Goal: Information Seeking & Learning: Learn about a topic

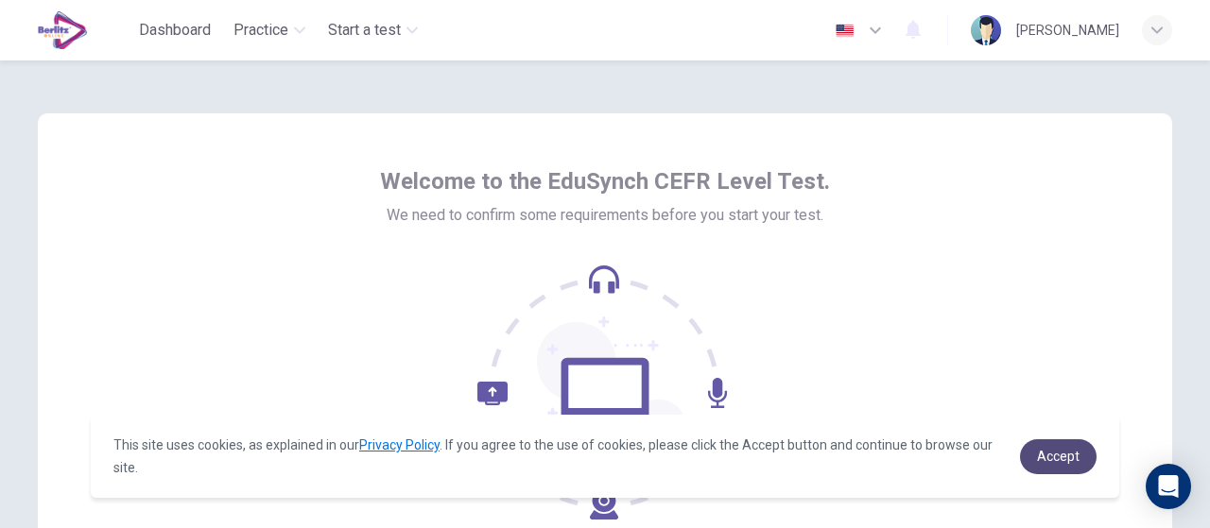
click at [1040, 457] on span "Accept" at bounding box center [1058, 456] width 43 height 15
click at [1045, 453] on span "Accept" at bounding box center [1058, 456] width 43 height 15
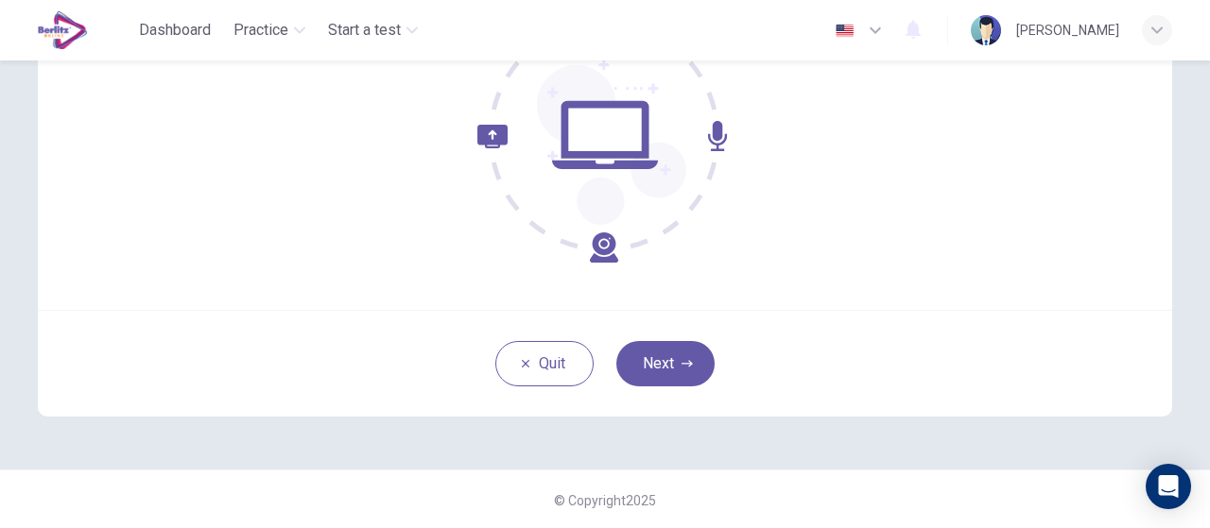
scroll to position [258, 0]
click at [658, 360] on button "Next" at bounding box center [665, 362] width 98 height 45
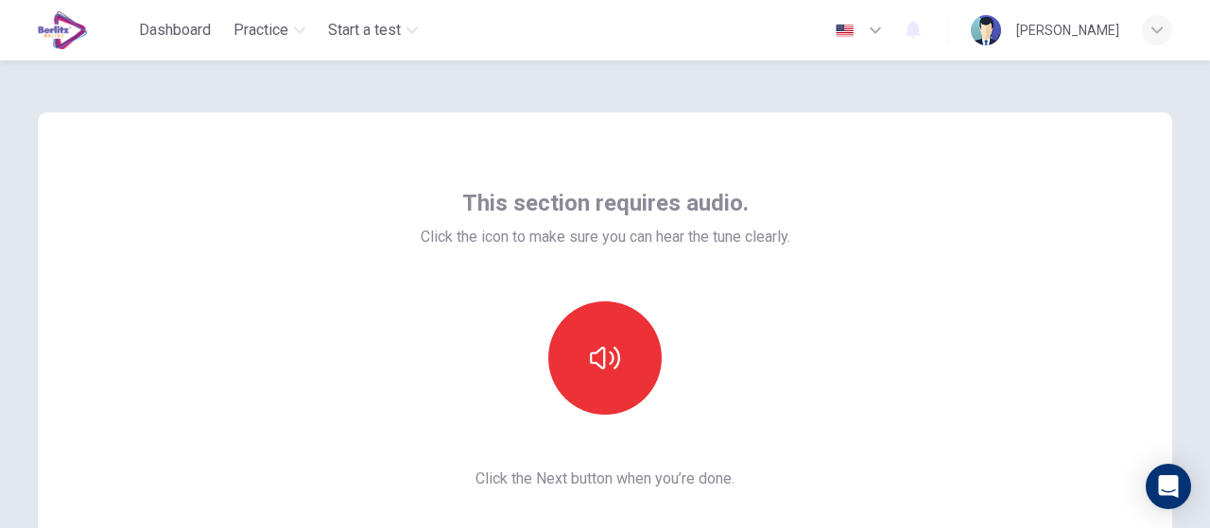
scroll to position [0, 0]
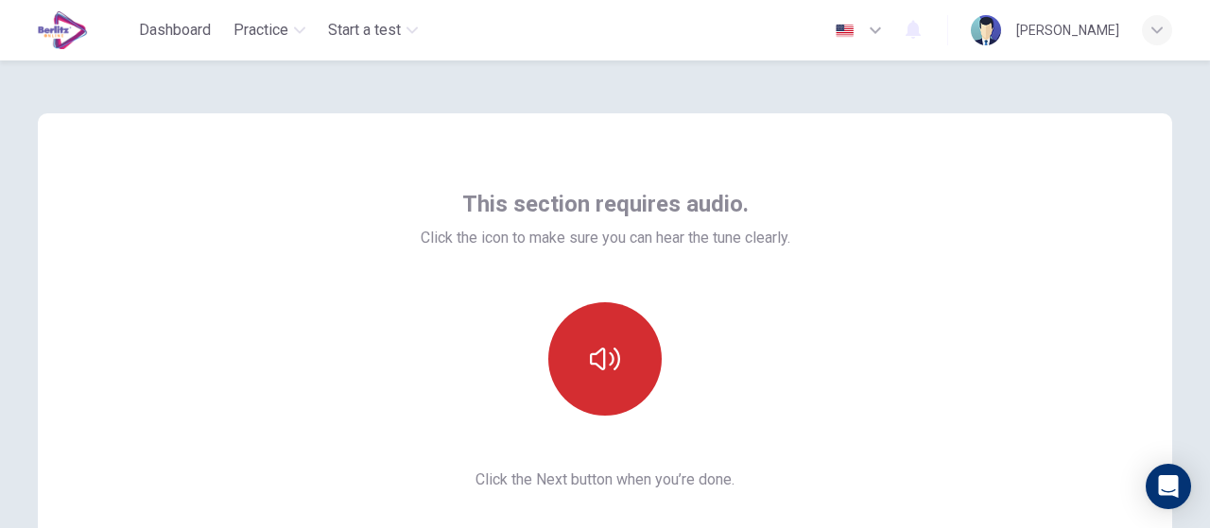
click at [630, 362] on button "button" at bounding box center [604, 358] width 113 height 113
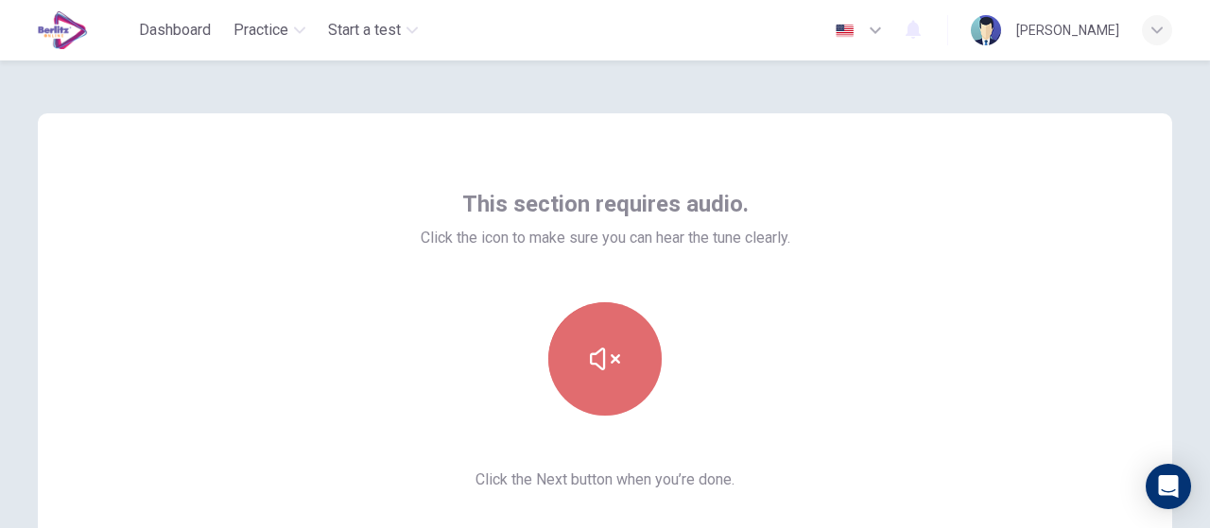
click at [604, 374] on button "button" at bounding box center [604, 358] width 113 height 113
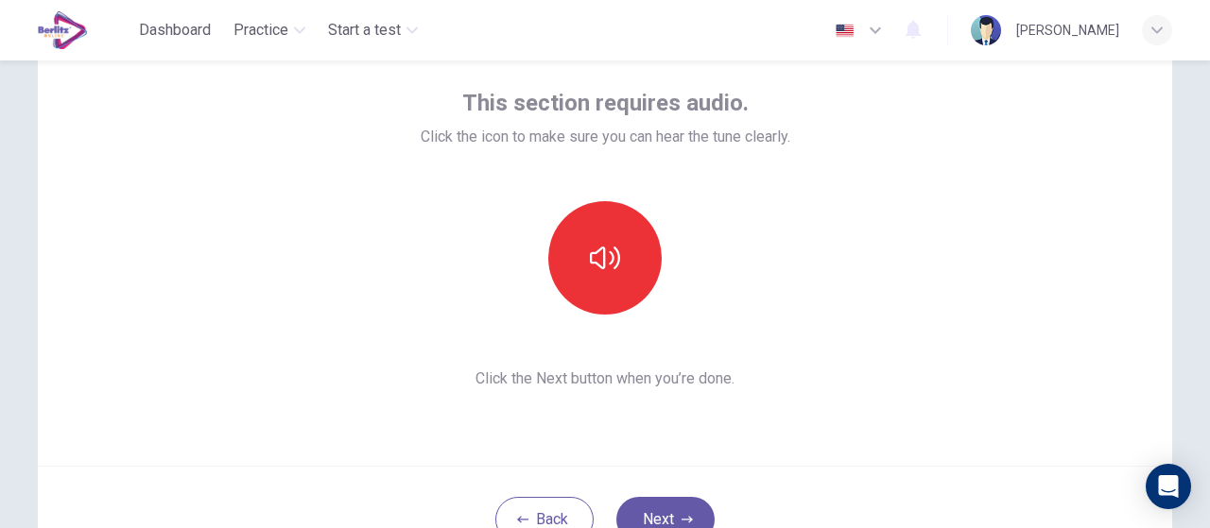
scroll to position [258, 0]
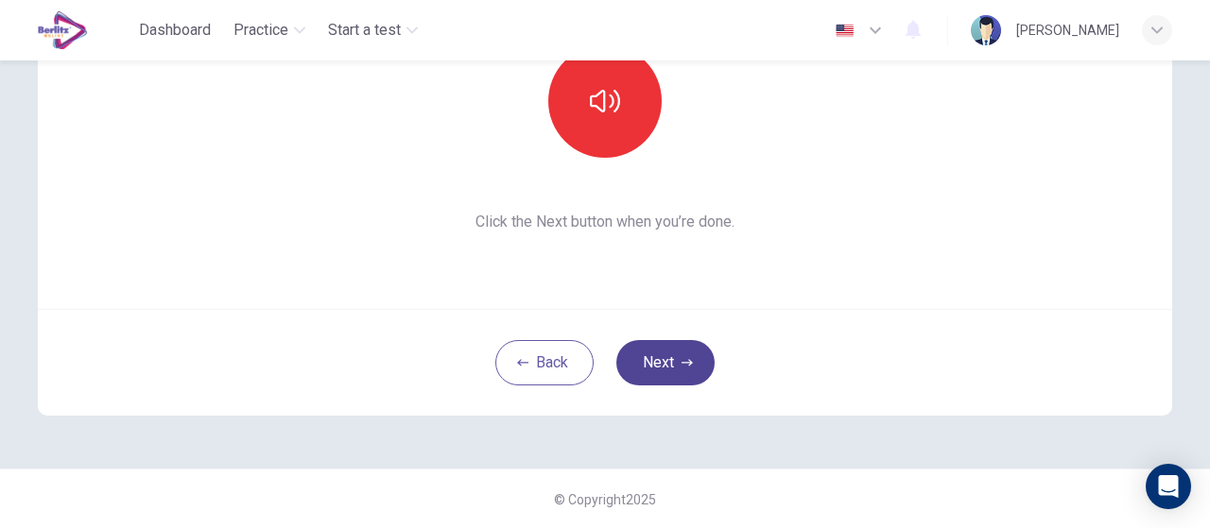
click at [661, 363] on button "Next" at bounding box center [665, 362] width 98 height 45
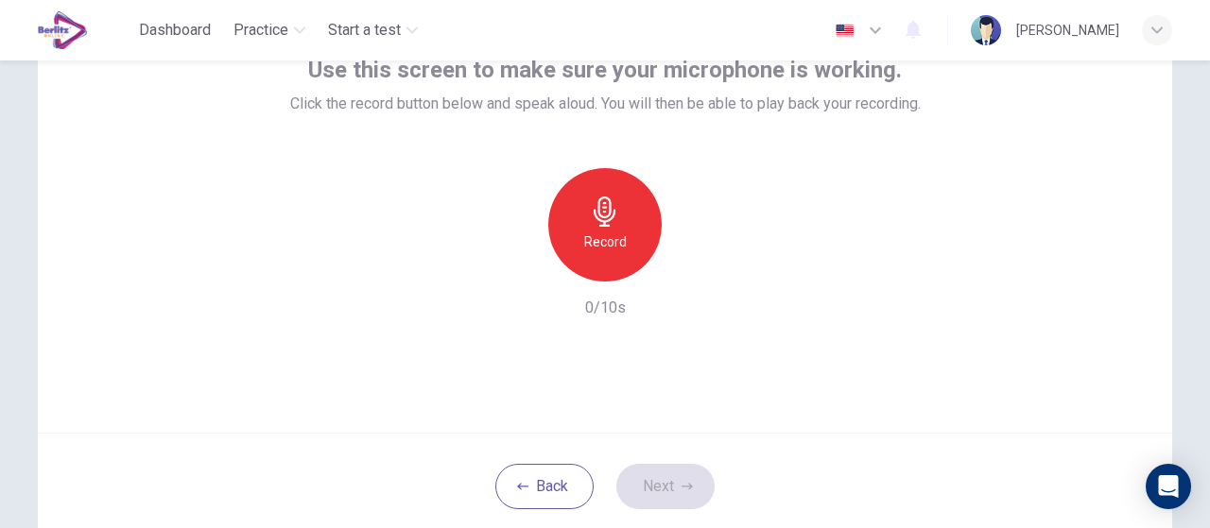
scroll to position [164, 0]
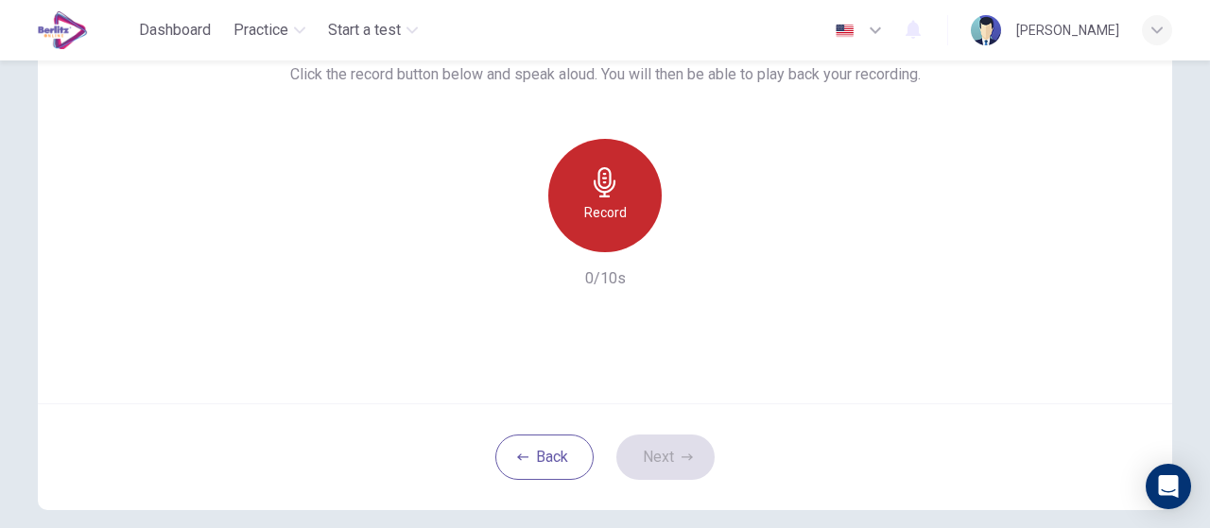
click at [618, 223] on h6 "Record" at bounding box center [605, 212] width 43 height 23
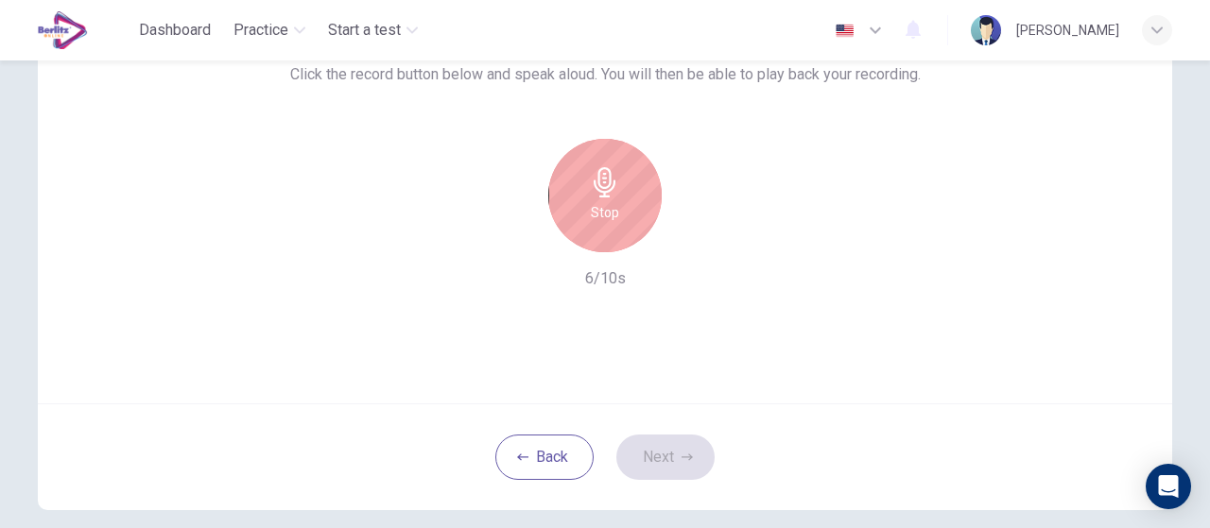
click at [606, 222] on h6 "Stop" at bounding box center [605, 212] width 28 height 23
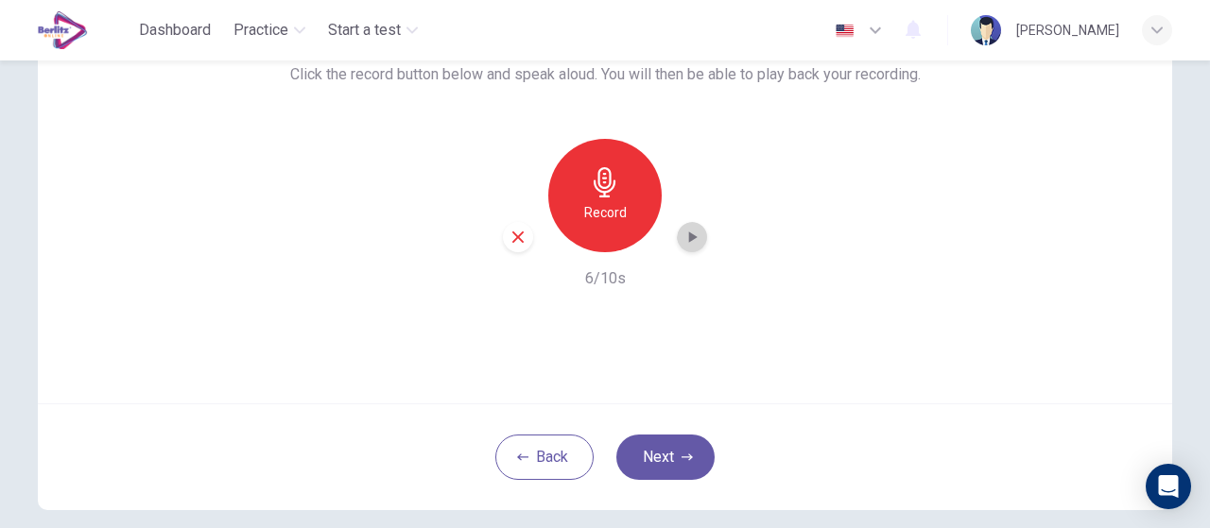
click at [692, 233] on icon "button" at bounding box center [691, 237] width 19 height 19
click at [516, 241] on icon "button" at bounding box center [517, 237] width 11 height 11
click at [684, 470] on button "Next" at bounding box center [665, 457] width 98 height 45
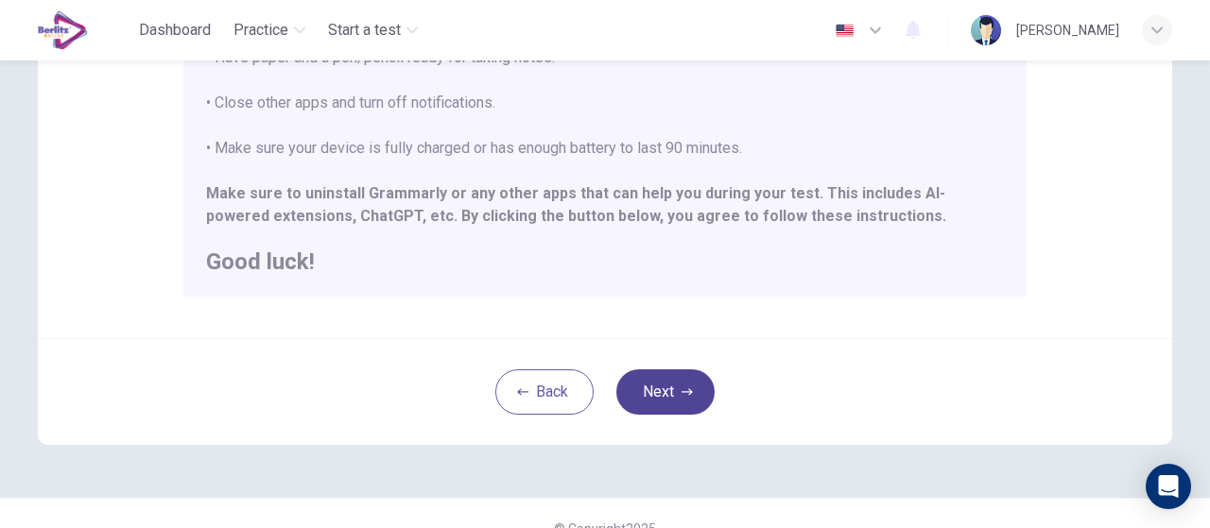
scroll to position [522, 0]
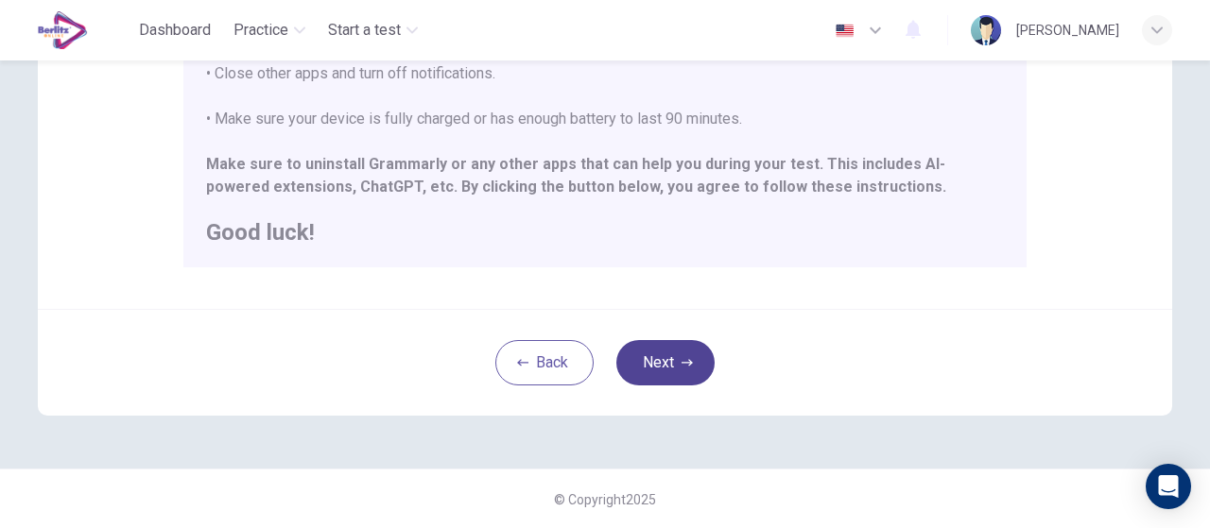
click at [671, 364] on button "Next" at bounding box center [665, 362] width 98 height 45
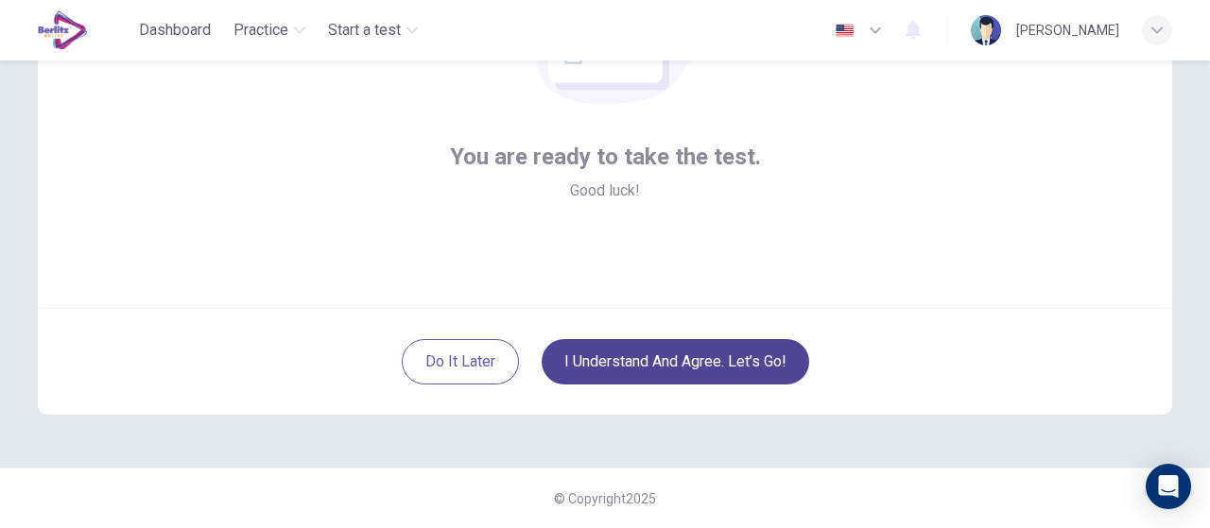
scroll to position [258, 0]
click at [671, 354] on button "I understand and agree. Let’s go!" at bounding box center [675, 362] width 267 height 45
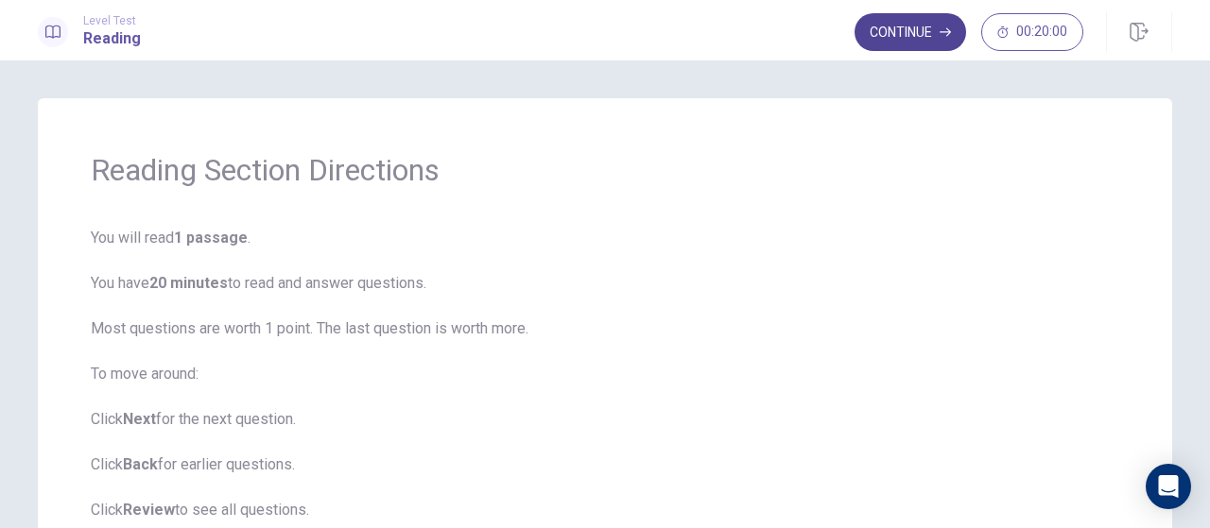
click at [889, 30] on button "Continue" at bounding box center [910, 32] width 112 height 38
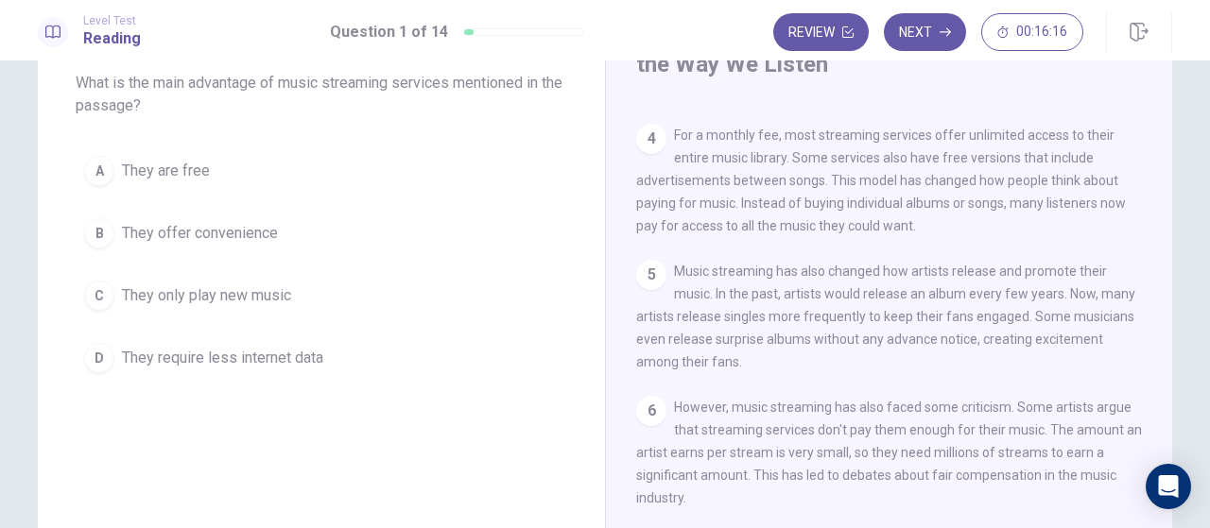
scroll to position [72, 0]
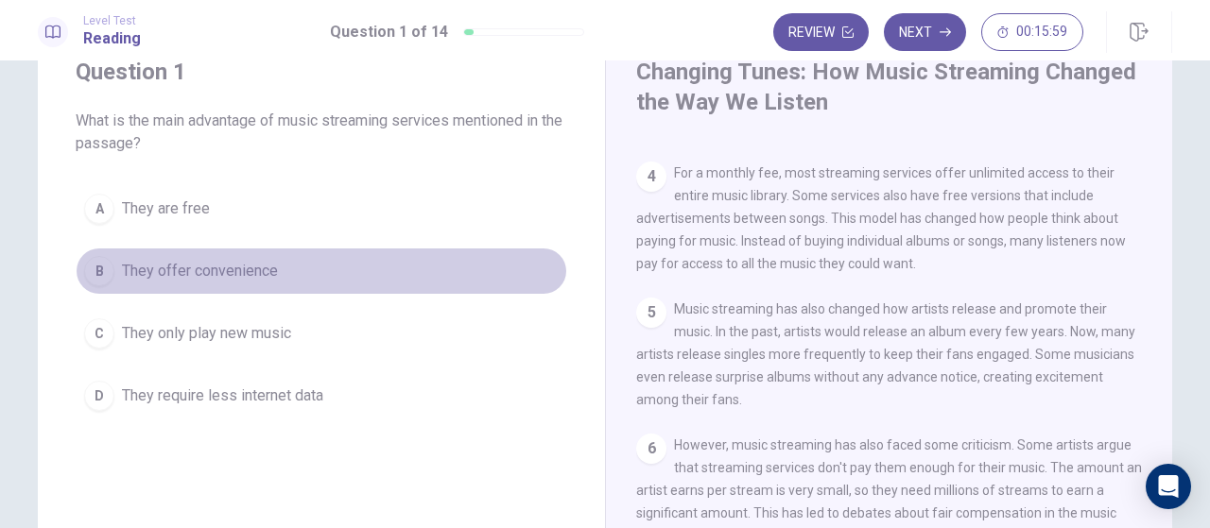
click at [149, 270] on span "They offer convenience" at bounding box center [200, 271] width 156 height 23
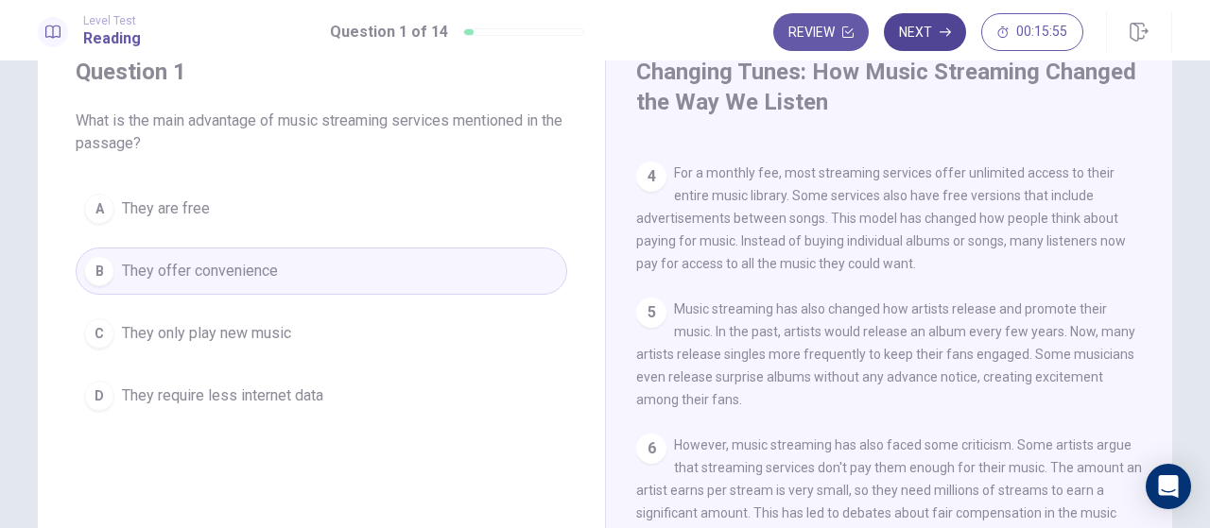
click at [909, 36] on button "Next" at bounding box center [925, 32] width 82 height 38
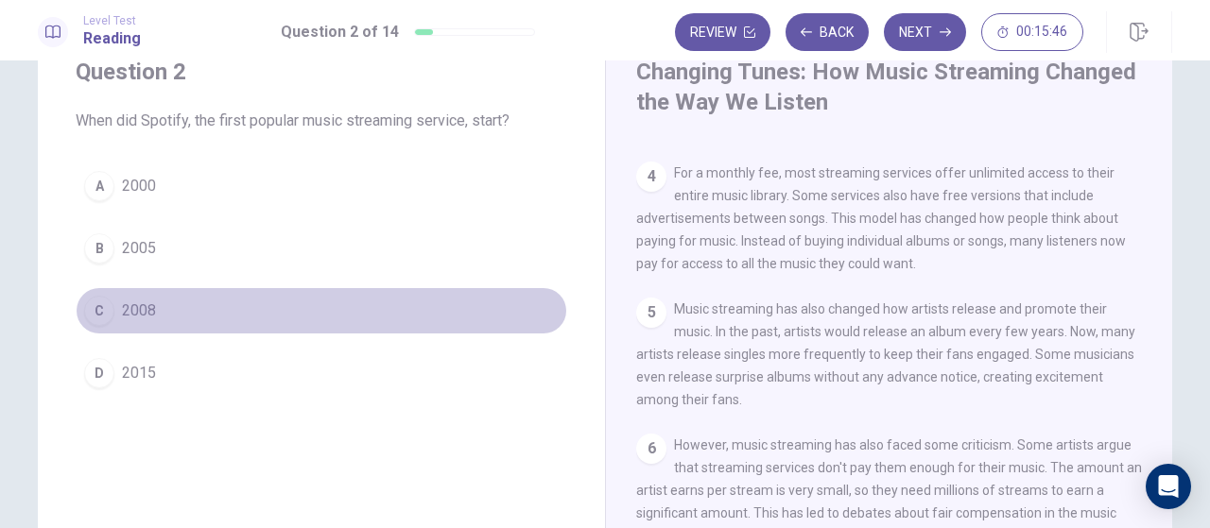
click at [132, 305] on span "2008" at bounding box center [139, 311] width 34 height 23
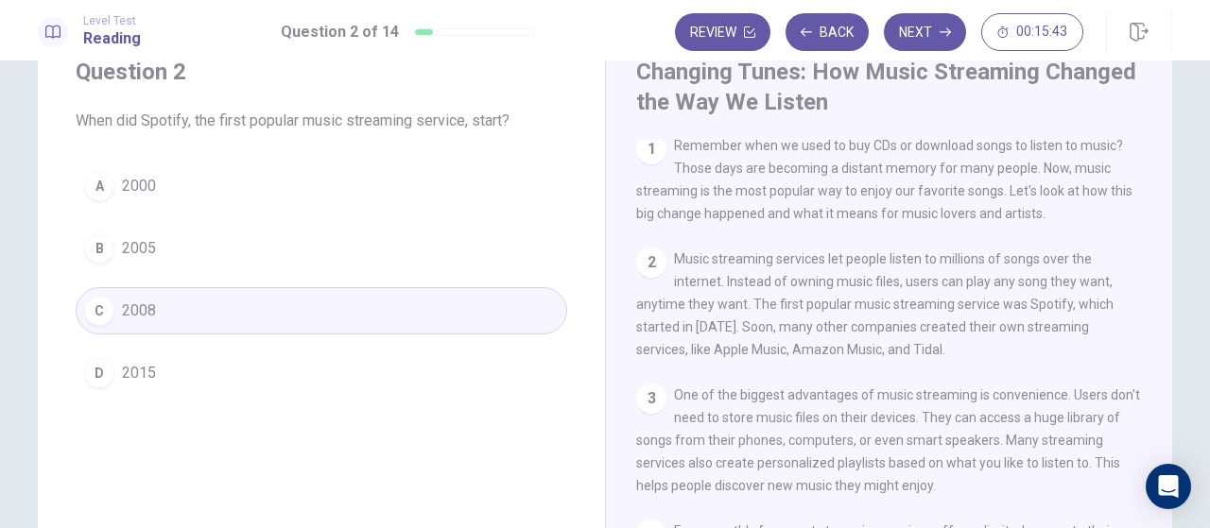
scroll to position [0, 0]
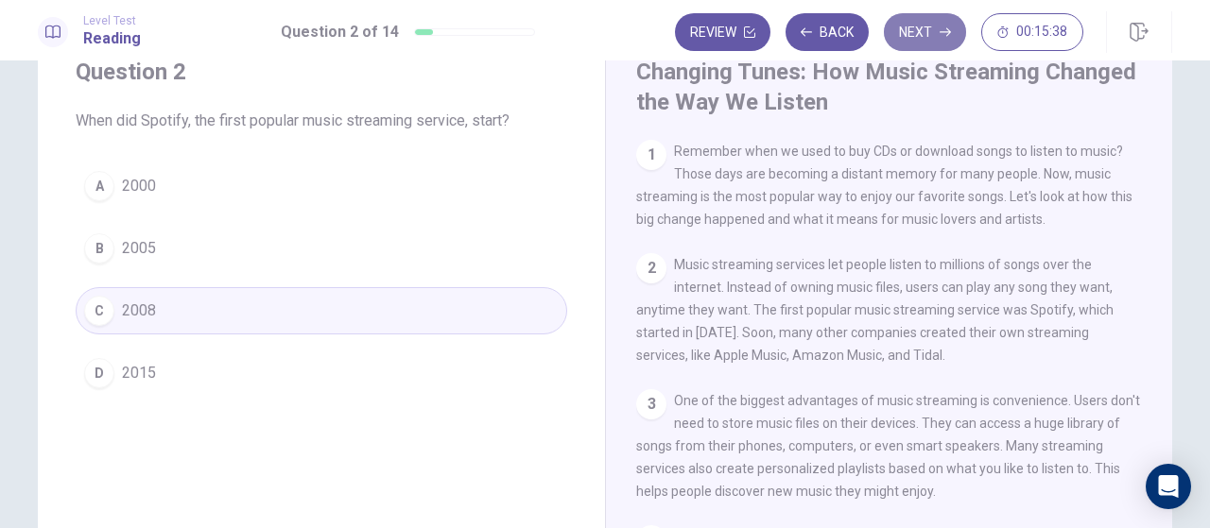
click at [930, 29] on button "Next" at bounding box center [925, 32] width 82 height 38
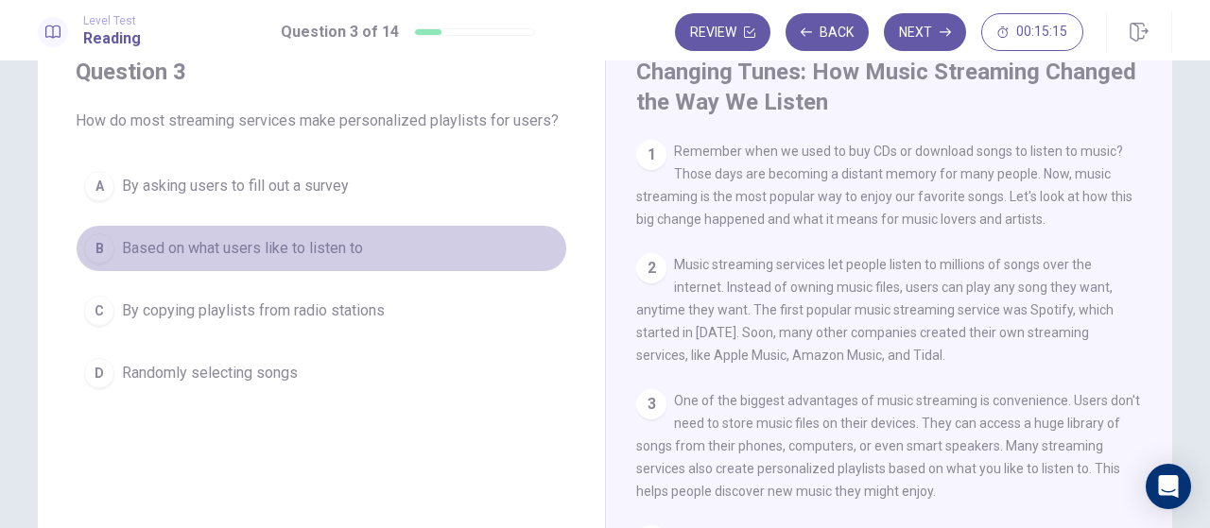
click at [129, 243] on span "Based on what users like to listen to" at bounding box center [242, 248] width 241 height 23
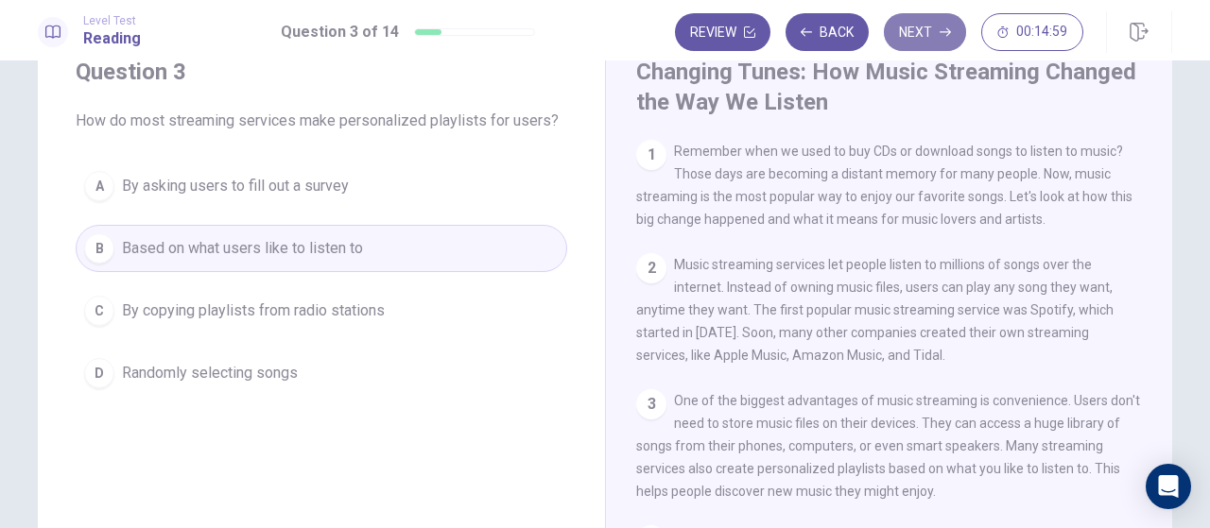
click at [925, 31] on button "Next" at bounding box center [925, 32] width 82 height 38
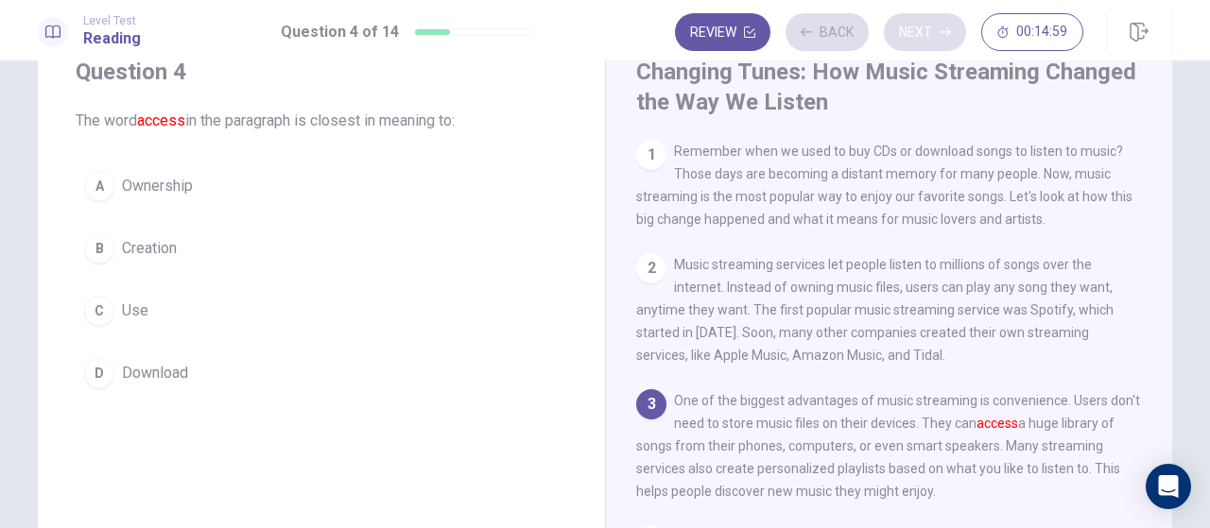
scroll to position [17, 0]
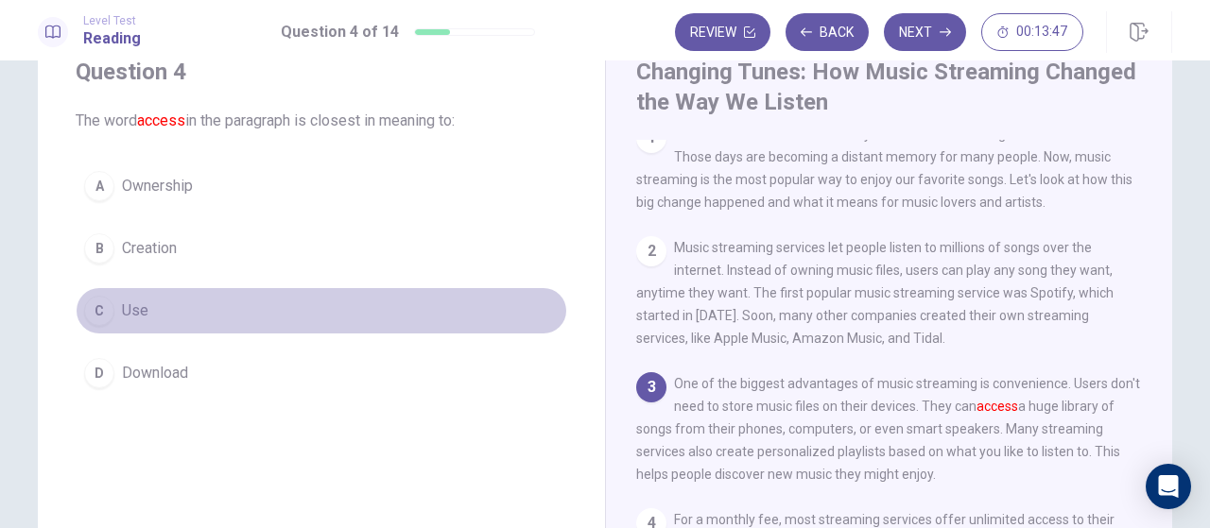
click at [129, 305] on span "Use" at bounding box center [135, 311] width 26 height 23
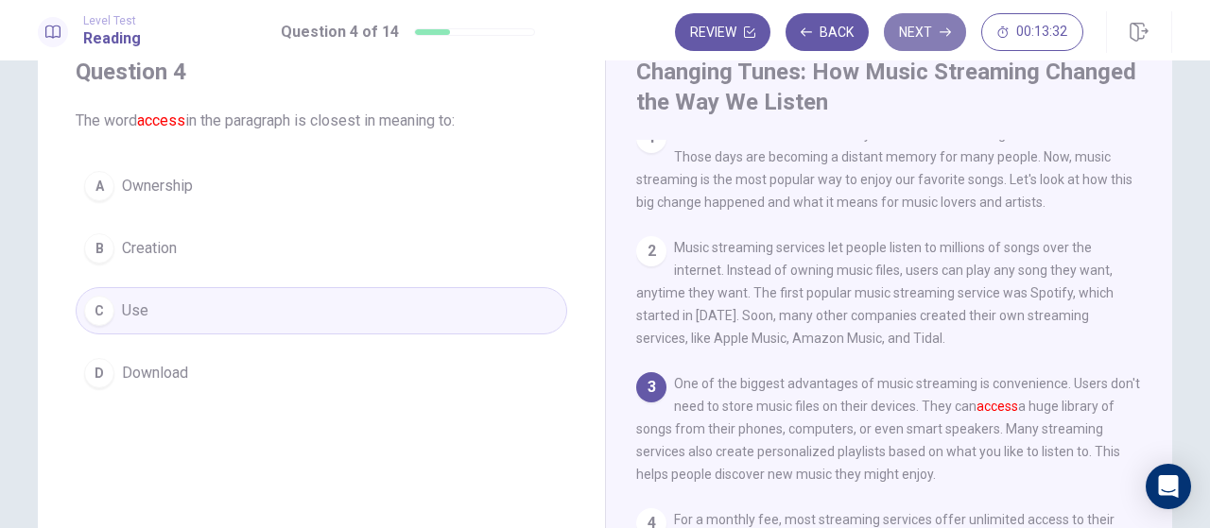
click at [928, 33] on button "Next" at bounding box center [925, 32] width 82 height 38
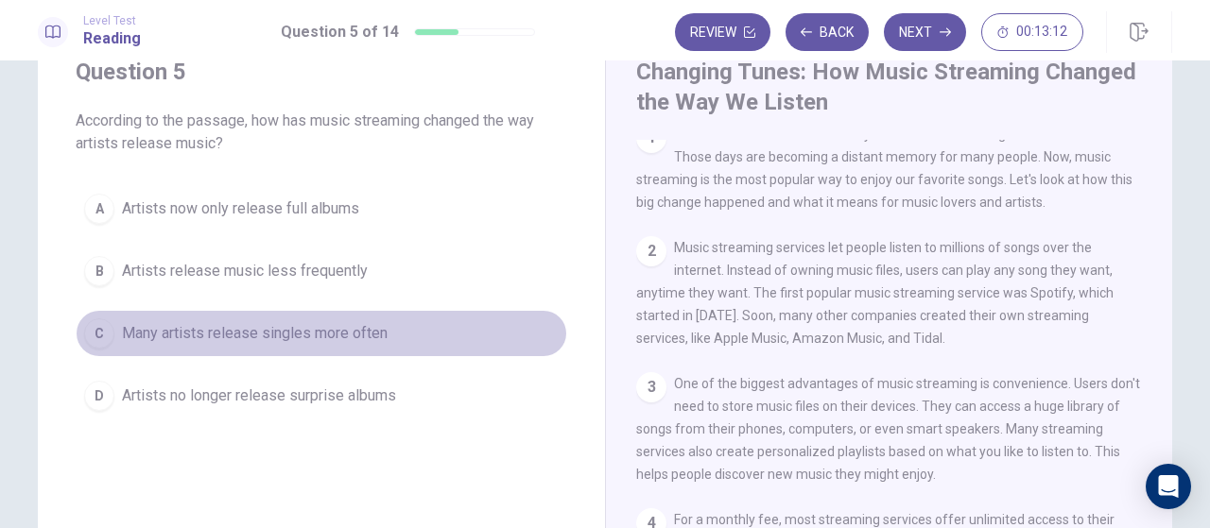
click at [141, 328] on span "Many artists release singles more often" at bounding box center [255, 333] width 266 height 23
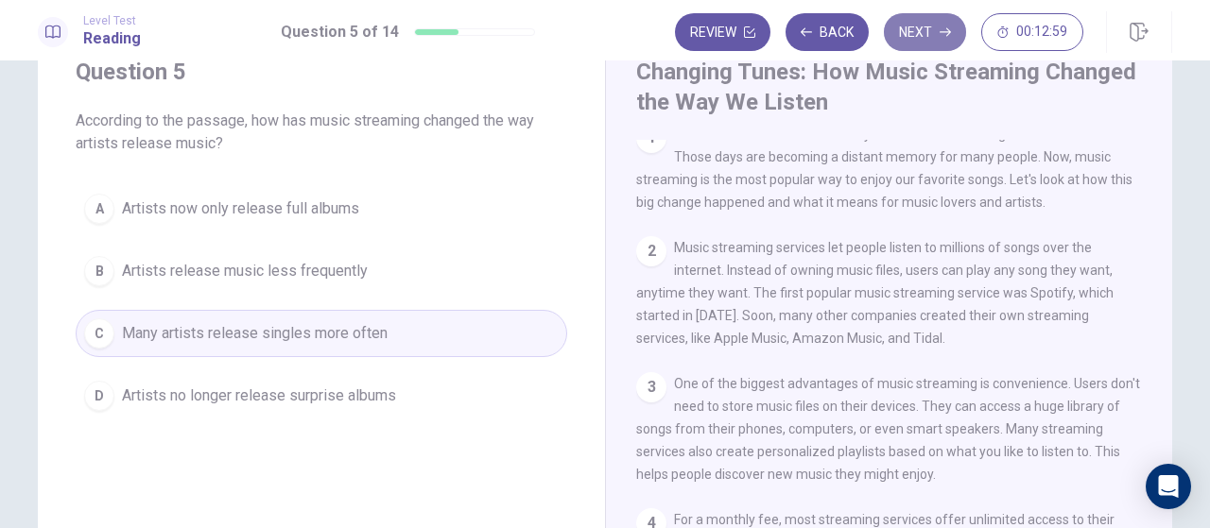
click at [920, 30] on button "Next" at bounding box center [925, 32] width 82 height 38
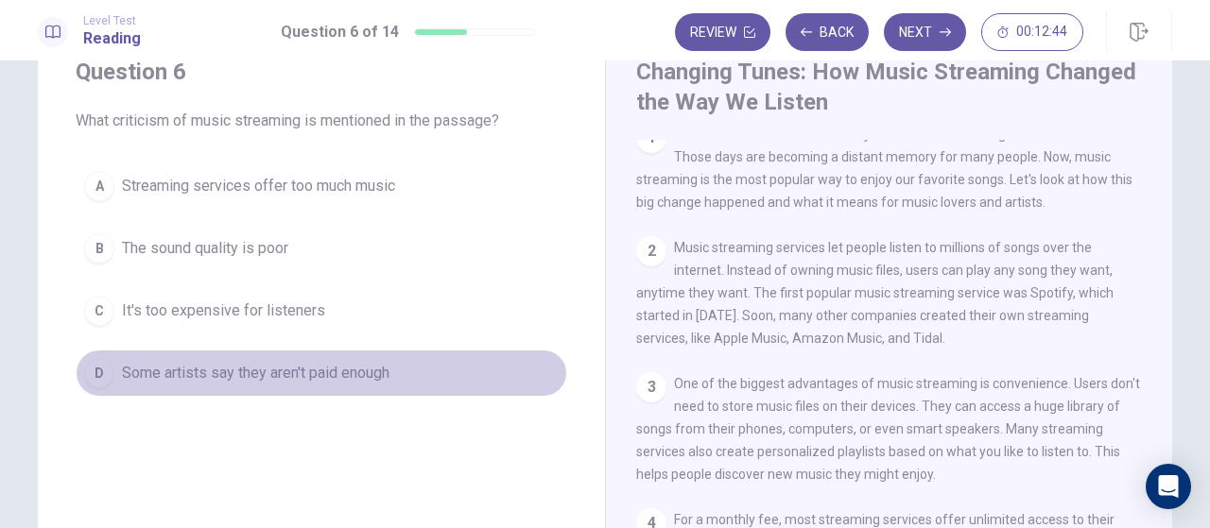
click at [159, 370] on span "Some artists say they aren't paid enough" at bounding box center [255, 373] width 267 height 23
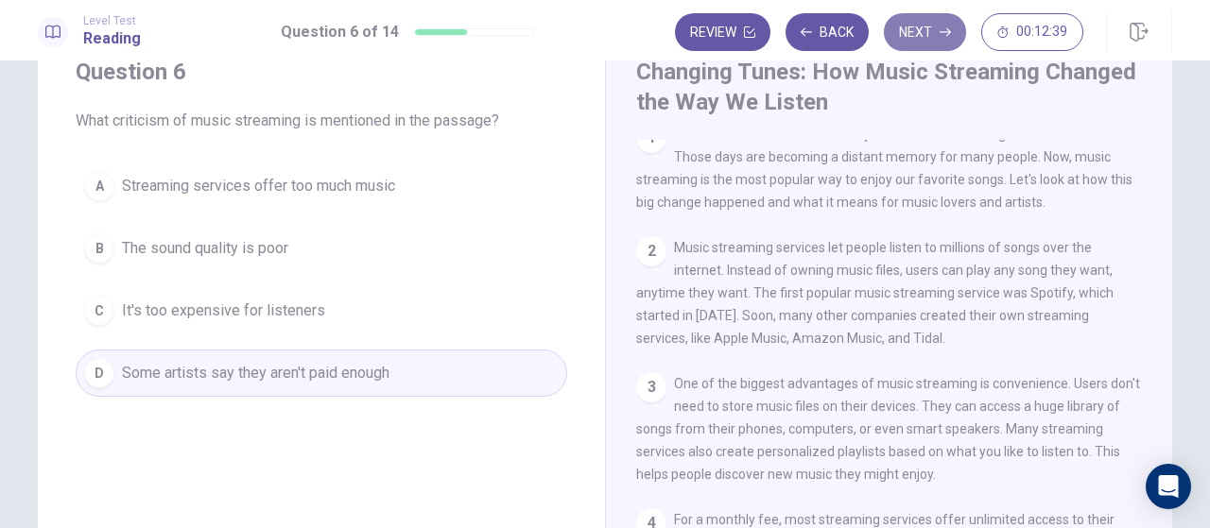
click at [917, 34] on button "Next" at bounding box center [925, 32] width 82 height 38
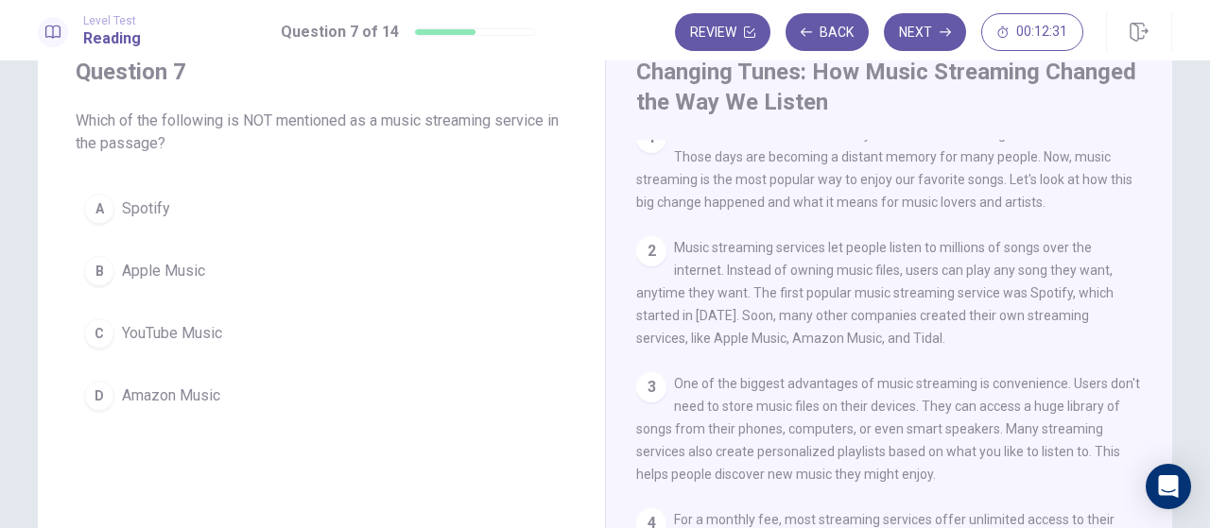
scroll to position [0, 0]
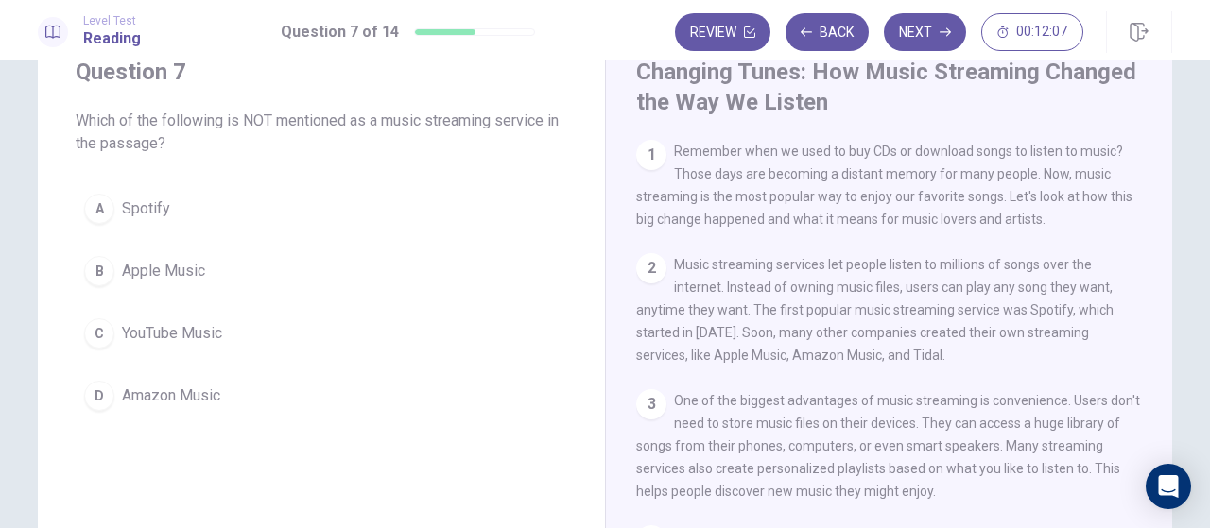
click at [146, 333] on span "YouTube Music" at bounding box center [172, 333] width 100 height 23
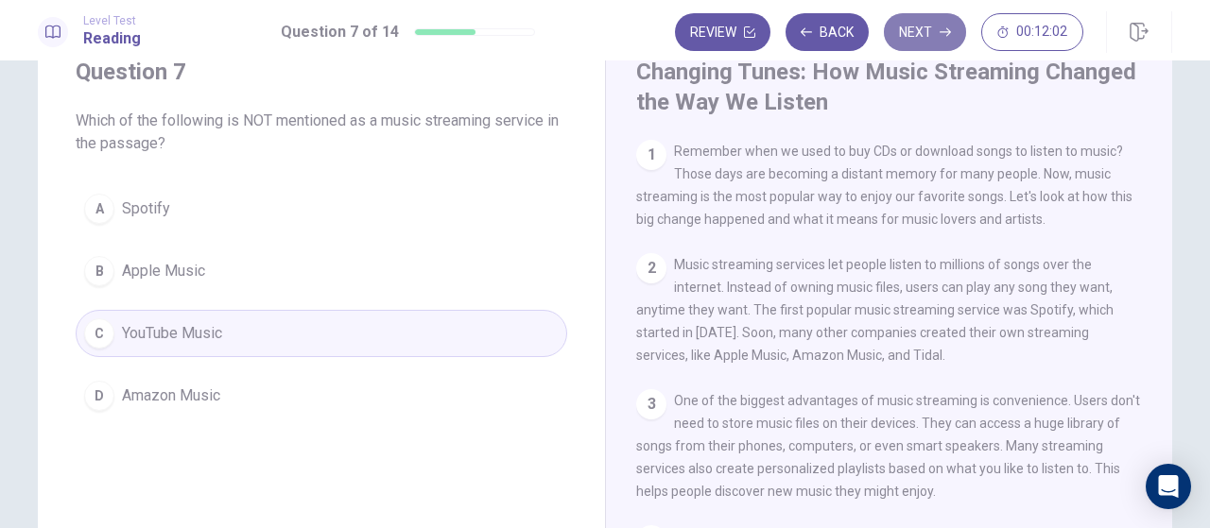
click at [918, 29] on button "Next" at bounding box center [925, 32] width 82 height 38
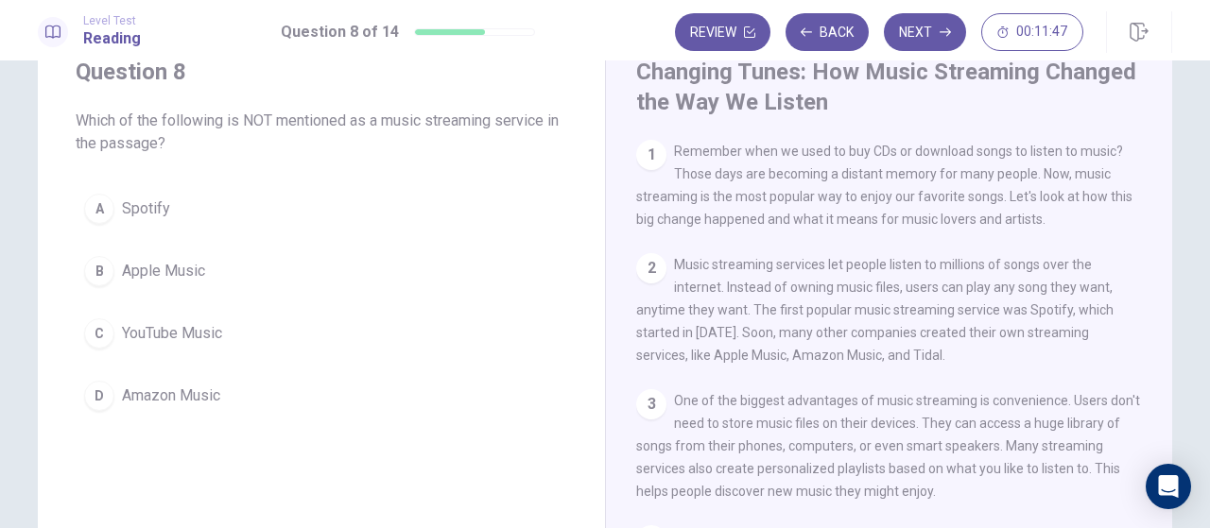
click at [168, 332] on span "YouTube Music" at bounding box center [172, 333] width 100 height 23
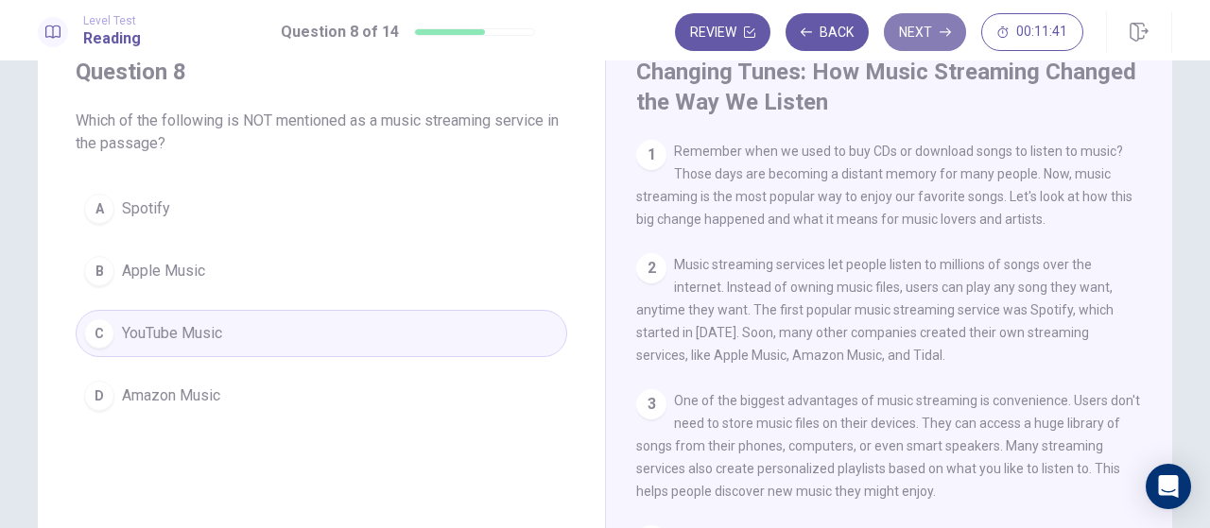
click at [913, 32] on button "Next" at bounding box center [925, 32] width 82 height 38
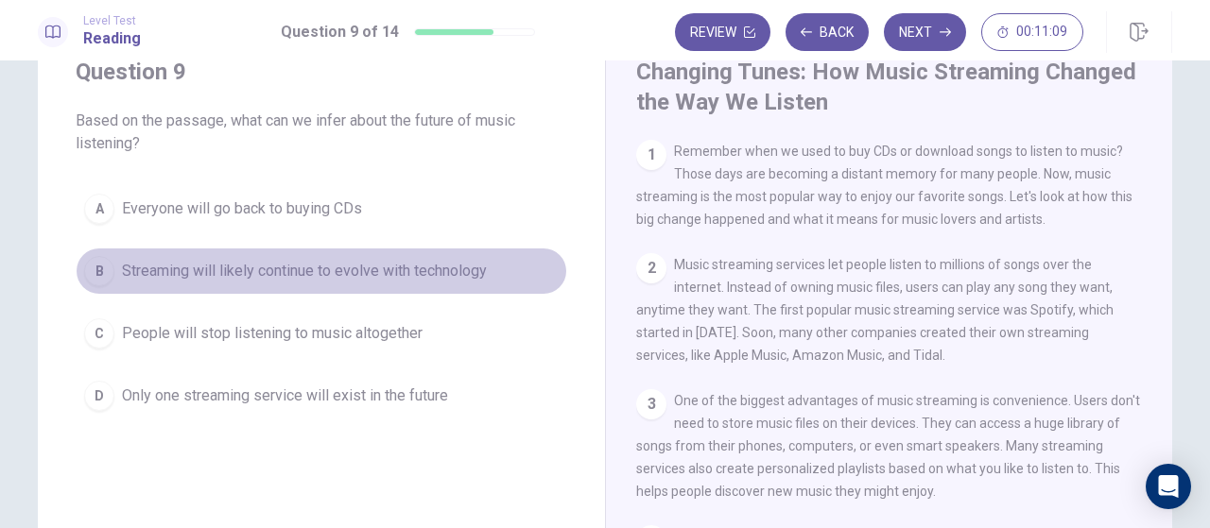
click at [133, 275] on span "Streaming will likely continue to evolve with technology" at bounding box center [304, 271] width 365 height 23
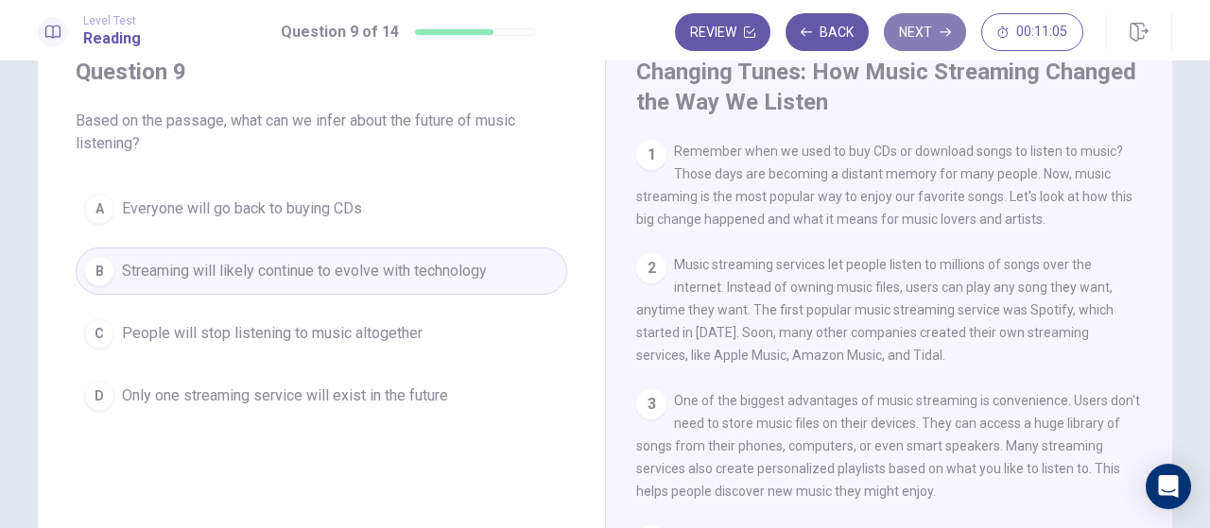
click at [915, 31] on button "Next" at bounding box center [925, 32] width 82 height 38
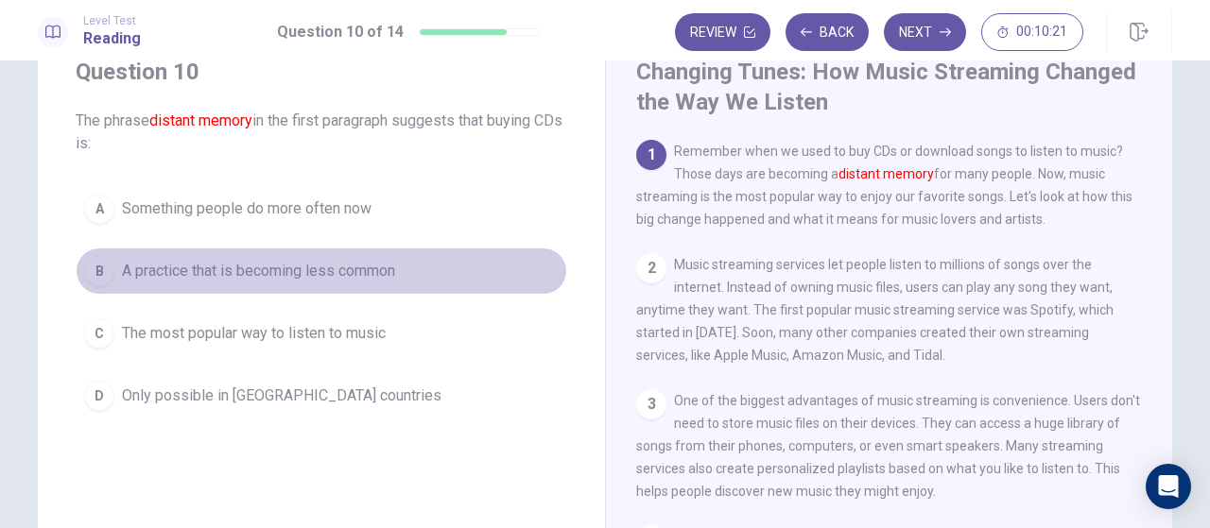
click at [192, 273] on span "A practice that is becoming less common" at bounding box center [258, 271] width 273 height 23
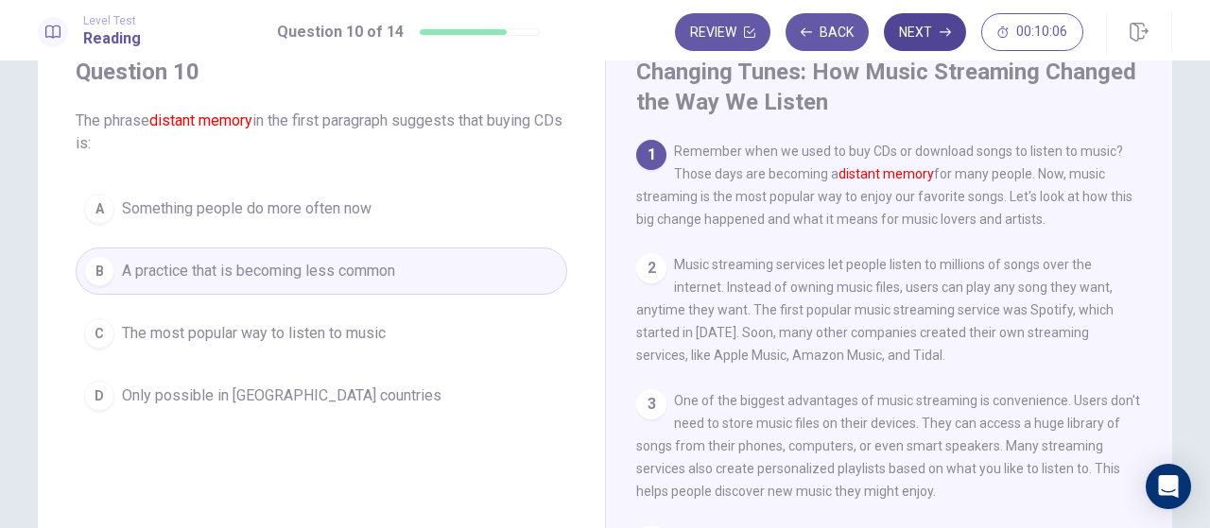
click at [923, 33] on button "Next" at bounding box center [925, 32] width 82 height 38
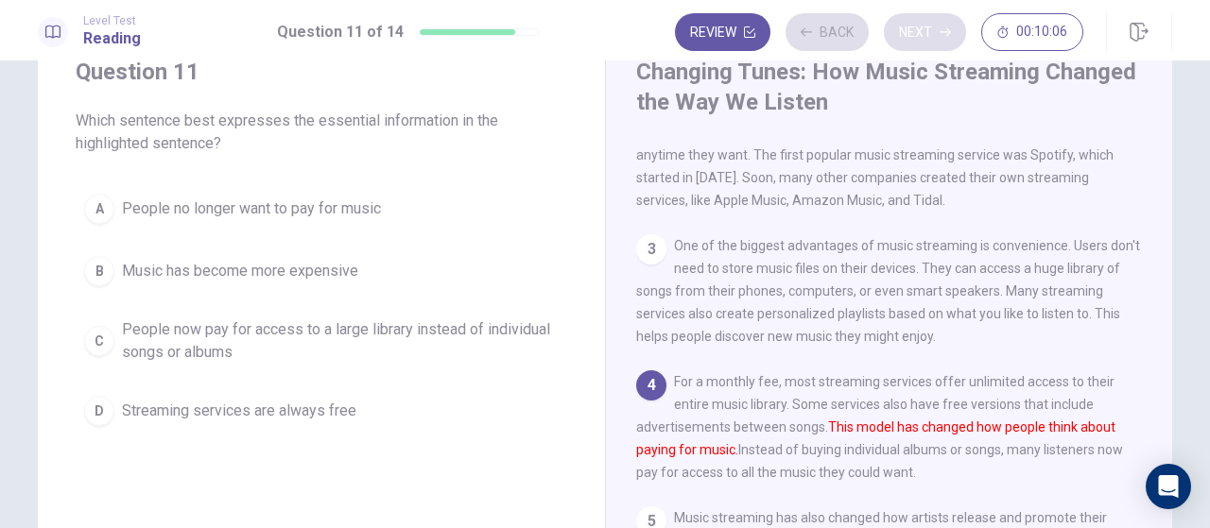
scroll to position [157, 0]
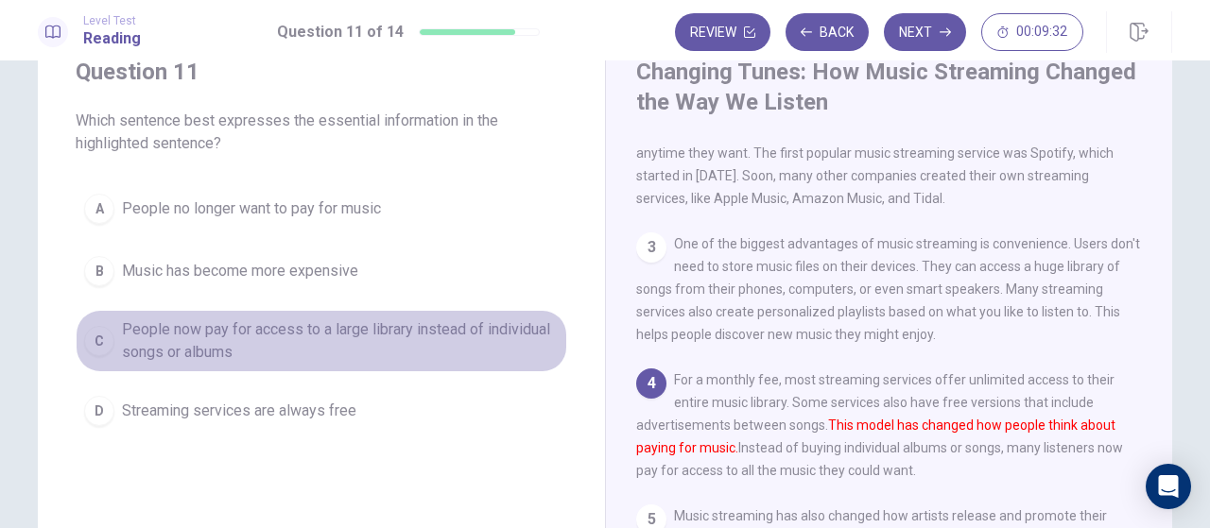
click at [221, 344] on span "People now pay for access to a large library instead of individual songs or alb…" at bounding box center [340, 341] width 437 height 45
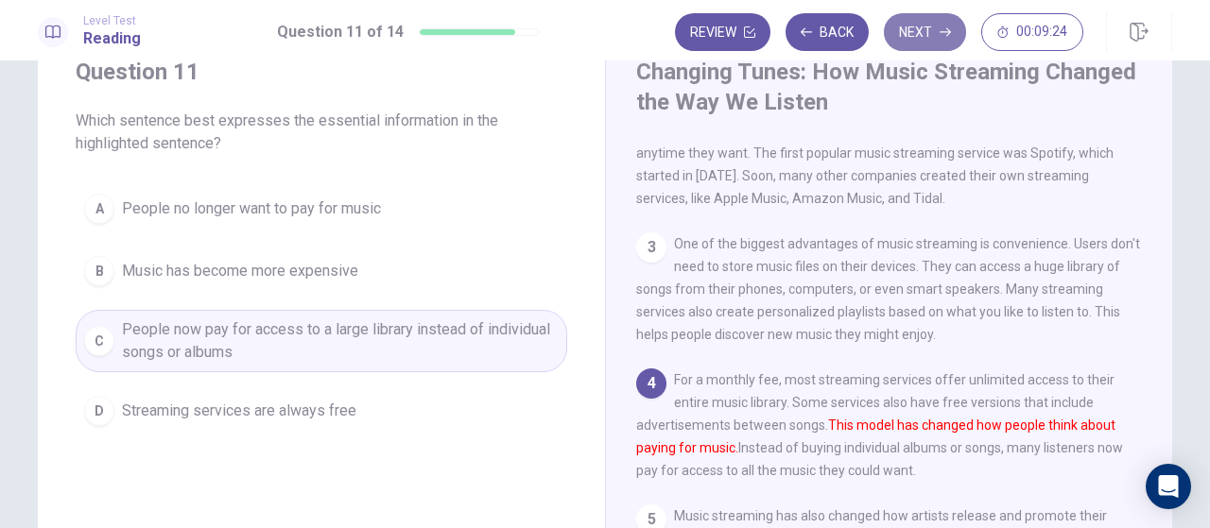
click at [928, 35] on button "Next" at bounding box center [925, 32] width 82 height 38
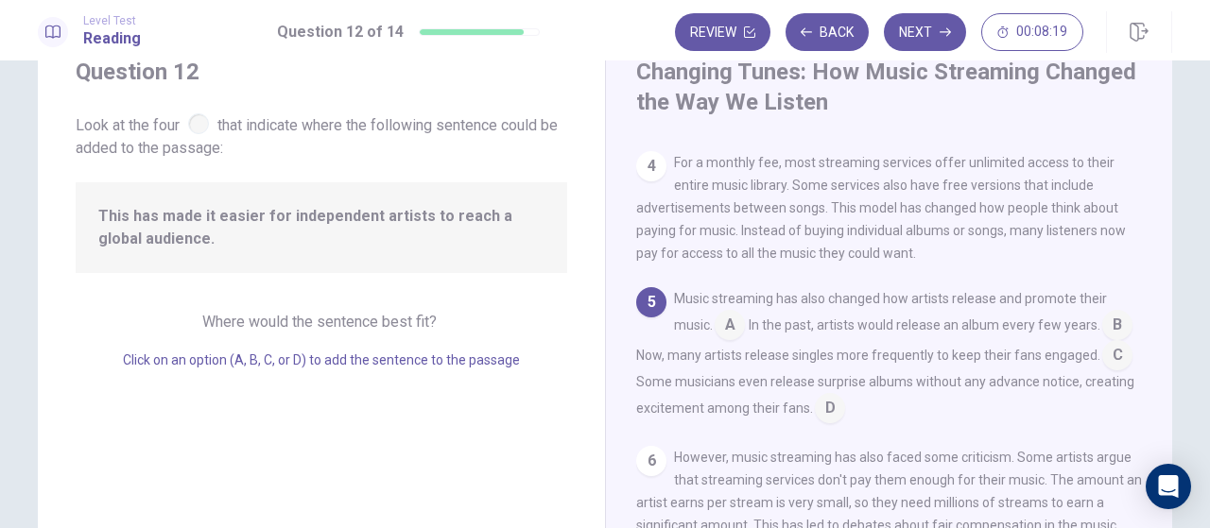
scroll to position [411, 0]
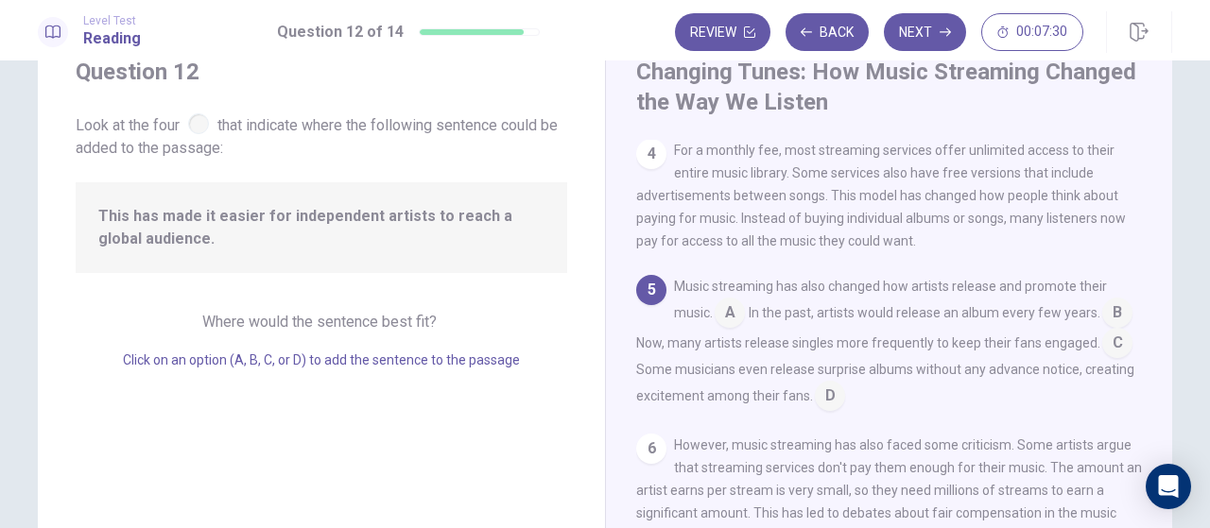
click at [1102, 330] on input at bounding box center [1117, 315] width 30 height 30
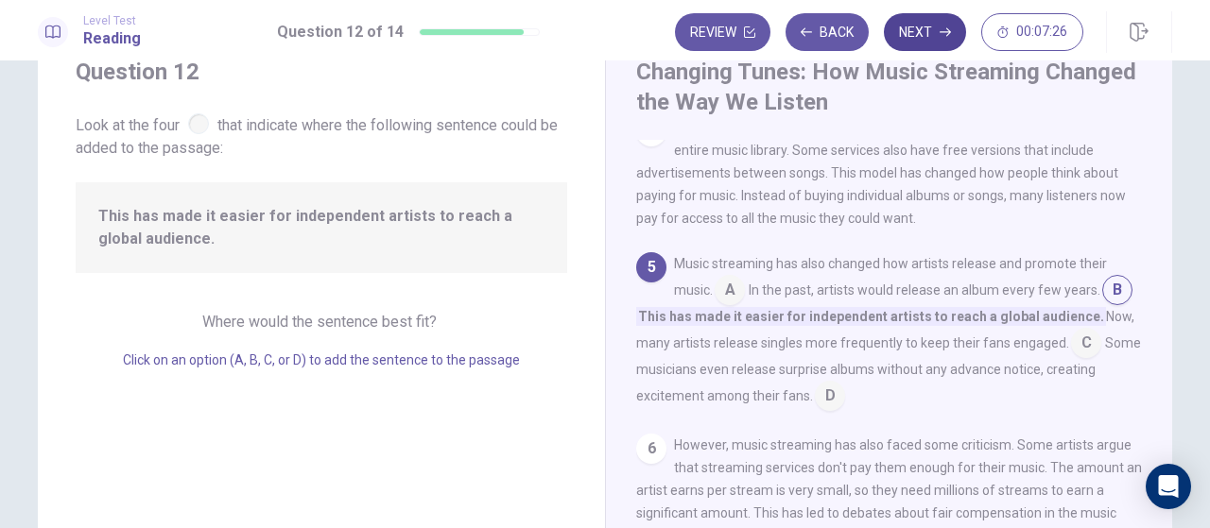
click at [920, 37] on button "Next" at bounding box center [925, 32] width 82 height 38
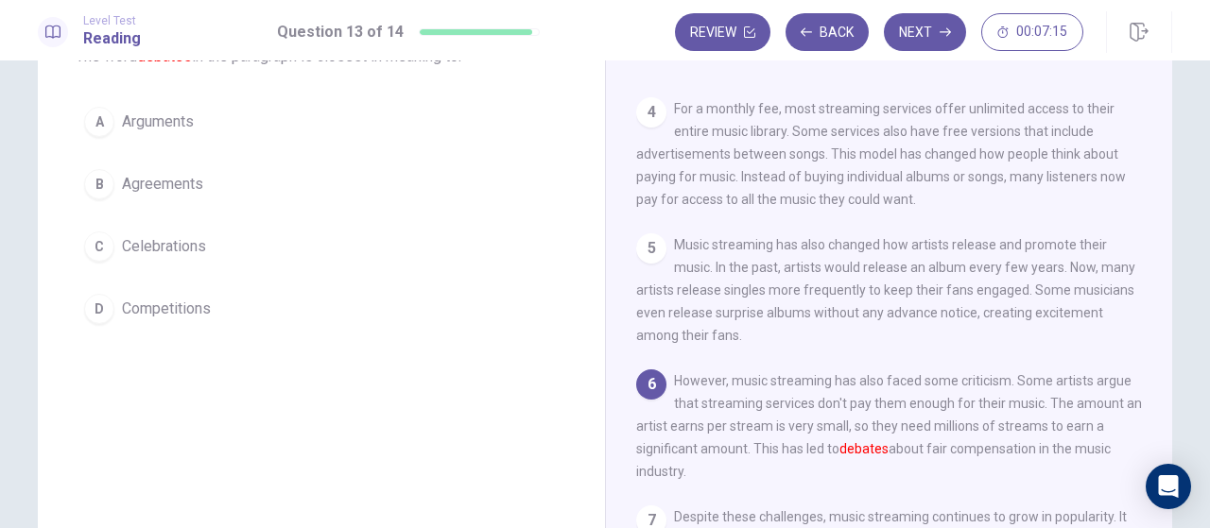
scroll to position [166, 0]
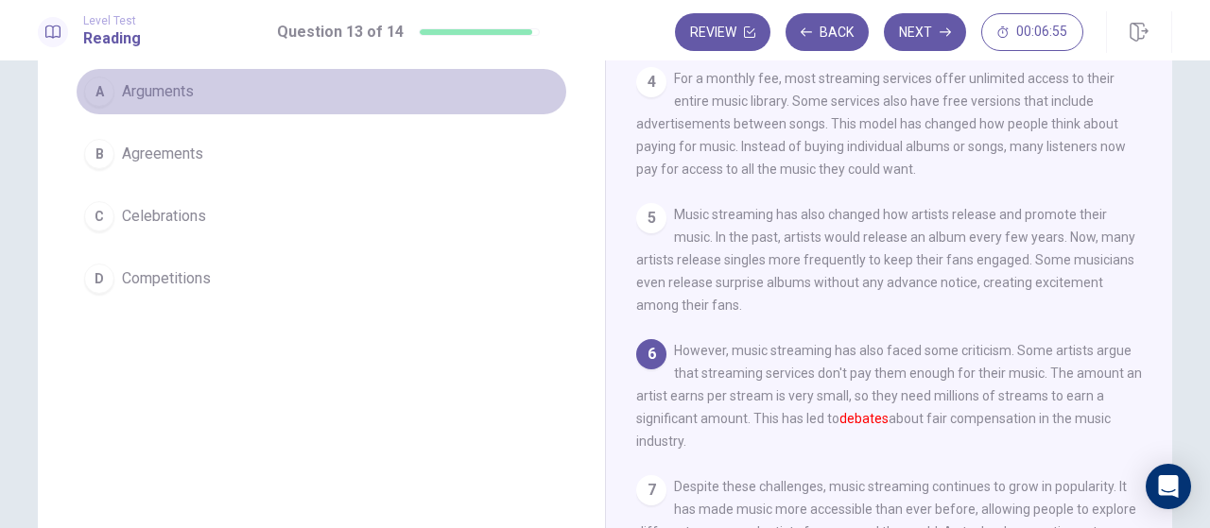
click at [174, 88] on span "Arguments" at bounding box center [158, 91] width 72 height 23
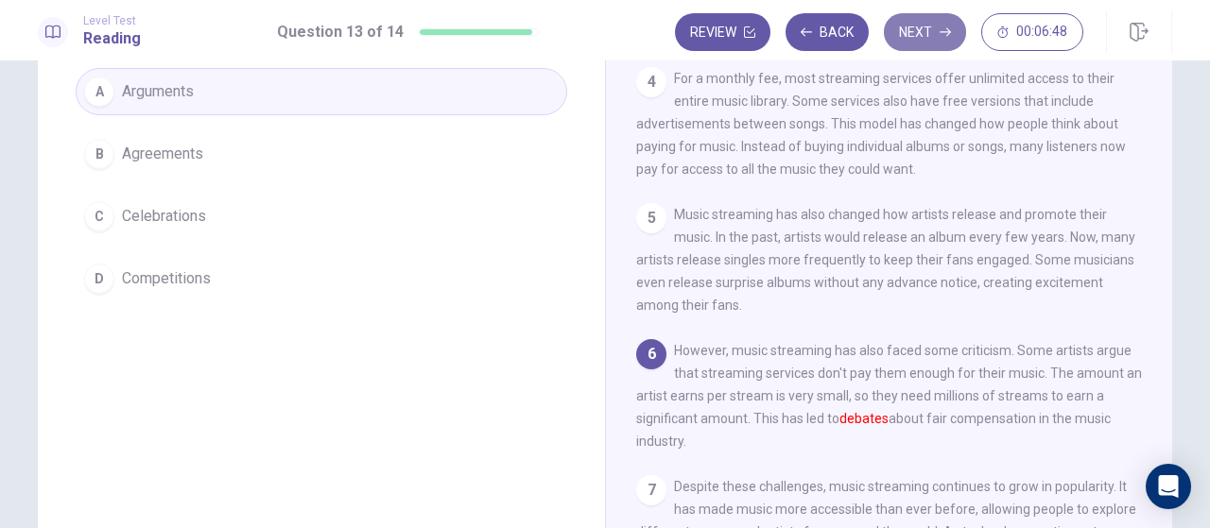
click at [925, 29] on button "Next" at bounding box center [925, 32] width 82 height 38
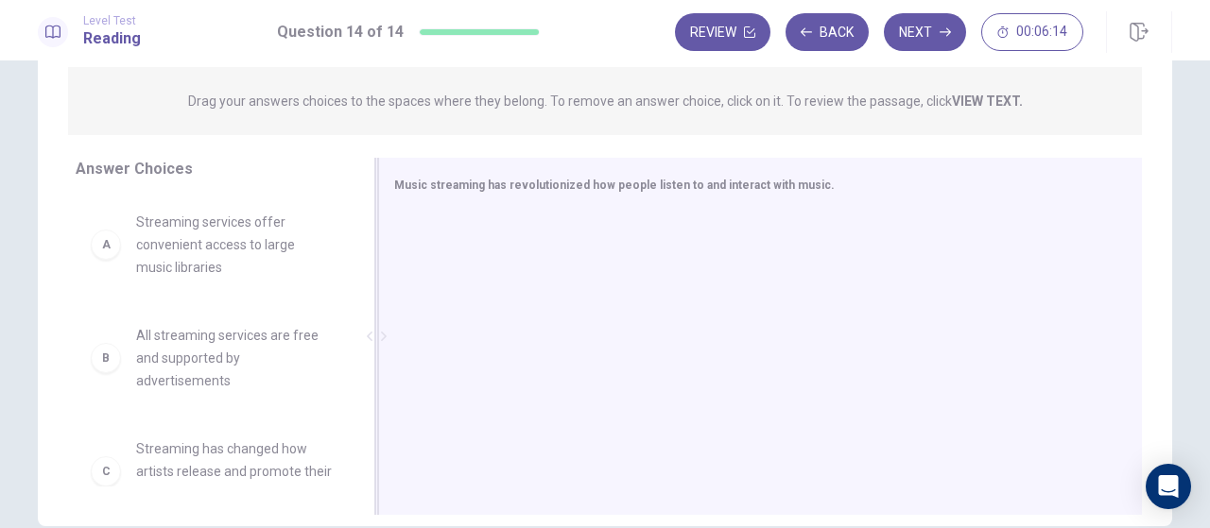
scroll to position [136, 0]
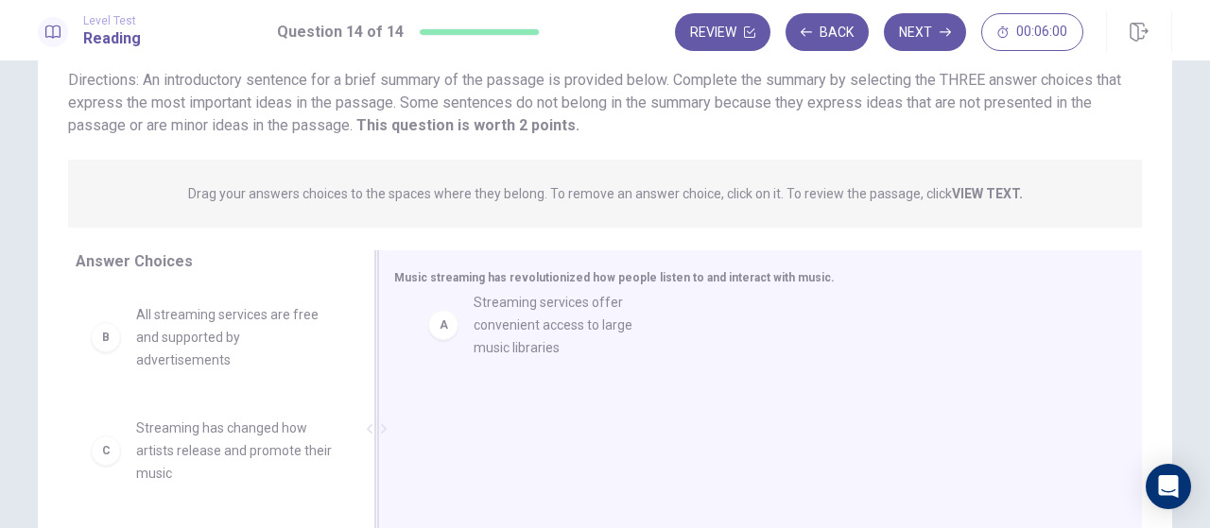
drag, startPoint x: 217, startPoint y: 341, endPoint x: 572, endPoint y: 329, distance: 354.7
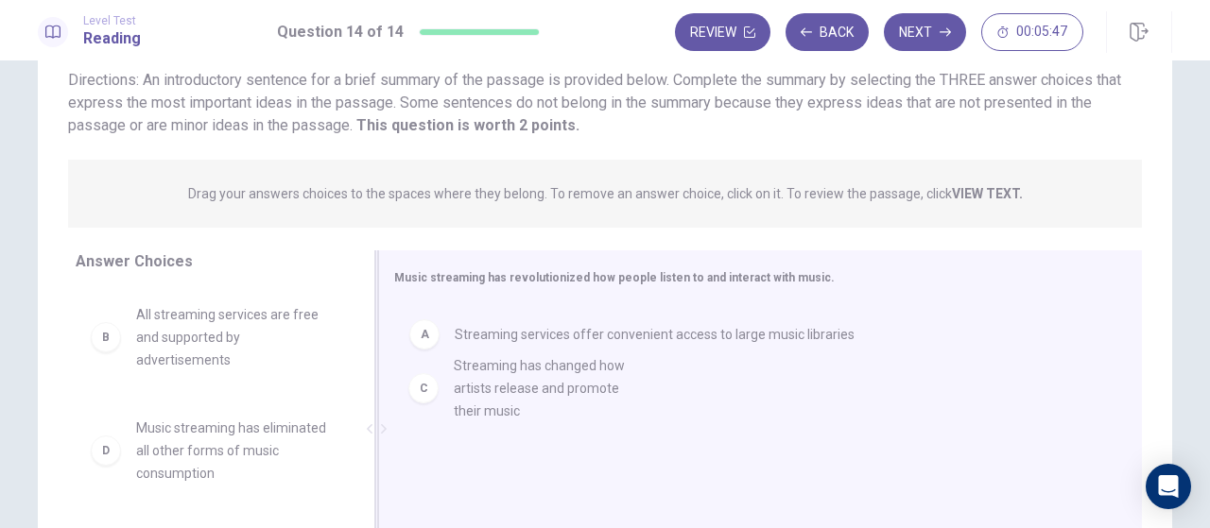
drag, startPoint x: 227, startPoint y: 468, endPoint x: 559, endPoint y: 405, distance: 337.8
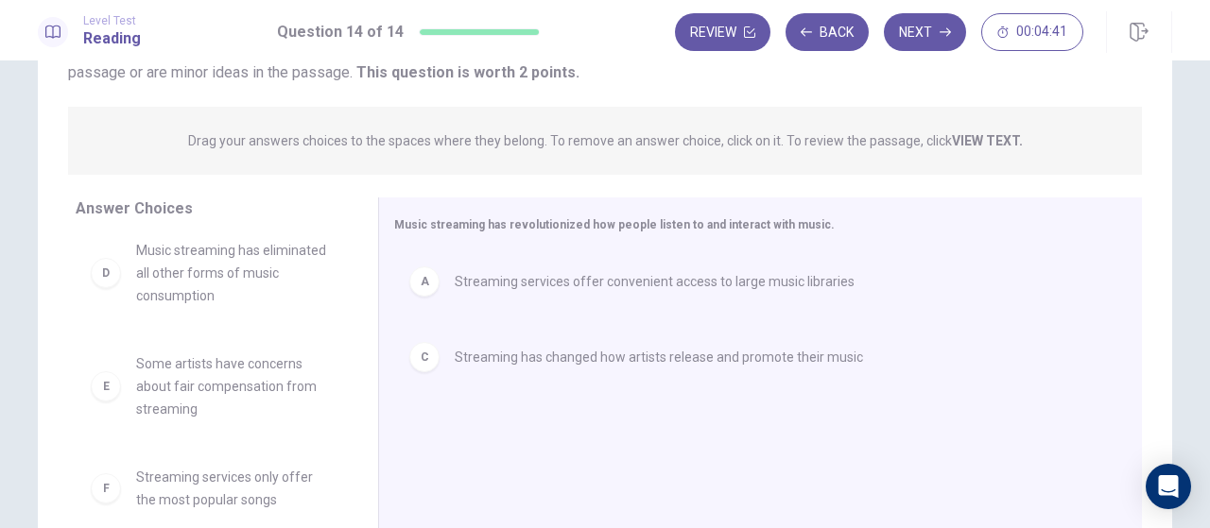
scroll to position [231, 0]
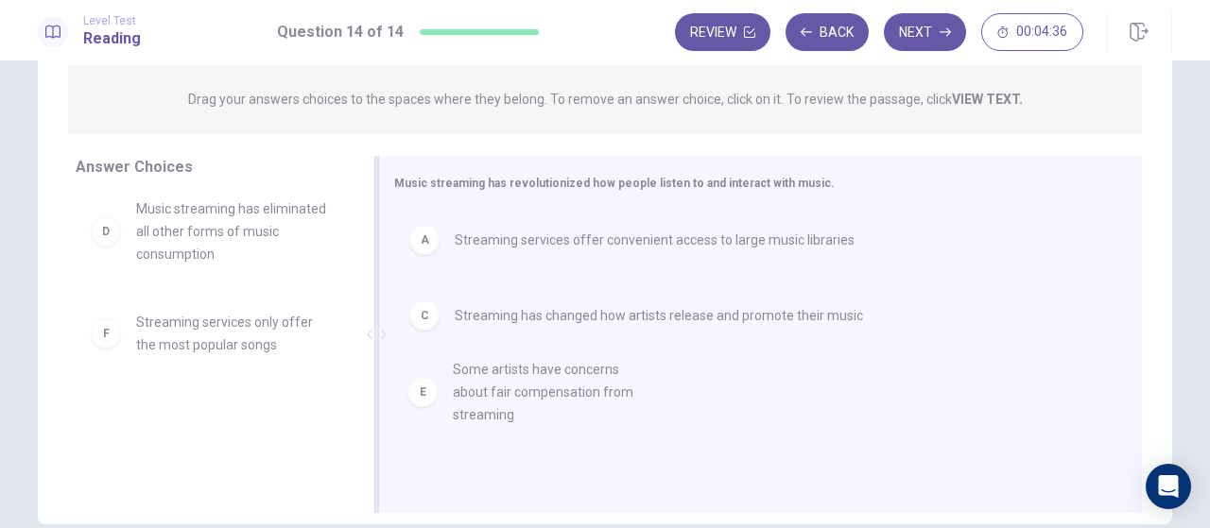
drag, startPoint x: 181, startPoint y: 344, endPoint x: 518, endPoint y: 400, distance: 342.0
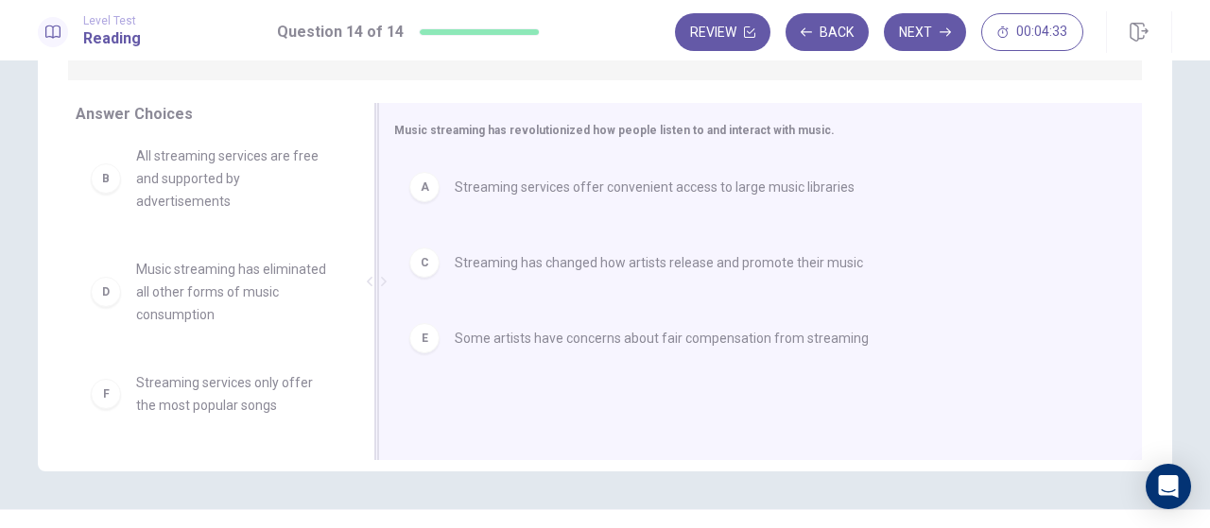
scroll to position [325, 0]
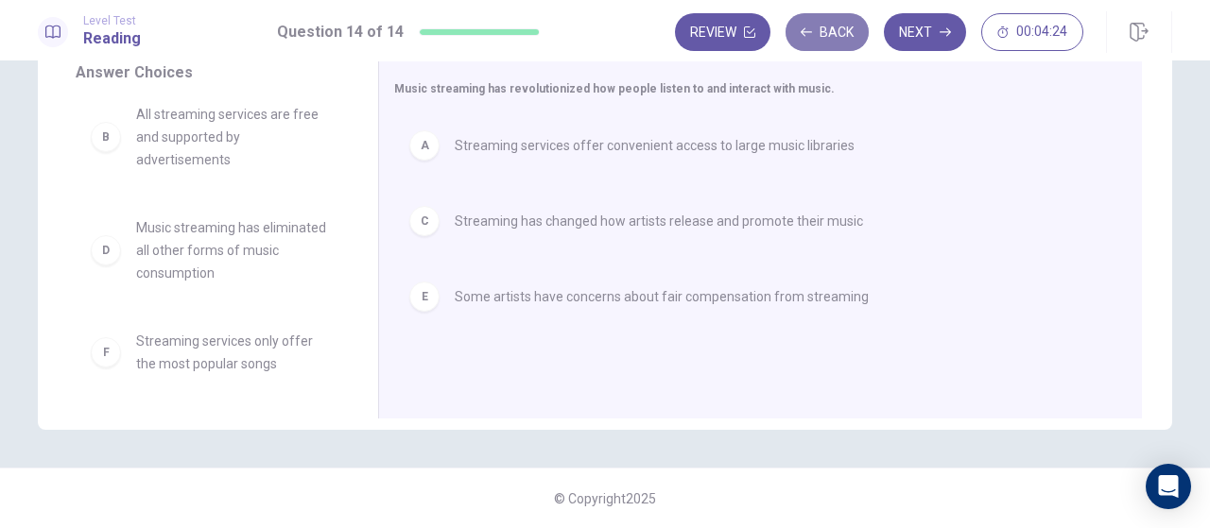
click at [837, 33] on button "Back" at bounding box center [826, 32] width 83 height 38
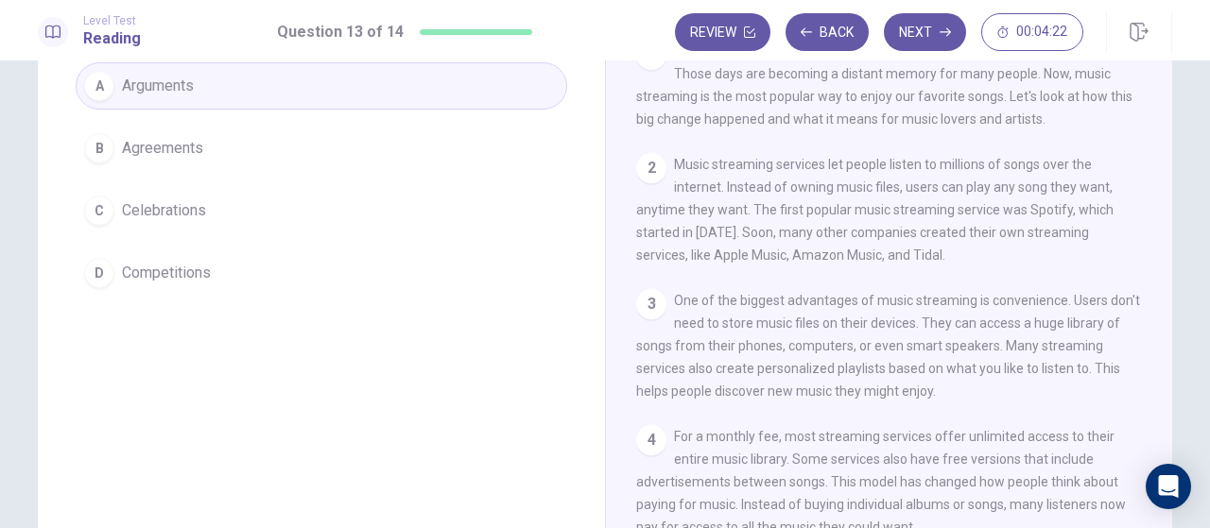
scroll to position [136, 0]
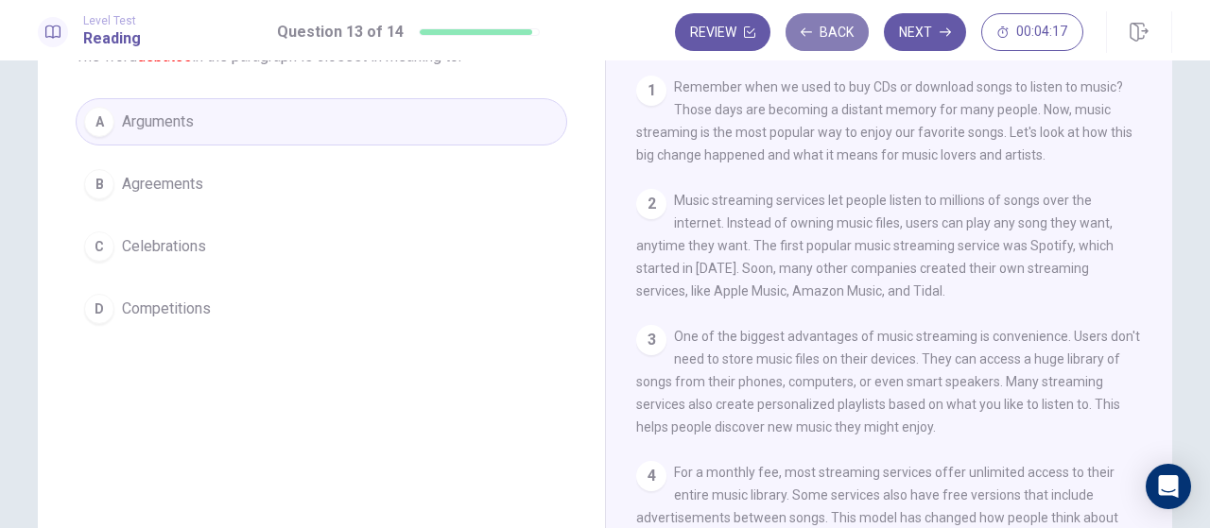
click at [840, 33] on button "Back" at bounding box center [826, 32] width 83 height 38
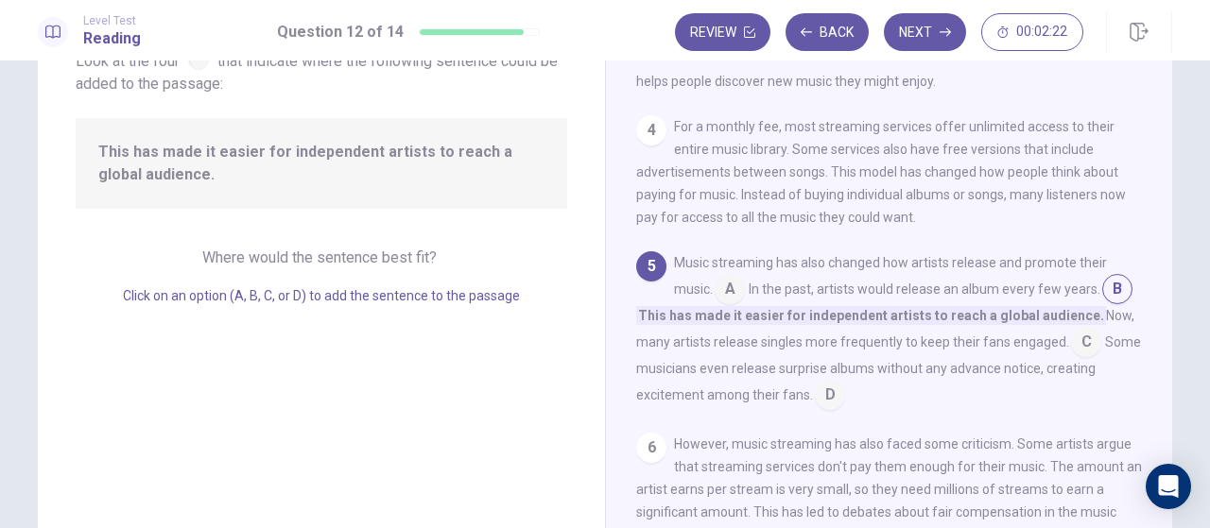
click at [1101, 359] on input at bounding box center [1086, 344] width 30 height 30
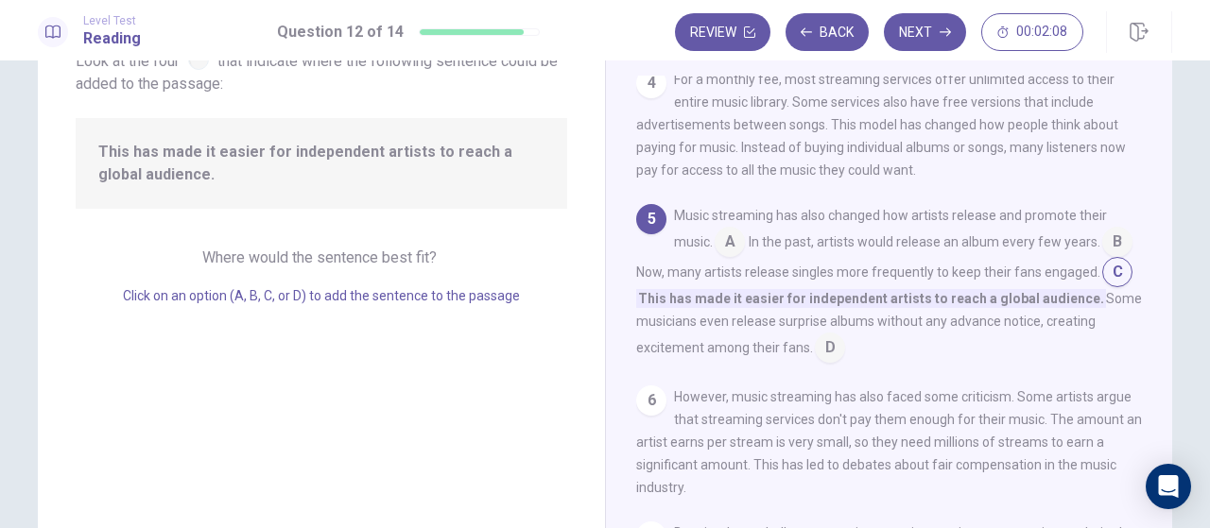
scroll to position [434, 0]
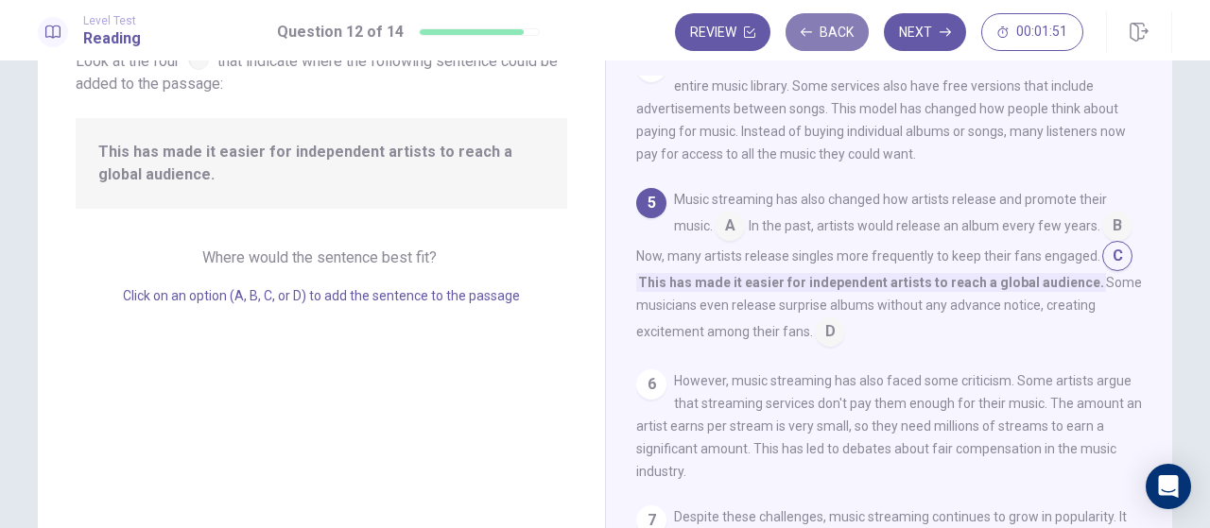
click at [837, 28] on button "Back" at bounding box center [826, 32] width 83 height 38
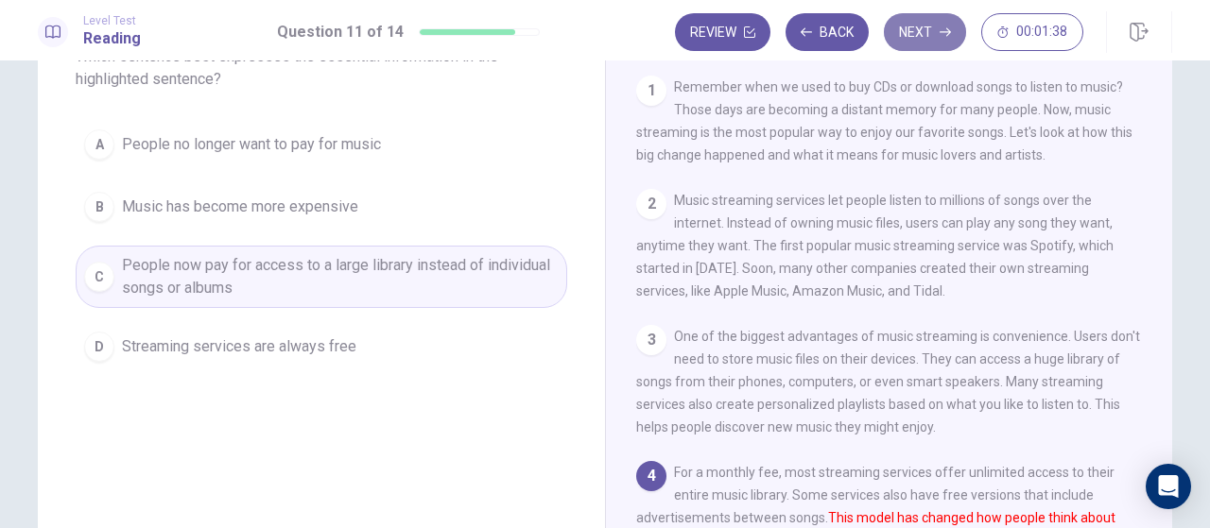
click at [936, 29] on button "Next" at bounding box center [925, 32] width 82 height 38
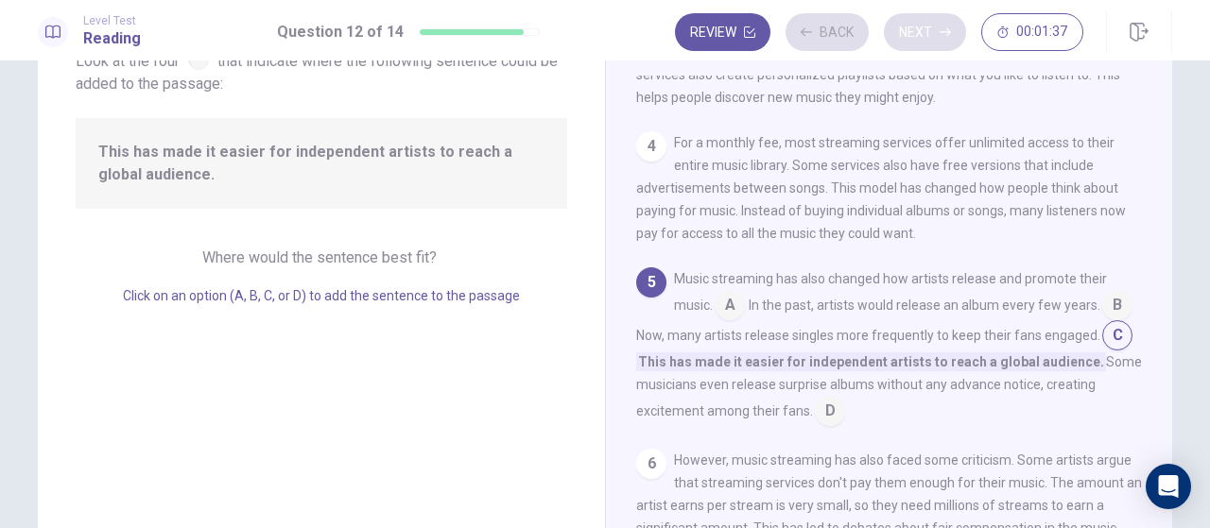
scroll to position [346, 0]
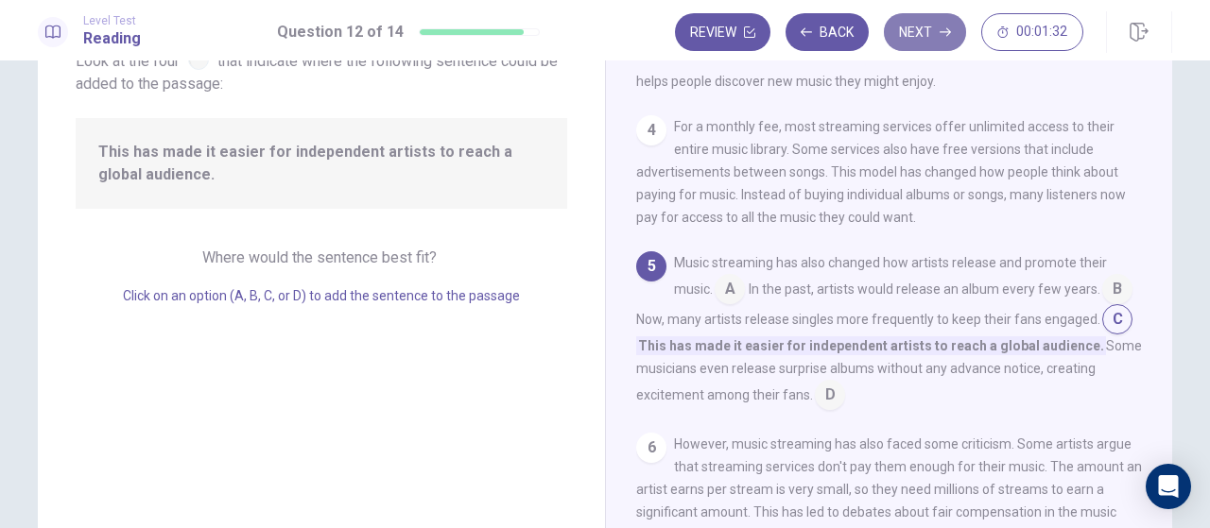
click at [924, 29] on button "Next" at bounding box center [925, 32] width 82 height 38
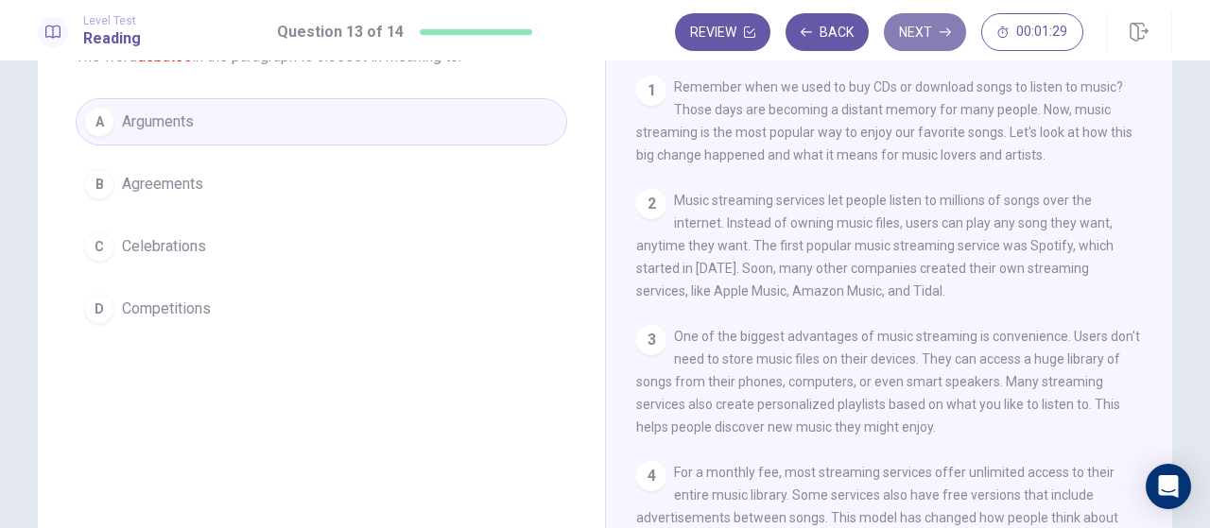
click at [924, 29] on button "Next" at bounding box center [925, 32] width 82 height 38
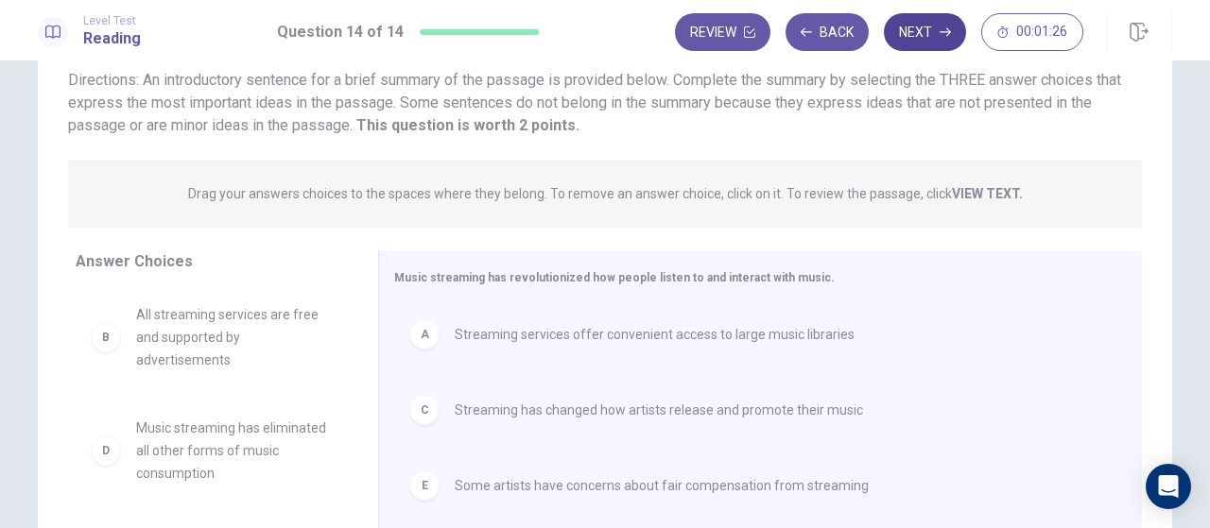
click at [924, 29] on button "Next" at bounding box center [925, 32] width 82 height 38
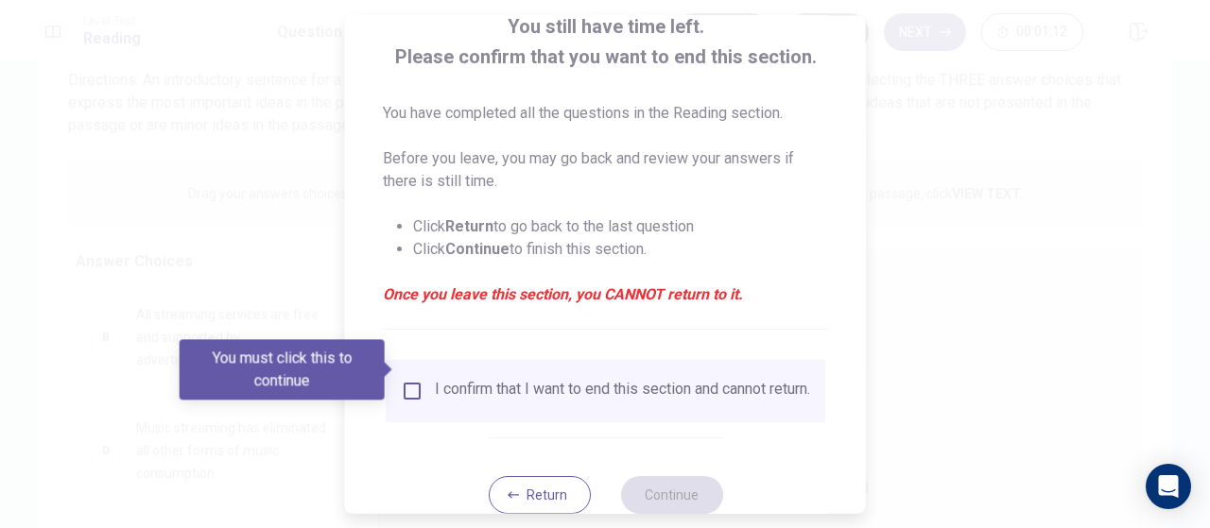
scroll to position [176, 0]
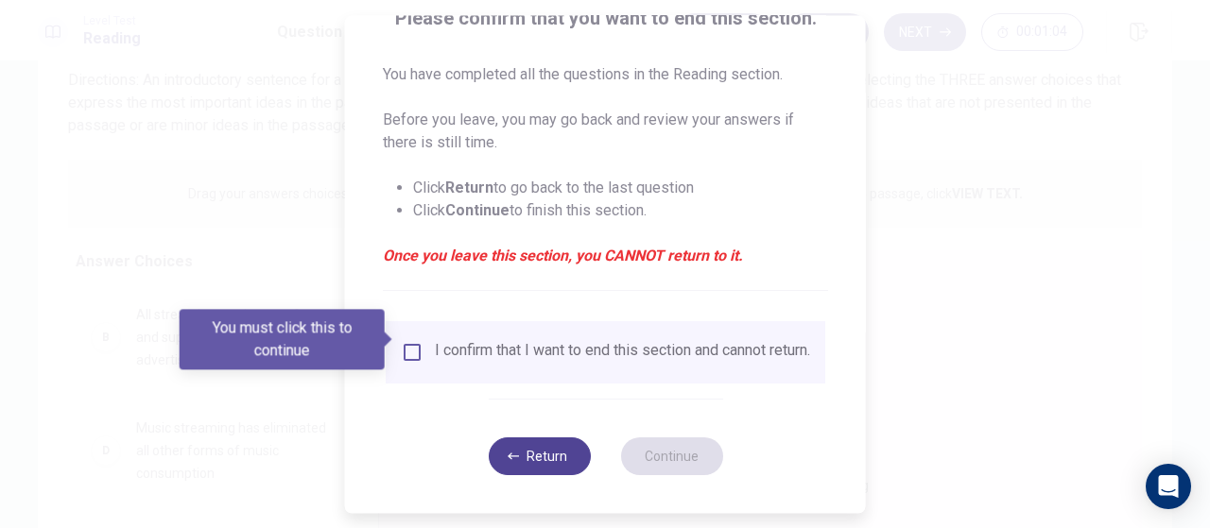
click at [541, 462] on button "Return" at bounding box center [539, 457] width 102 height 38
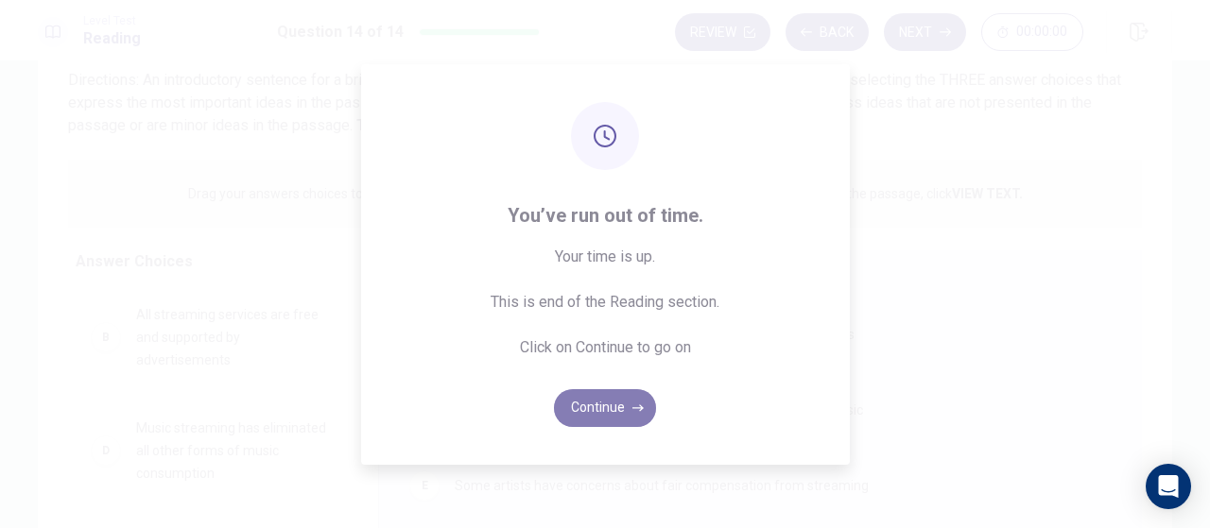
click at [596, 408] on button "Continue" at bounding box center [605, 408] width 102 height 38
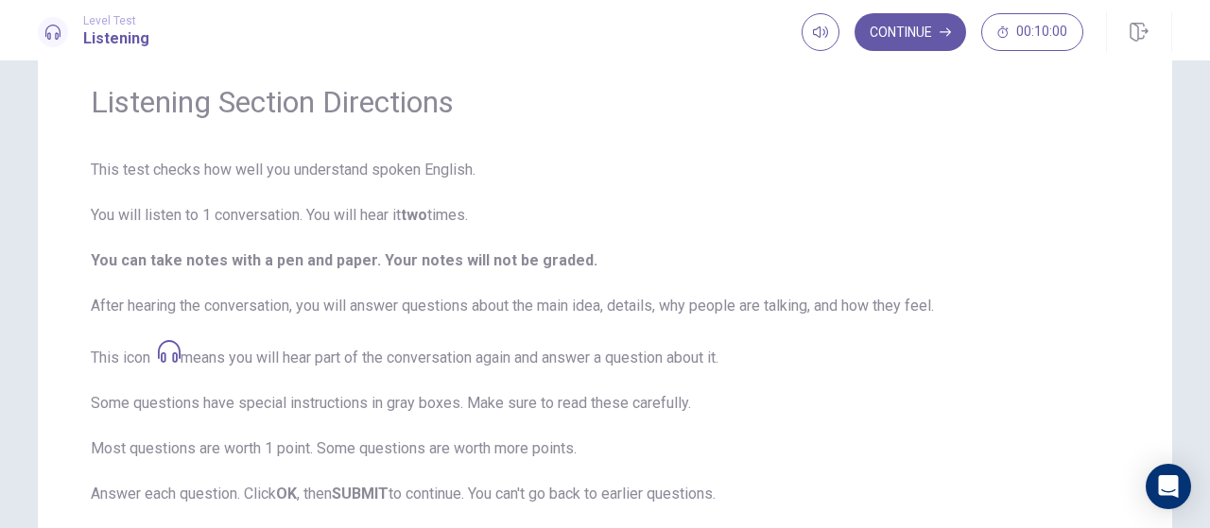
scroll to position [42, 0]
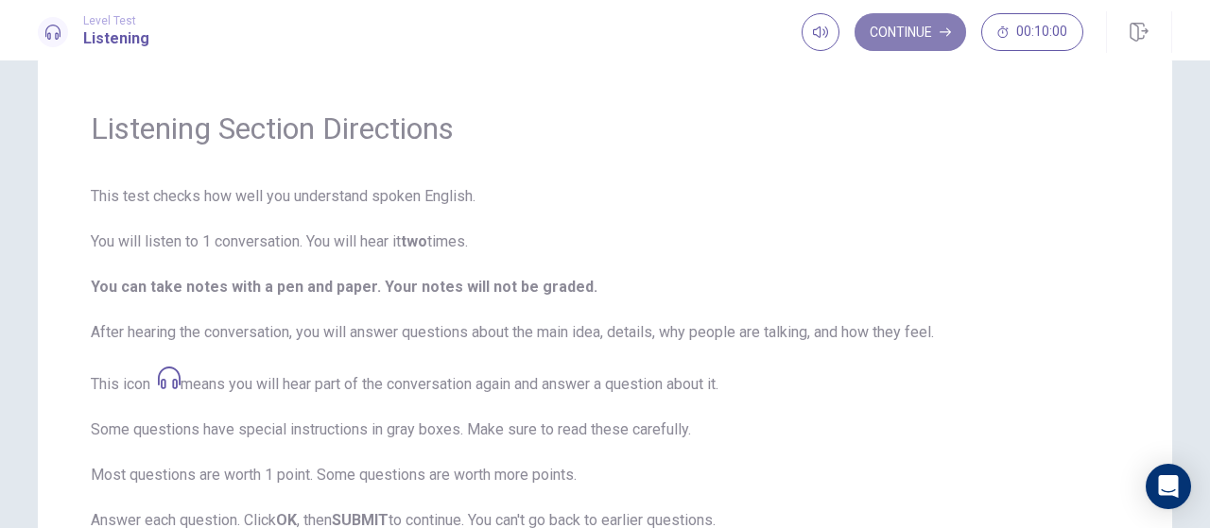
click at [887, 29] on button "Continue" at bounding box center [910, 32] width 112 height 38
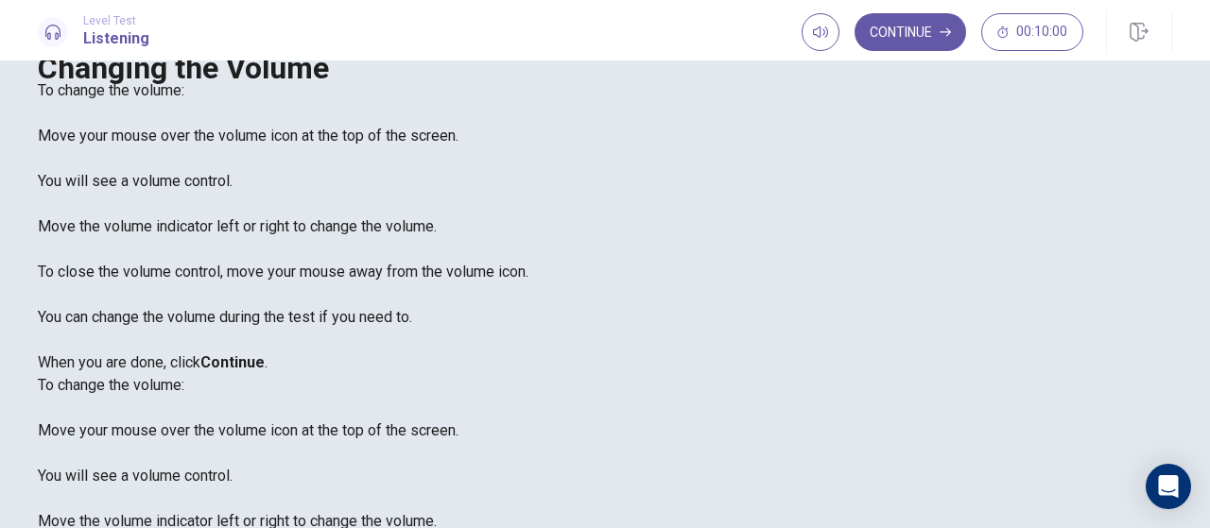
click at [900, 27] on button "Continue" at bounding box center [910, 32] width 112 height 38
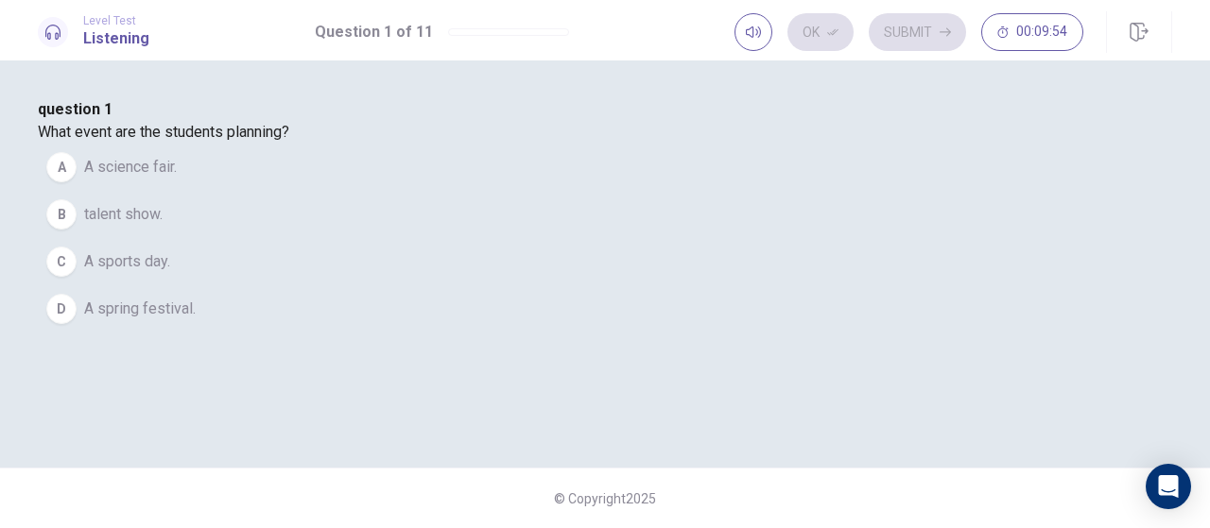
scroll to position [95, 0]
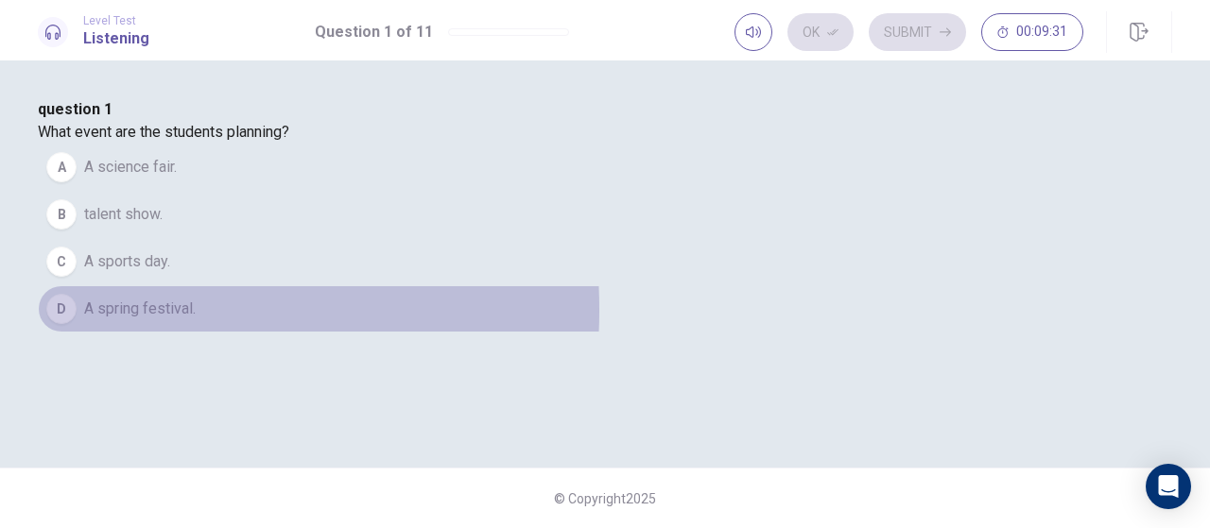
click at [361, 333] on button "D A spring festival." at bounding box center [605, 308] width 1134 height 47
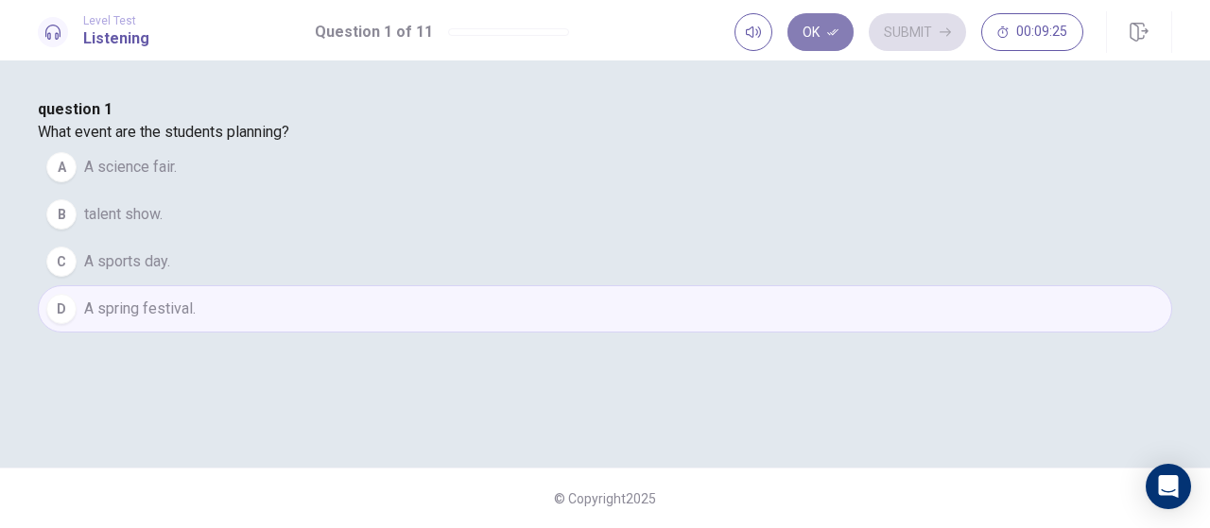
click at [822, 32] on button "Ok" at bounding box center [820, 32] width 66 height 38
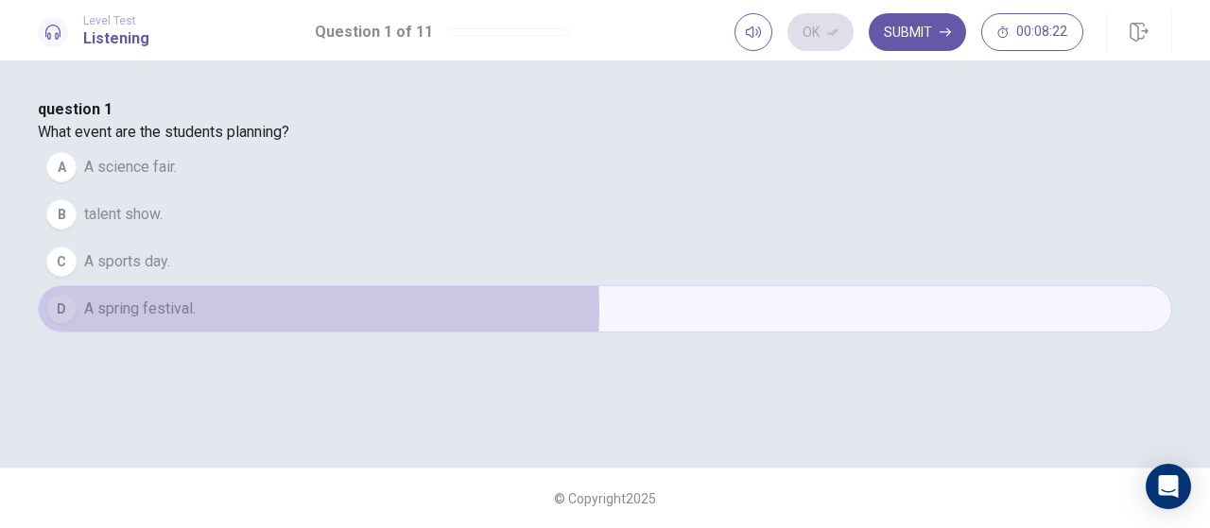
click at [196, 320] on span "A spring festival." at bounding box center [140, 309] width 112 height 23
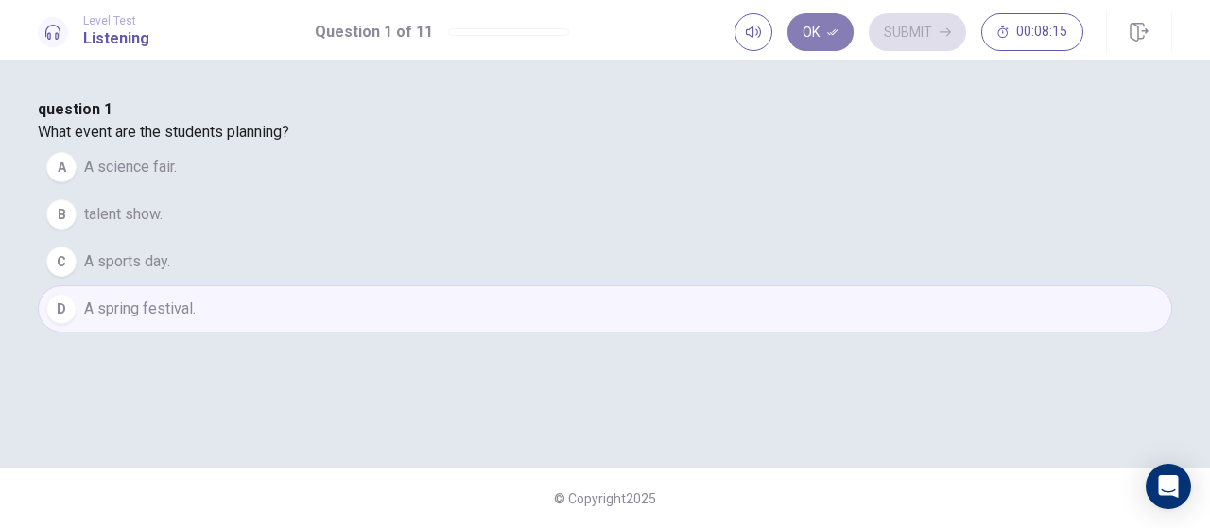
click at [820, 39] on button "Ok" at bounding box center [820, 32] width 66 height 38
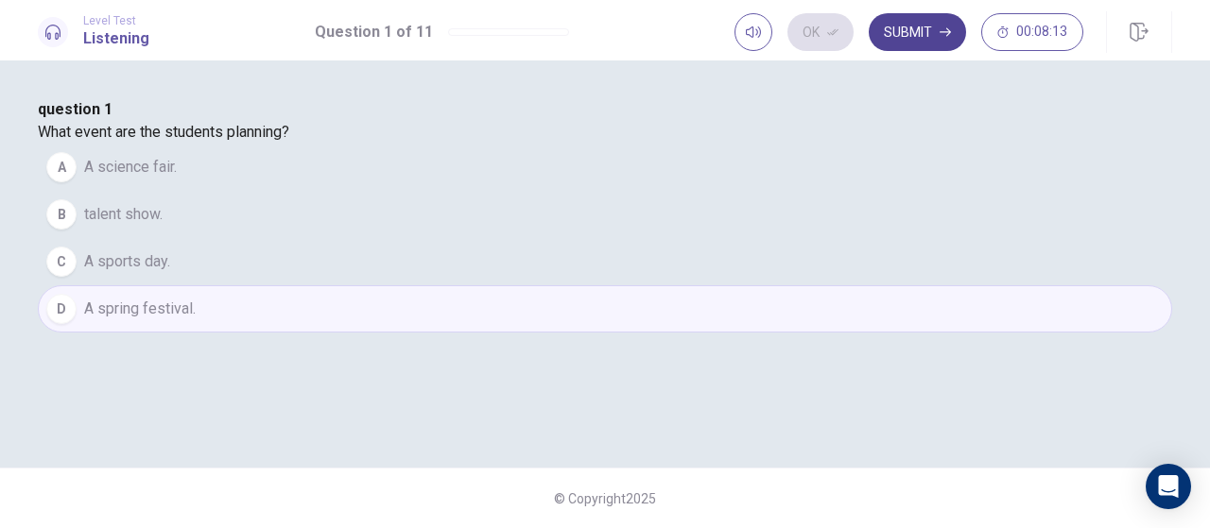
click at [936, 29] on button "Submit" at bounding box center [917, 32] width 97 height 38
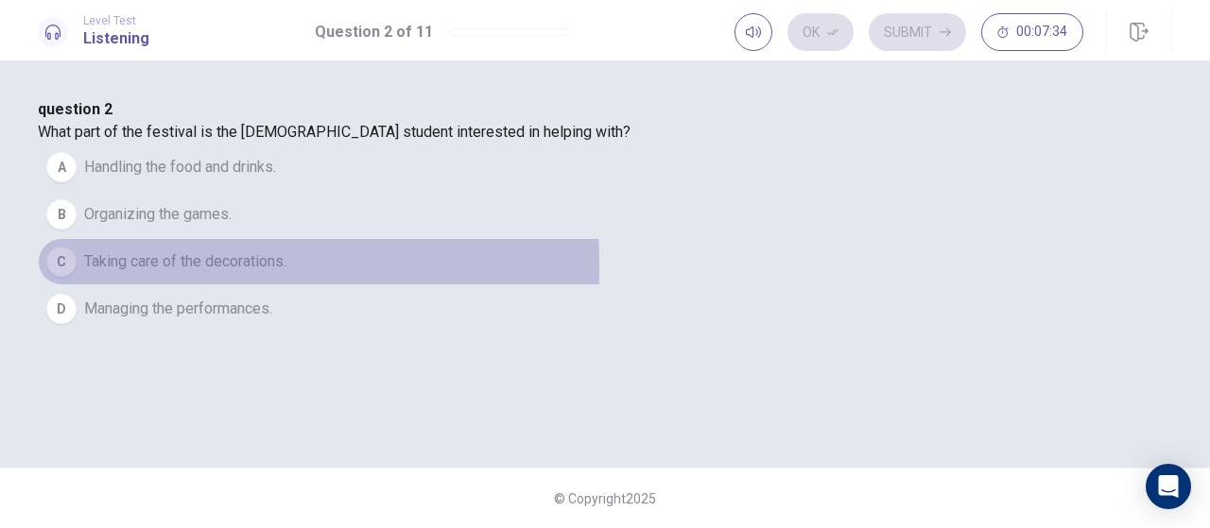
click at [286, 273] on span "Taking care of the decorations." at bounding box center [185, 261] width 202 height 23
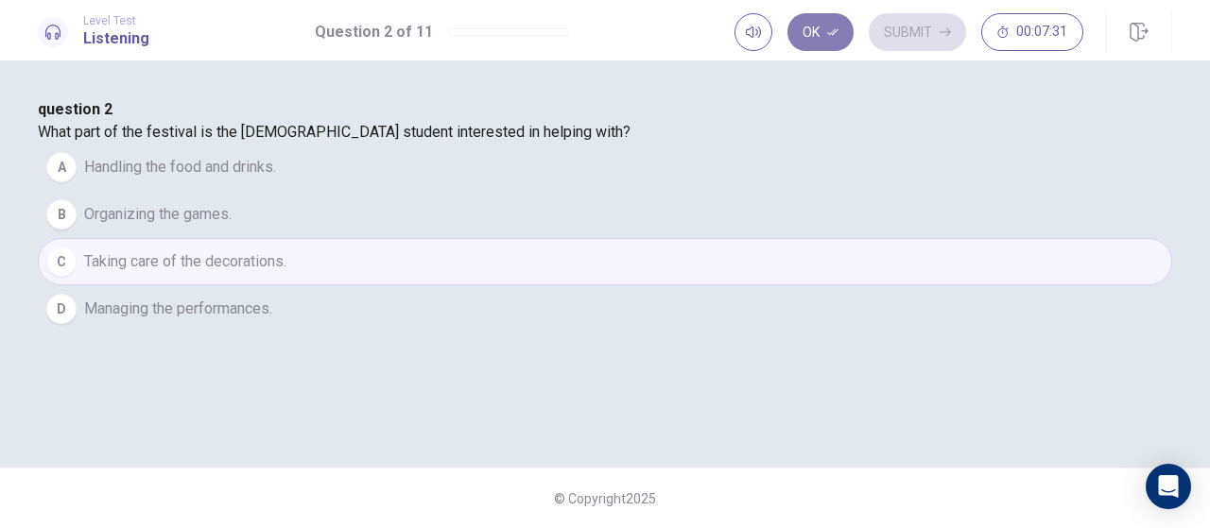
click at [805, 26] on button "Ok" at bounding box center [820, 32] width 66 height 38
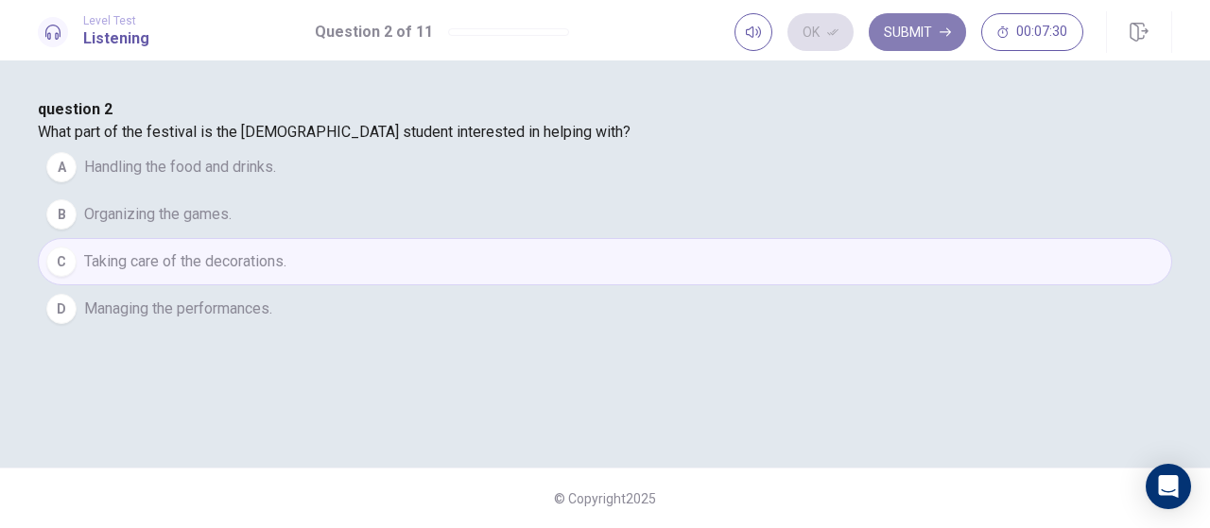
click at [913, 22] on button "Submit" at bounding box center [917, 32] width 97 height 38
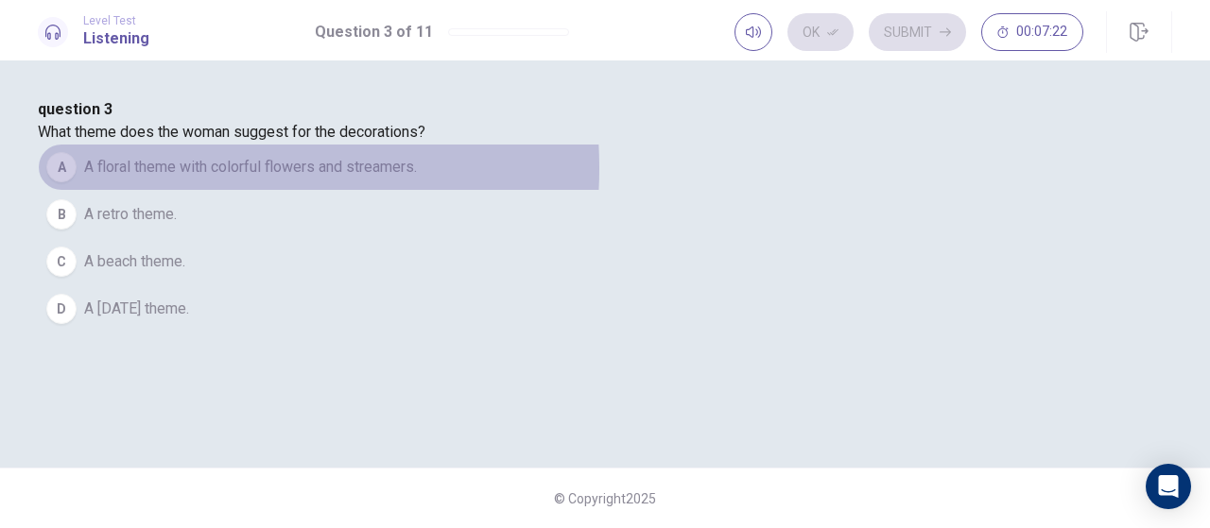
click at [417, 179] on span "A floral theme with colorful flowers and streamers." at bounding box center [250, 167] width 333 height 23
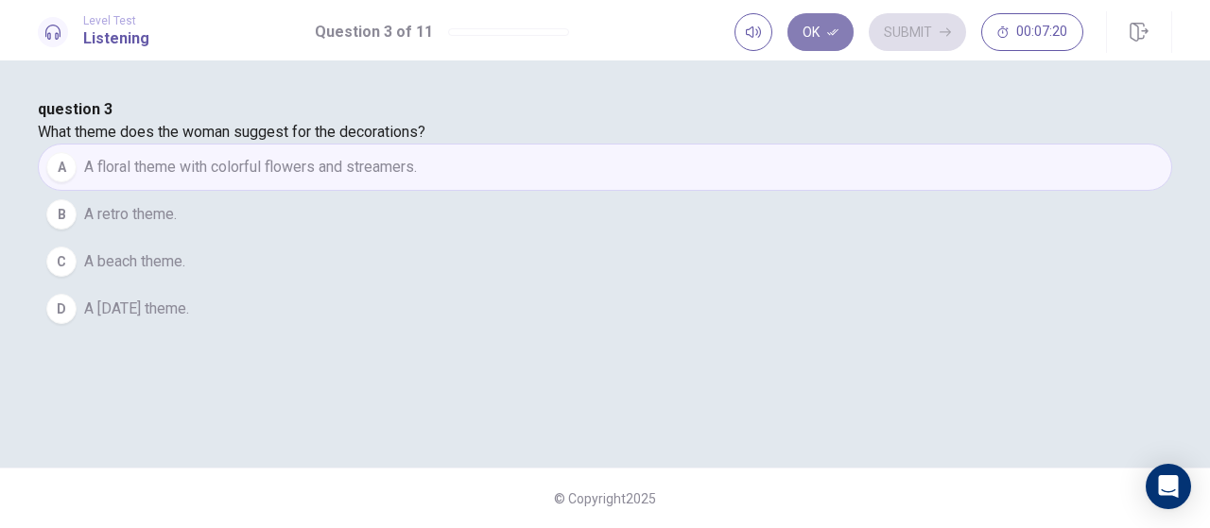
click at [826, 29] on button "Ok" at bounding box center [820, 32] width 66 height 38
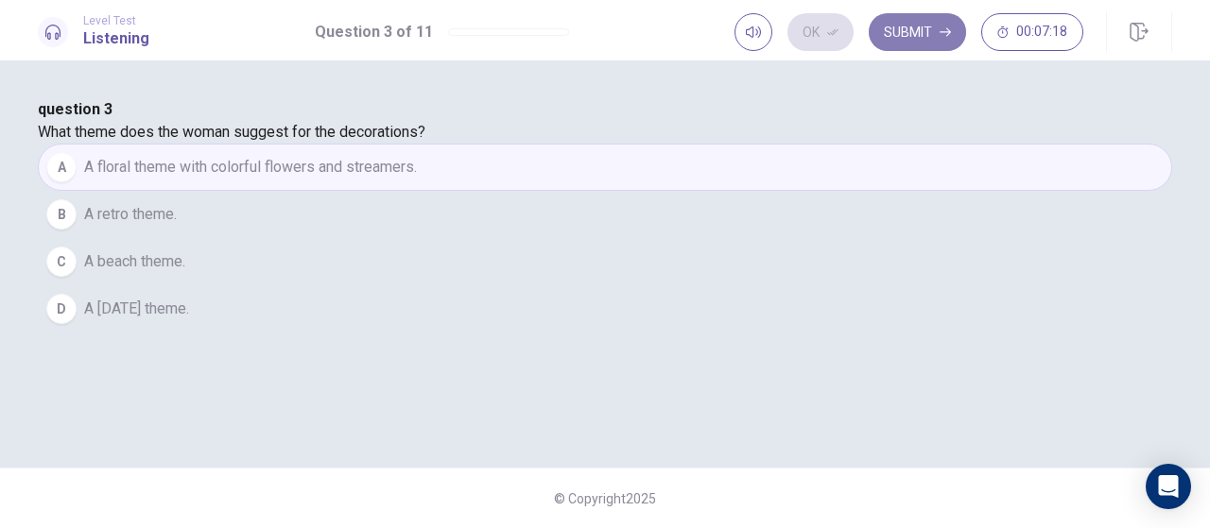
click at [921, 34] on button "Submit" at bounding box center [917, 32] width 97 height 38
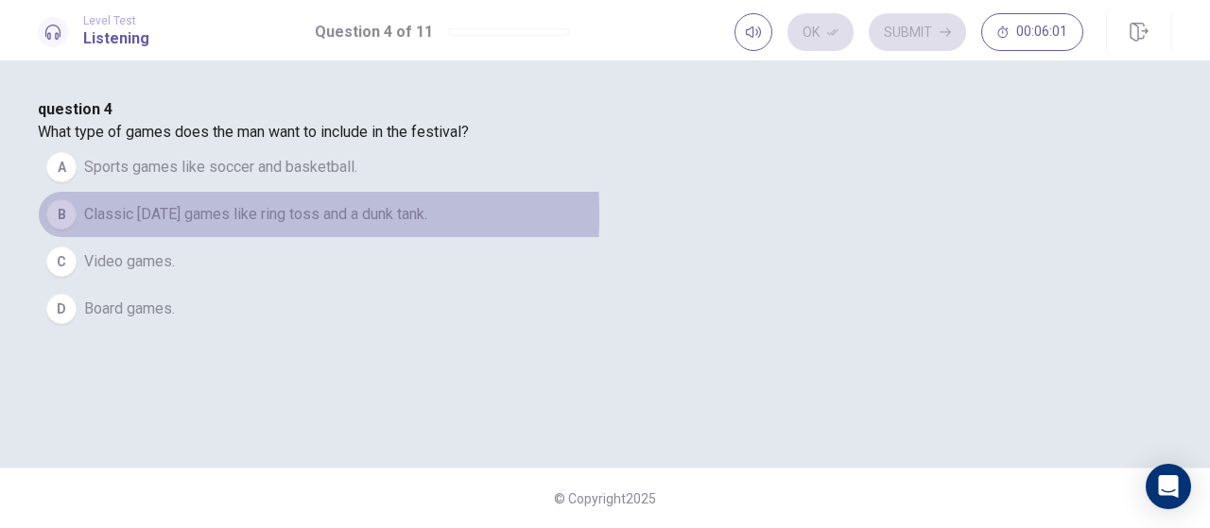
click at [426, 226] on span "Classic [DATE] games like ring toss and a dunk tank." at bounding box center [255, 214] width 343 height 23
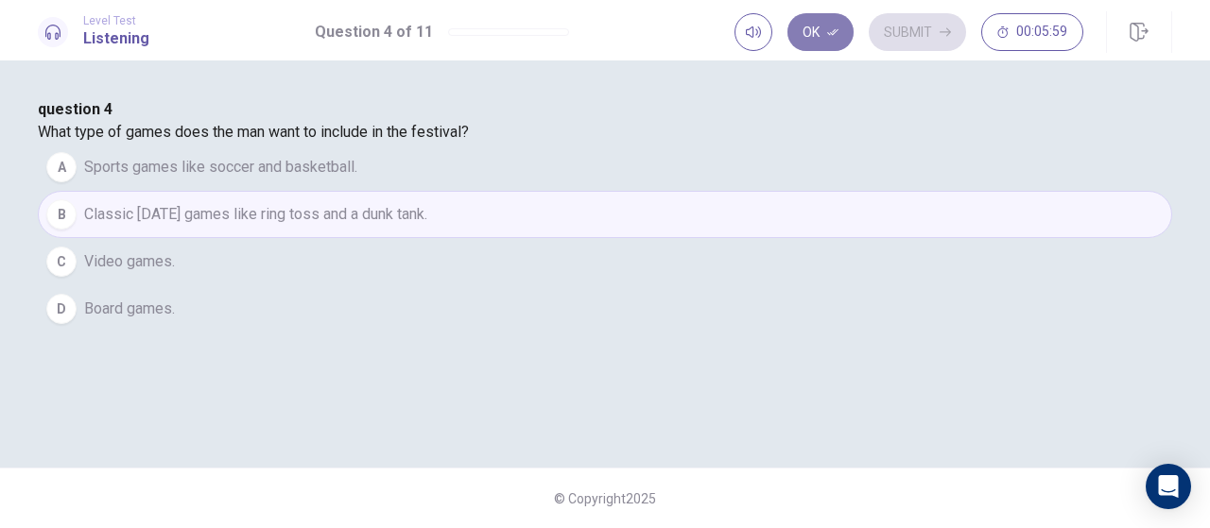
click at [815, 27] on button "Ok" at bounding box center [820, 32] width 66 height 38
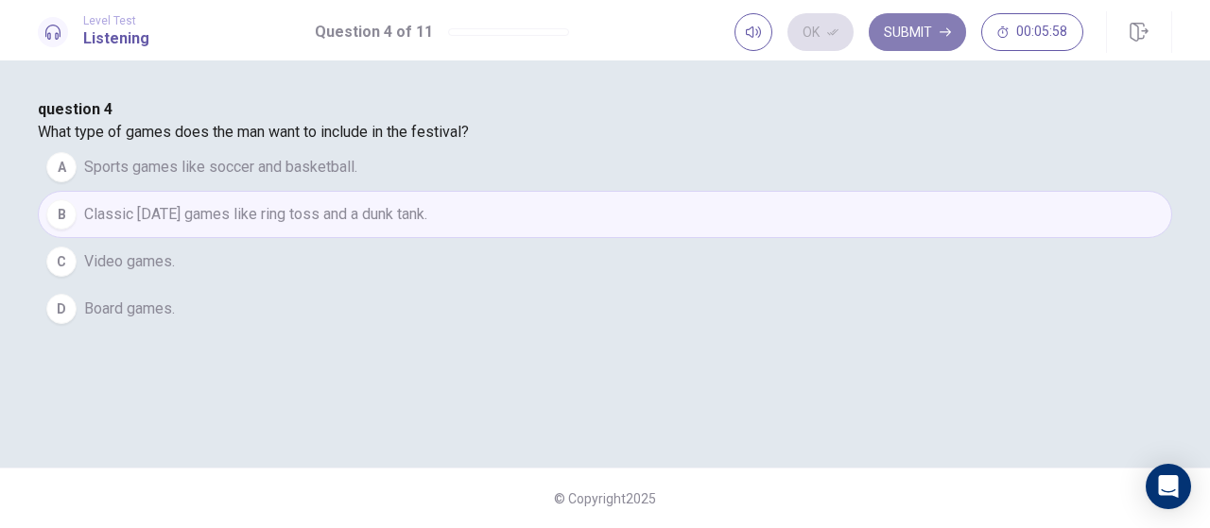
click at [926, 31] on button "Submit" at bounding box center [917, 32] width 97 height 38
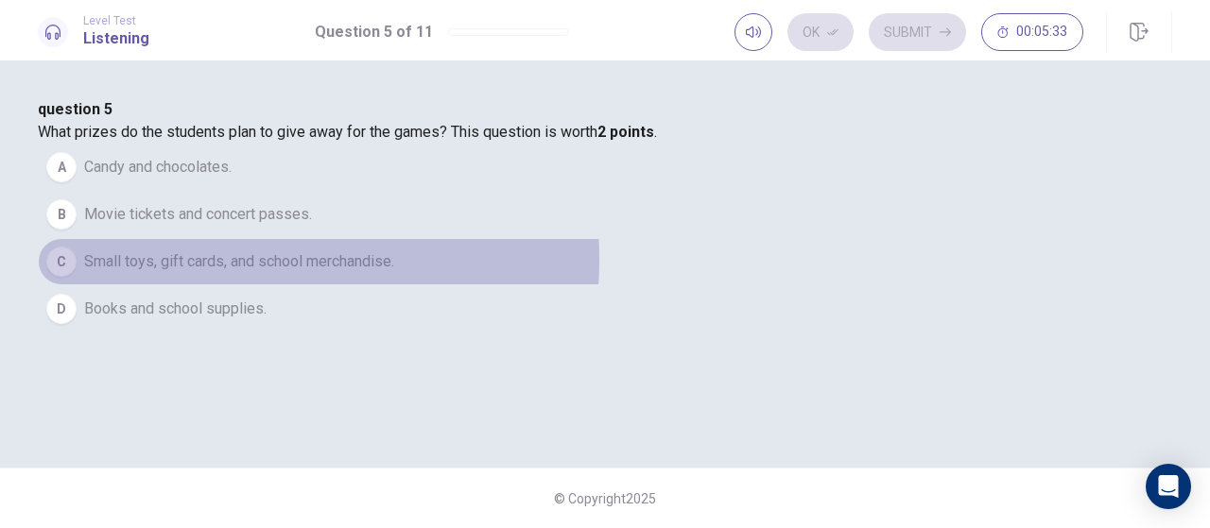
click at [394, 273] on span "Small toys, gift cards, and school merchandise." at bounding box center [239, 261] width 310 height 23
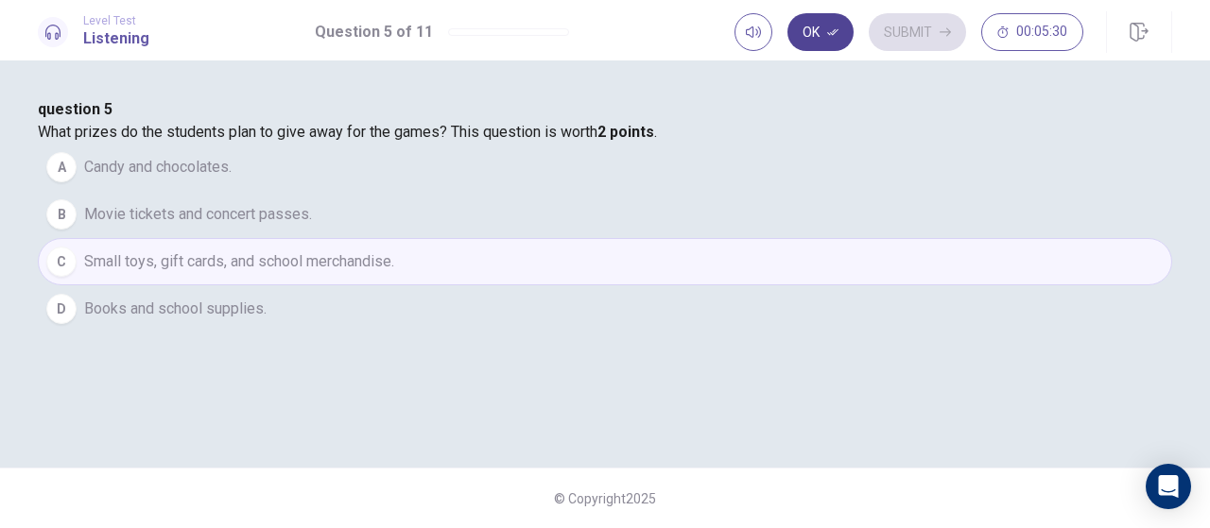
click at [830, 34] on icon "button" at bounding box center [832, 31] width 11 height 11
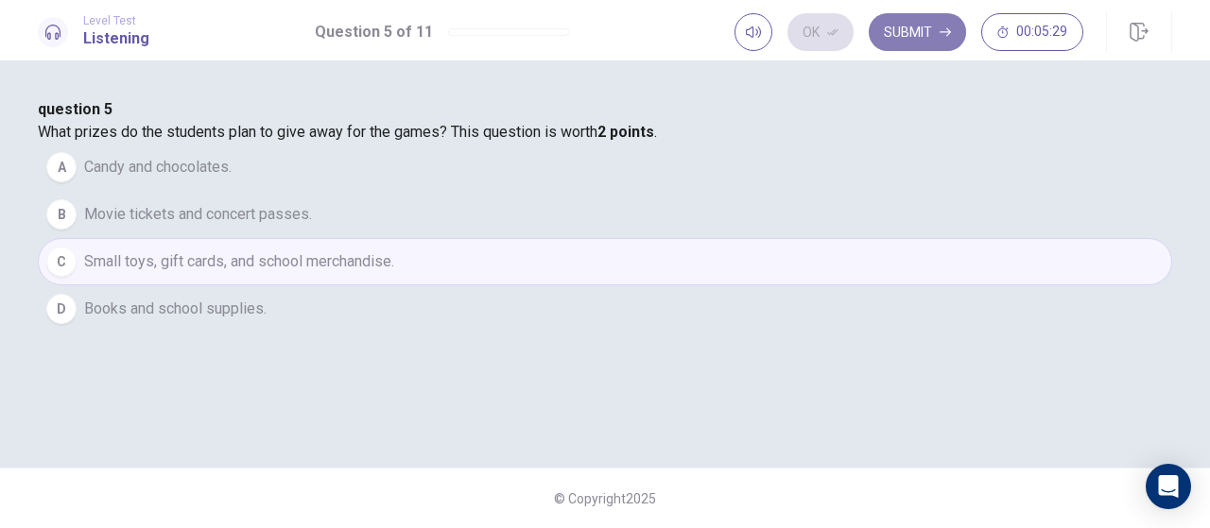
click at [916, 41] on button "Submit" at bounding box center [917, 32] width 97 height 38
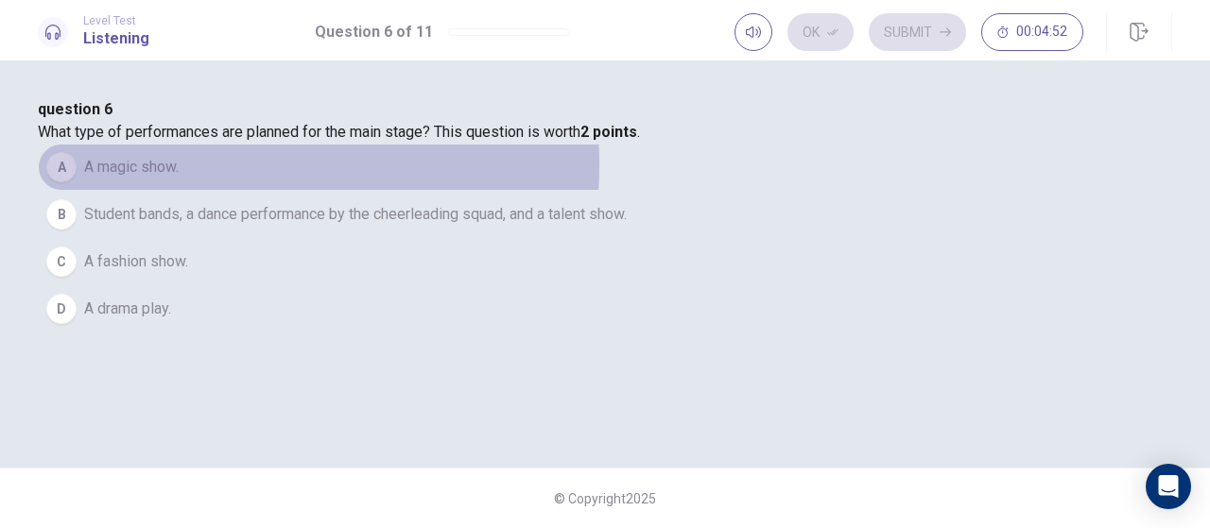
click at [179, 179] on span "A magic show." at bounding box center [131, 167] width 95 height 23
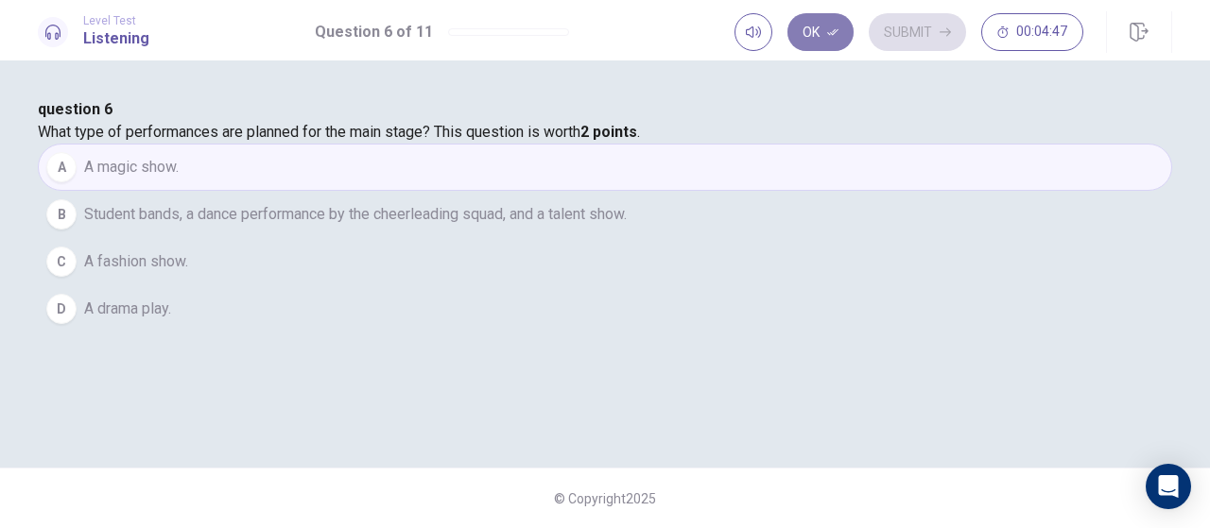
click at [813, 33] on button "Ok" at bounding box center [820, 32] width 66 height 38
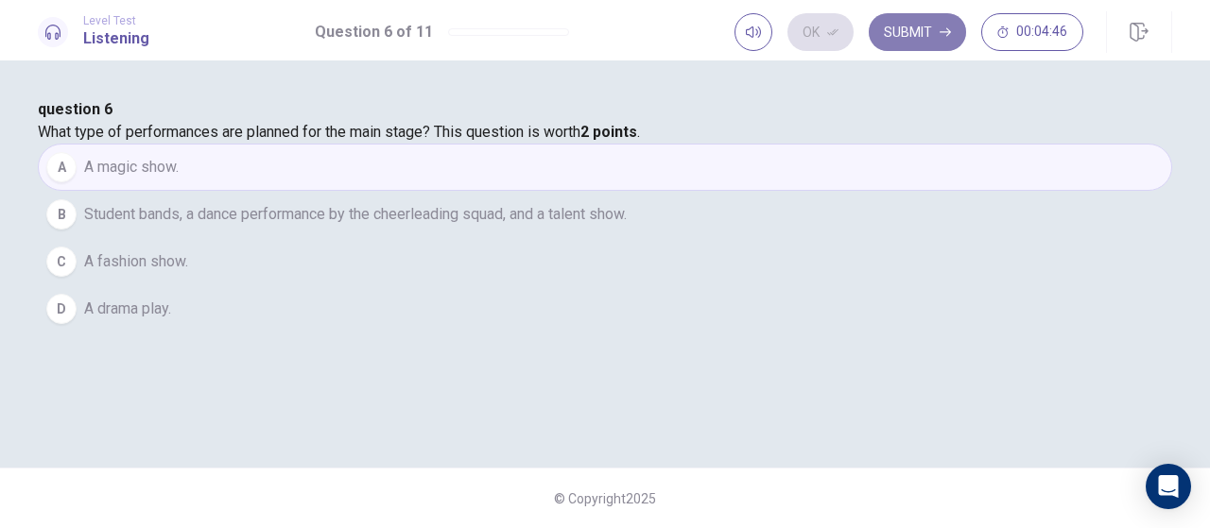
click at [921, 32] on button "Submit" at bounding box center [917, 32] width 97 height 38
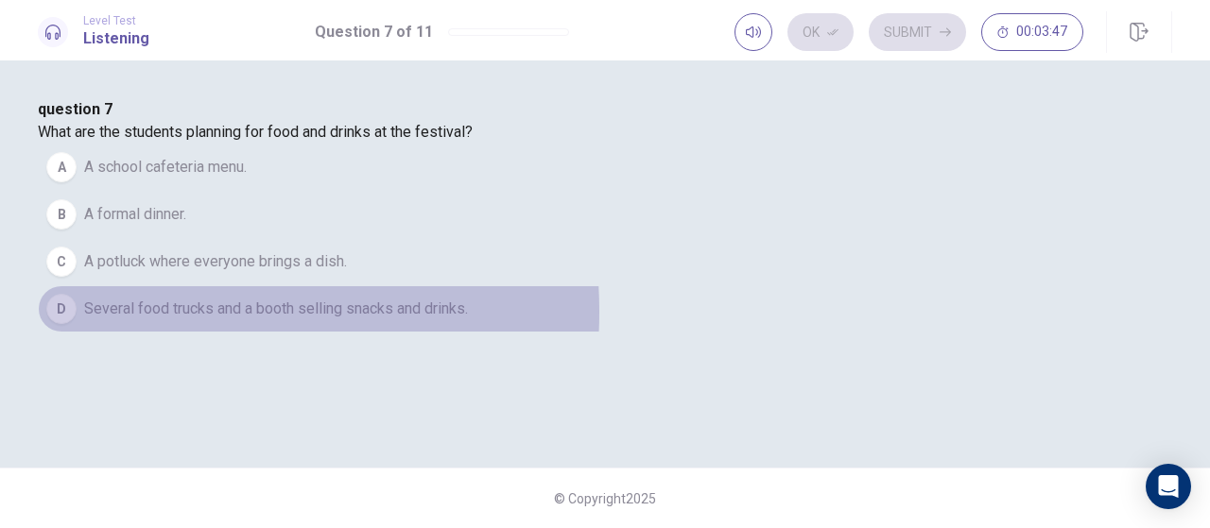
click at [431, 320] on span "Several food trucks and a booth selling snacks and drinks." at bounding box center [276, 309] width 384 height 23
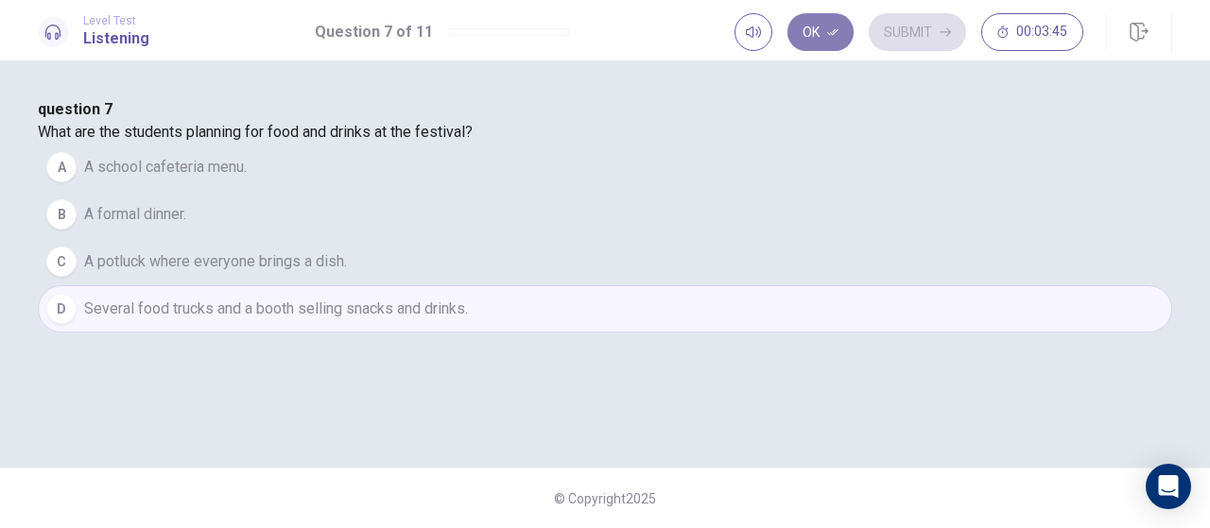
click at [808, 26] on button "Ok" at bounding box center [820, 32] width 66 height 38
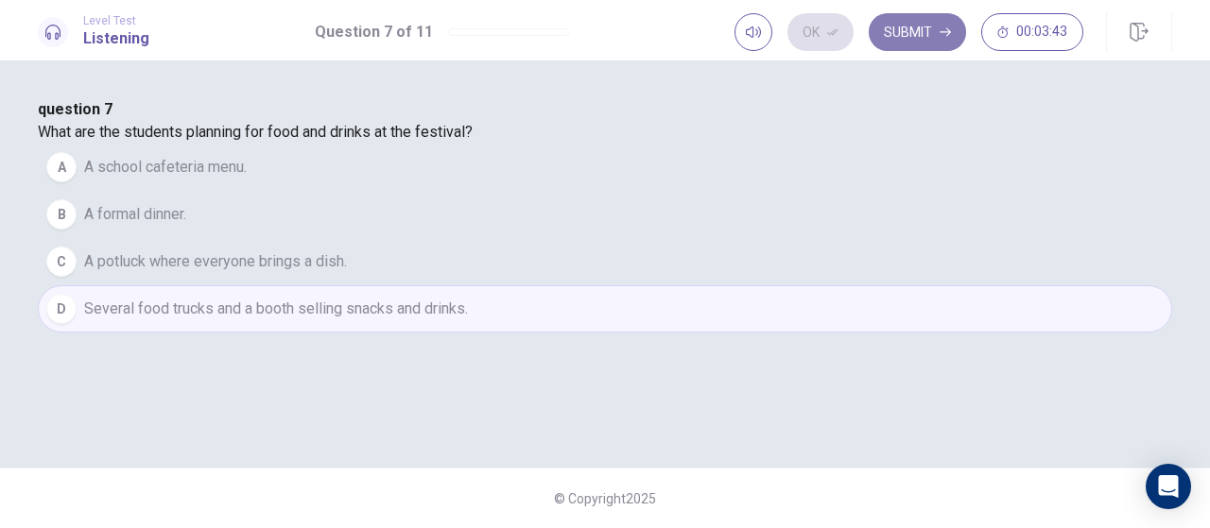
click at [922, 41] on button "Submit" at bounding box center [917, 32] width 97 height 38
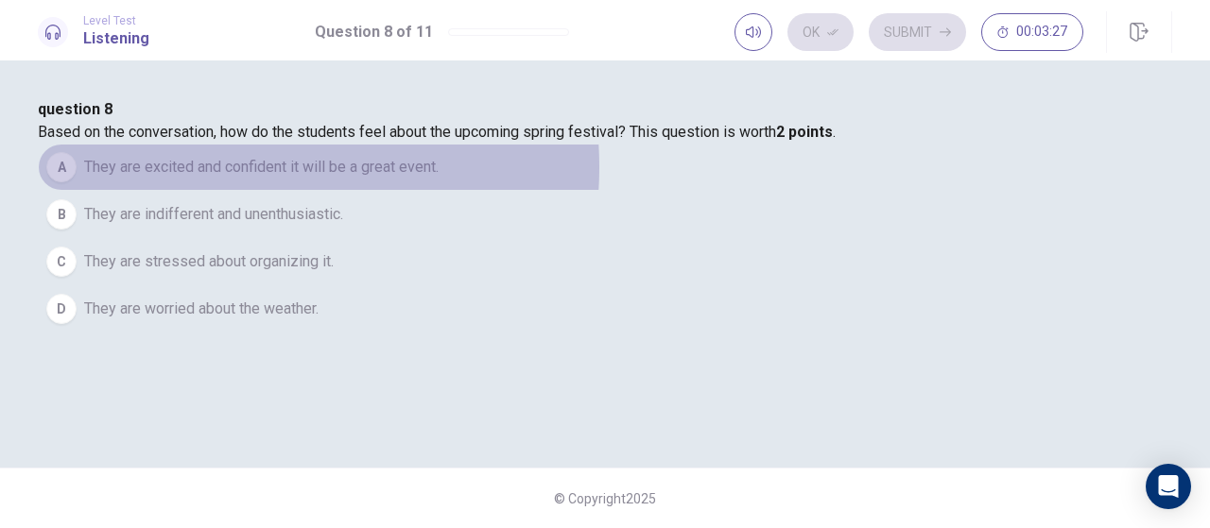
click at [439, 179] on span "They are excited and confident it will be a great event." at bounding box center [261, 167] width 354 height 23
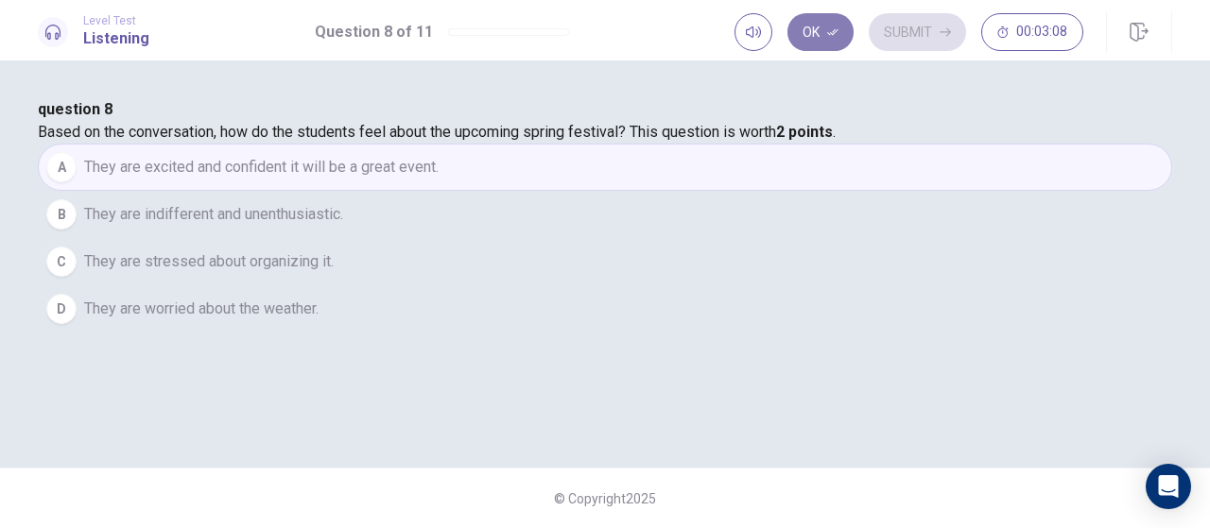
click at [820, 37] on button "Ok" at bounding box center [820, 32] width 66 height 38
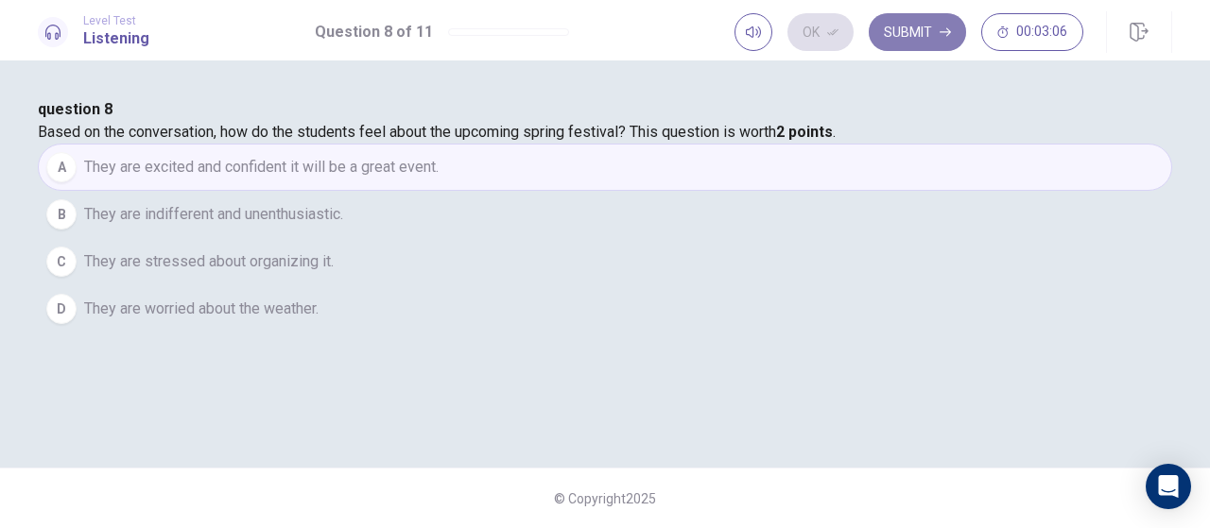
click at [928, 34] on button "Submit" at bounding box center [917, 32] width 97 height 38
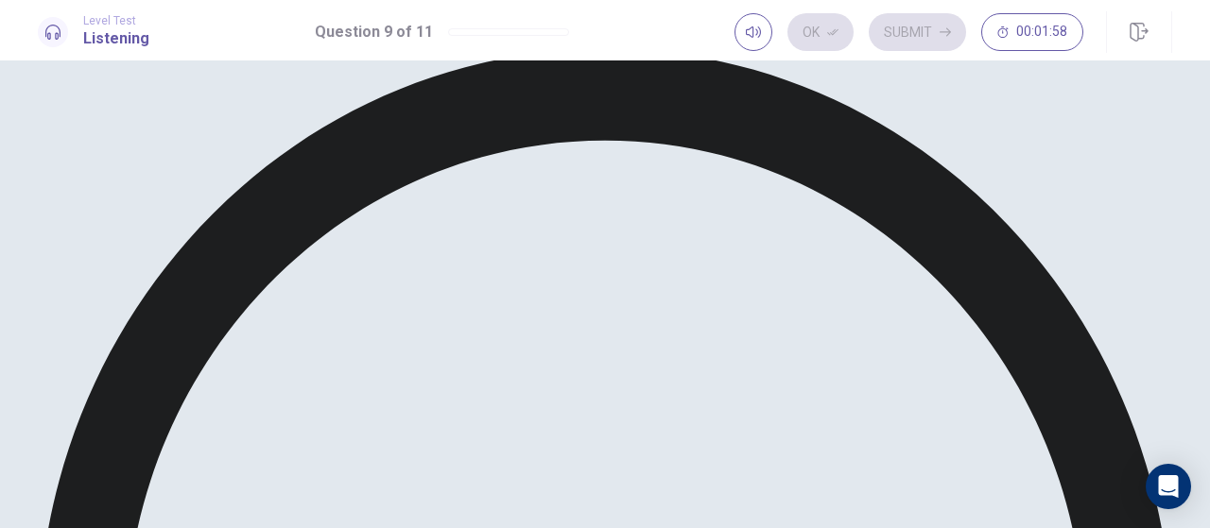
click at [820, 31] on button "Ok" at bounding box center [820, 32] width 66 height 38
click at [916, 33] on button "Submit" at bounding box center [917, 32] width 97 height 38
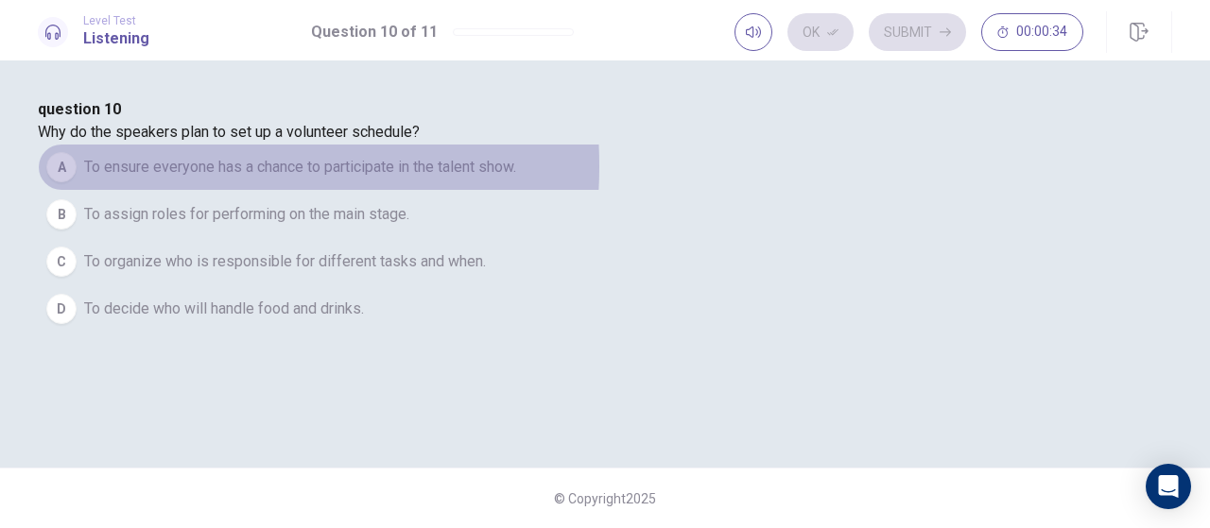
click at [450, 179] on span "To ensure everyone has a chance to participate in the talent show." at bounding box center [300, 167] width 432 height 23
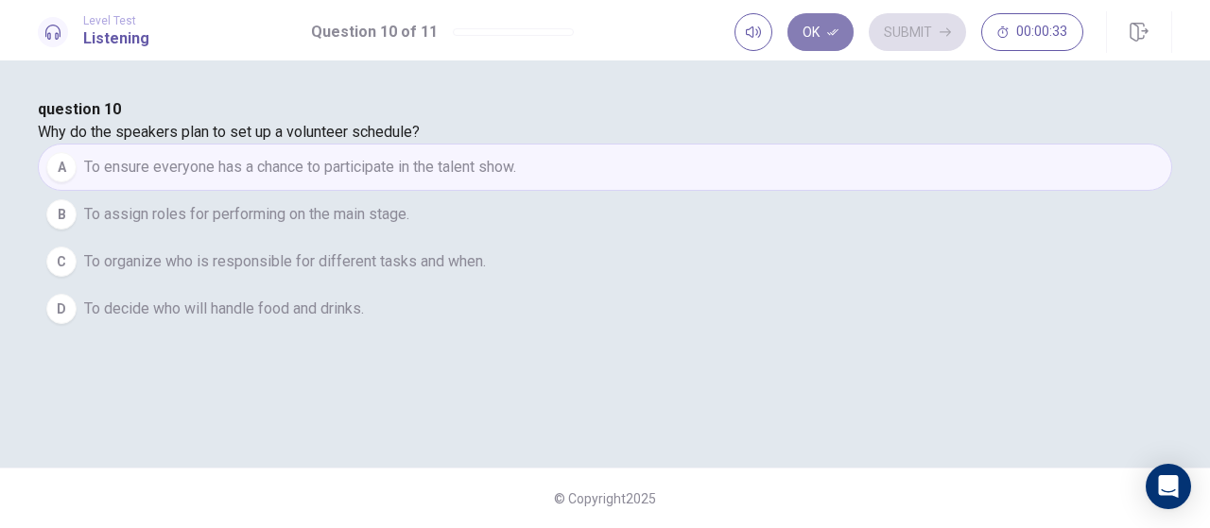
click at [812, 27] on button "Ok" at bounding box center [820, 32] width 66 height 38
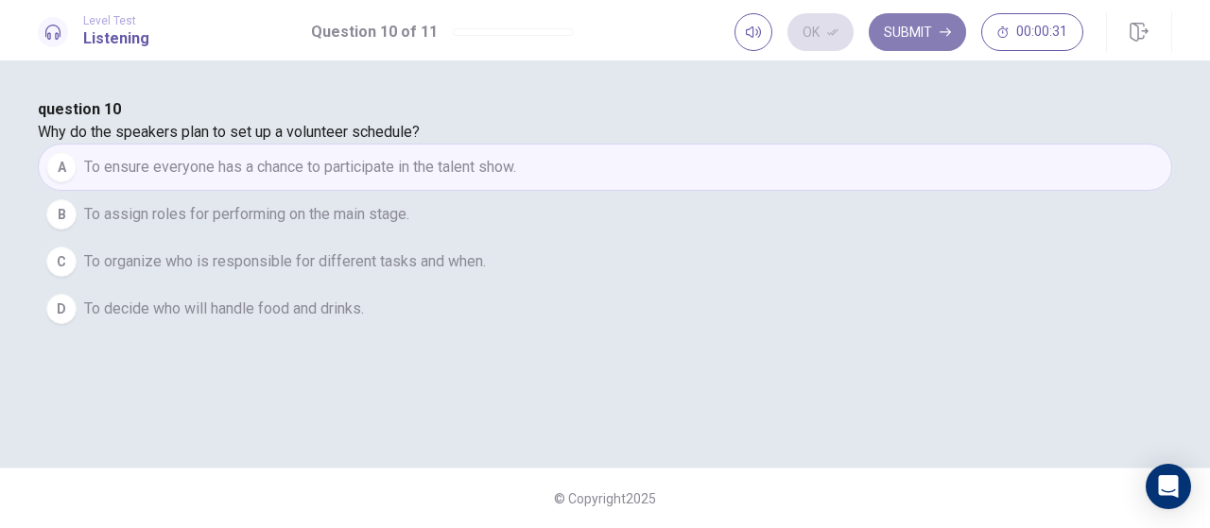
click at [924, 36] on button "Submit" at bounding box center [917, 32] width 97 height 38
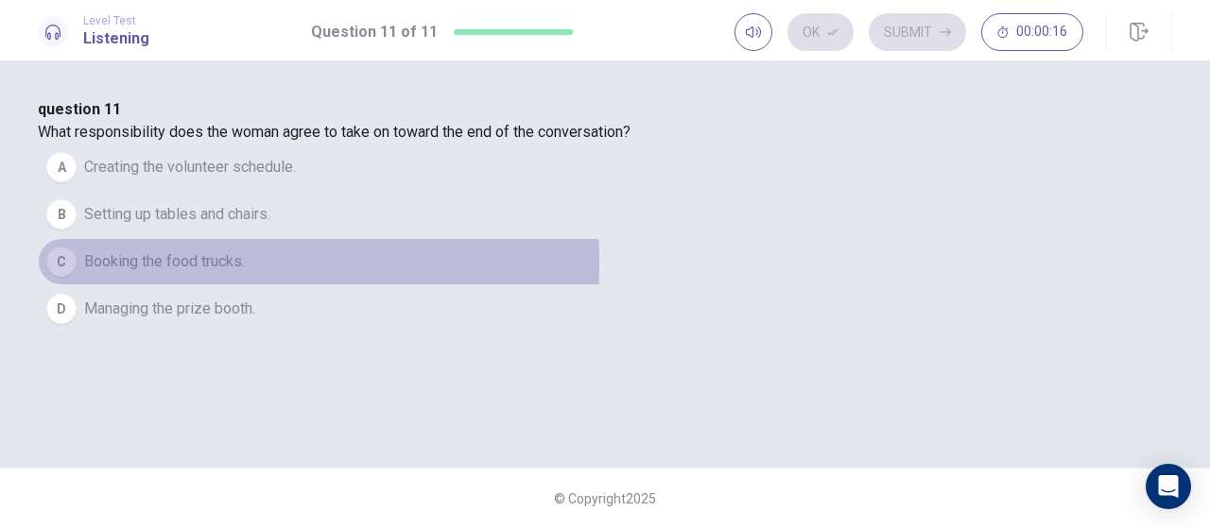
click at [245, 273] on span "Booking the food trucks." at bounding box center [164, 261] width 161 height 23
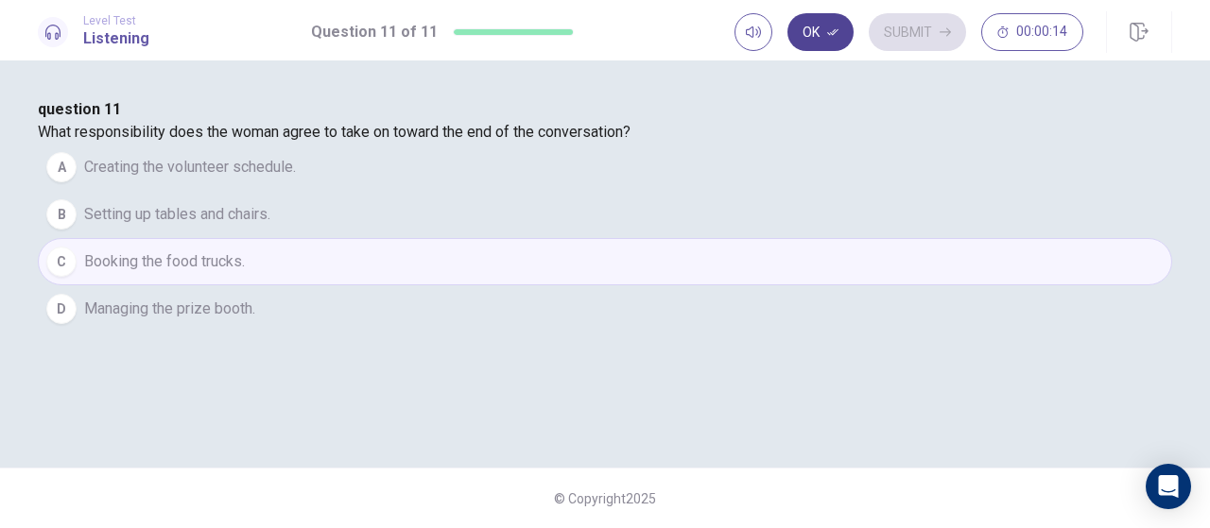
click at [835, 35] on icon "button" at bounding box center [832, 32] width 11 height 7
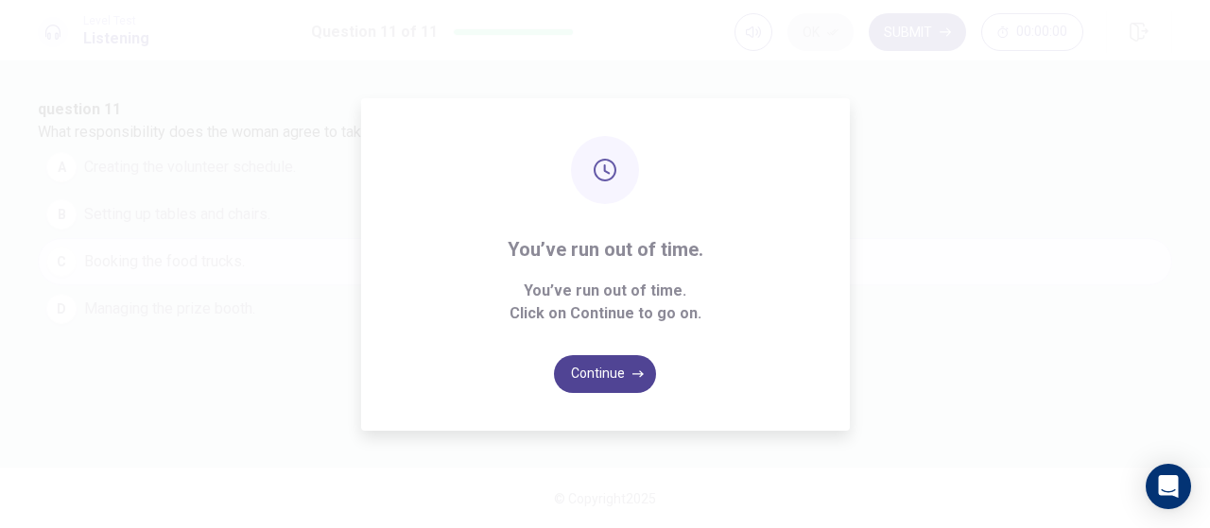
click at [597, 369] on button "Continue" at bounding box center [605, 374] width 102 height 38
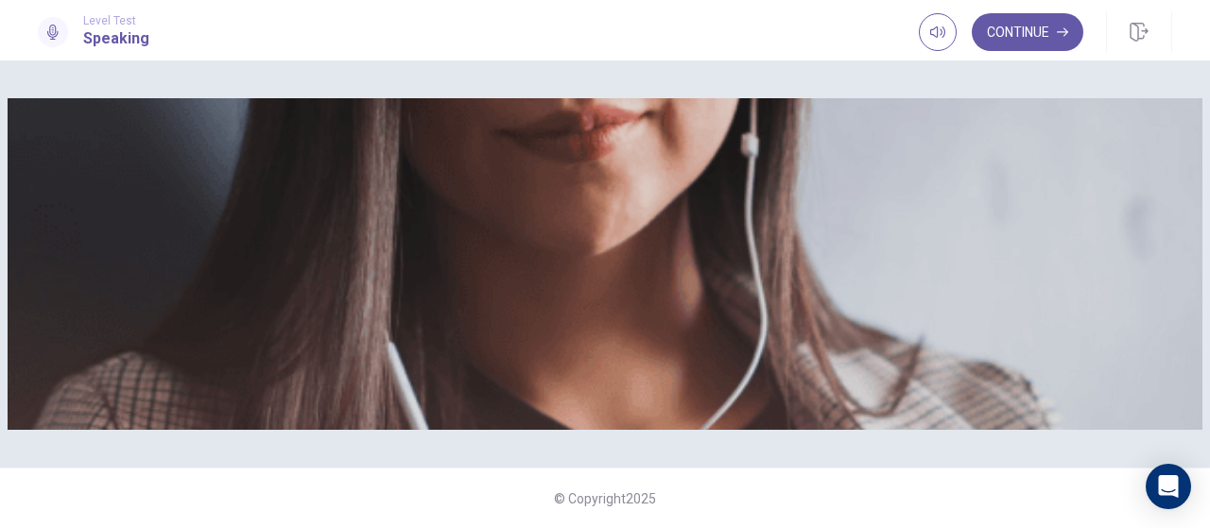
scroll to position [0, 0]
click at [1049, 37] on button "Continue" at bounding box center [1028, 32] width 112 height 38
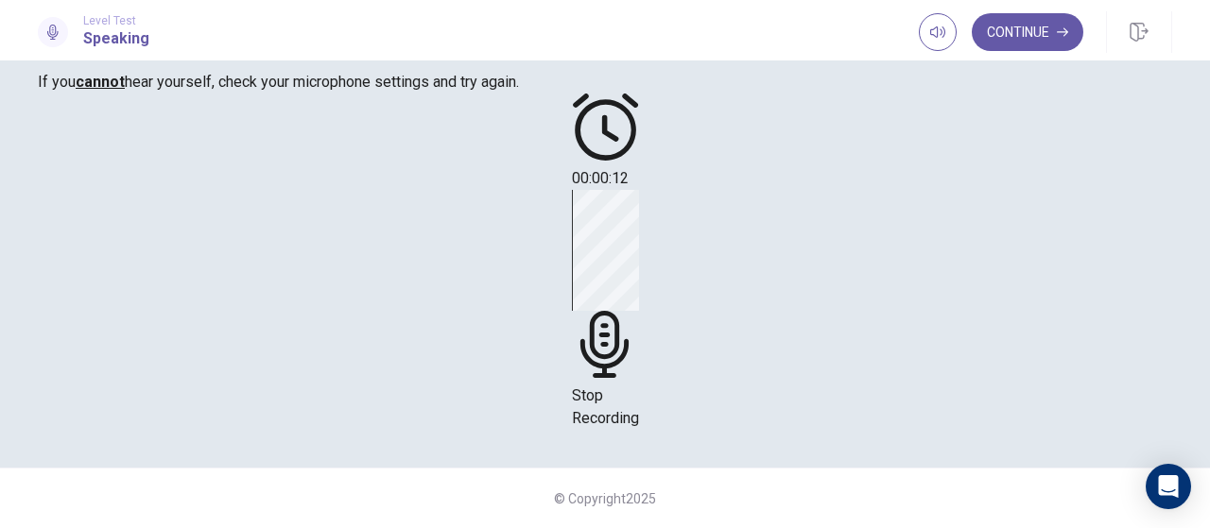
scroll to position [284, 0]
click at [639, 387] on span "Stop Recording" at bounding box center [605, 407] width 67 height 41
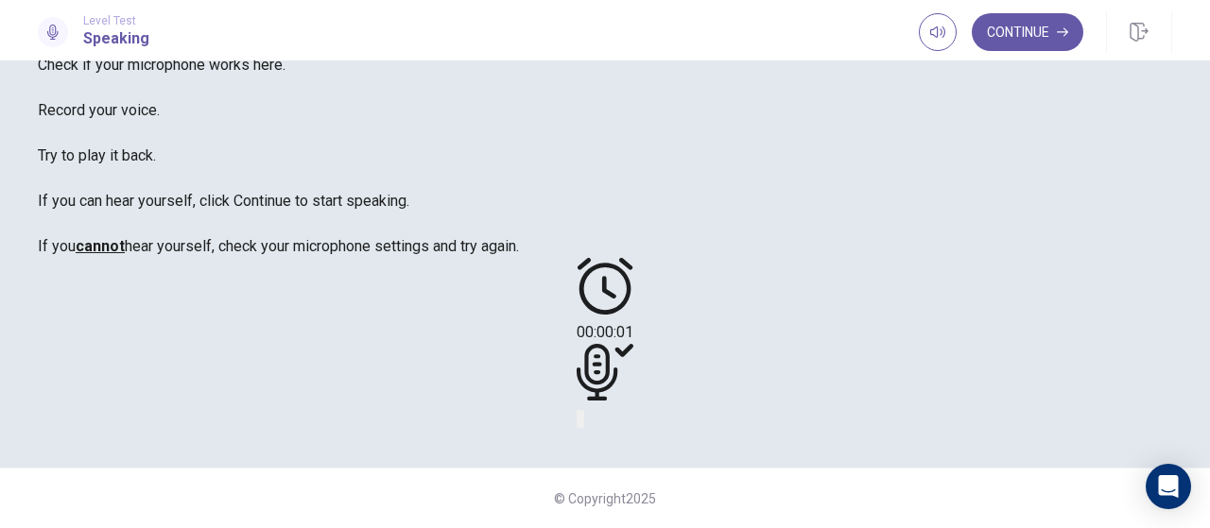
click at [584, 410] on button "Play Audio" at bounding box center [582, 419] width 4 height 18
click at [602, 423] on icon "Play Audio" at bounding box center [593, 434] width 18 height 23
click at [604, 423] on icon "Pause Audio" at bounding box center [594, 434] width 20 height 23
click at [1002, 31] on button "Continue" at bounding box center [1028, 32] width 112 height 38
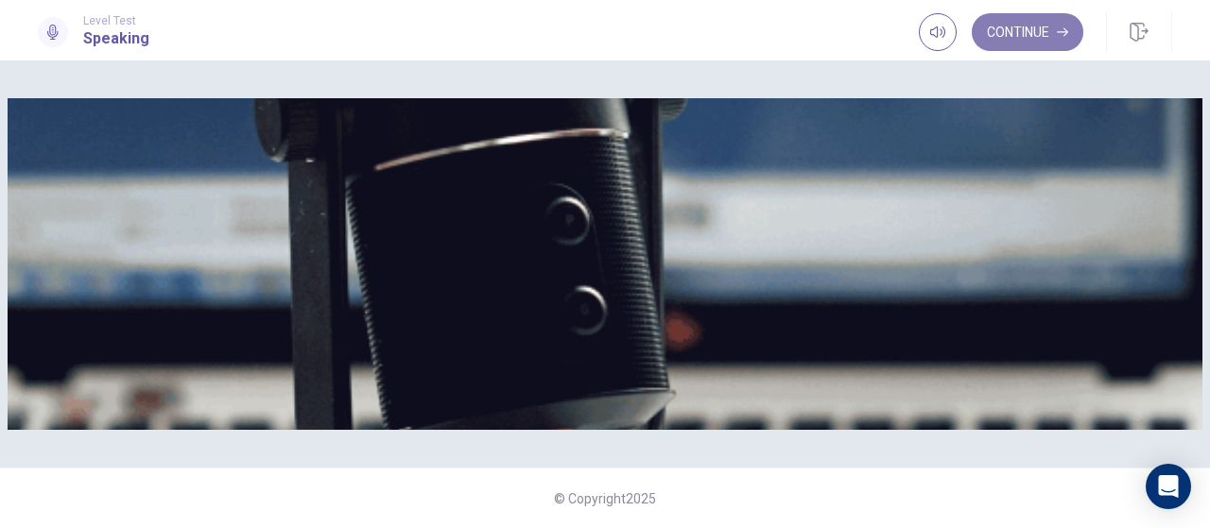
click at [1032, 31] on button "Continue" at bounding box center [1028, 32] width 112 height 38
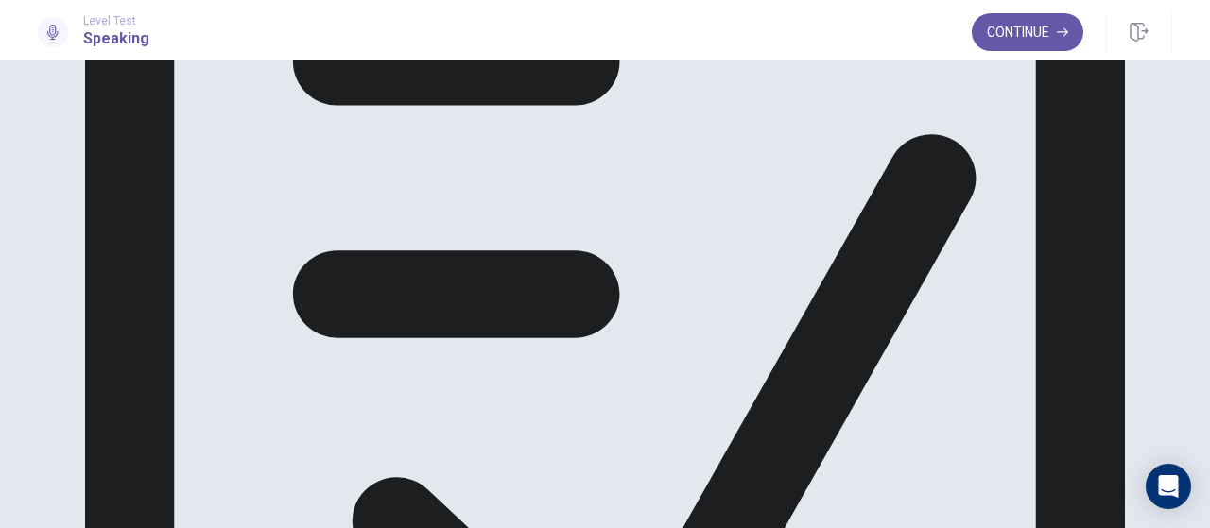
scroll to position [159, 0]
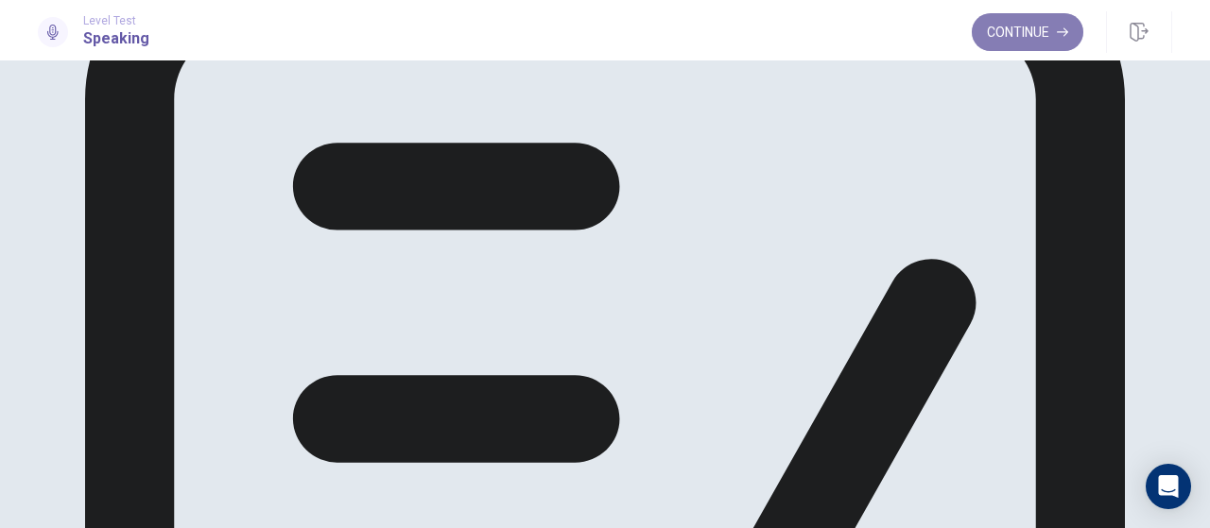
click at [1019, 37] on button "Continue" at bounding box center [1028, 32] width 112 height 38
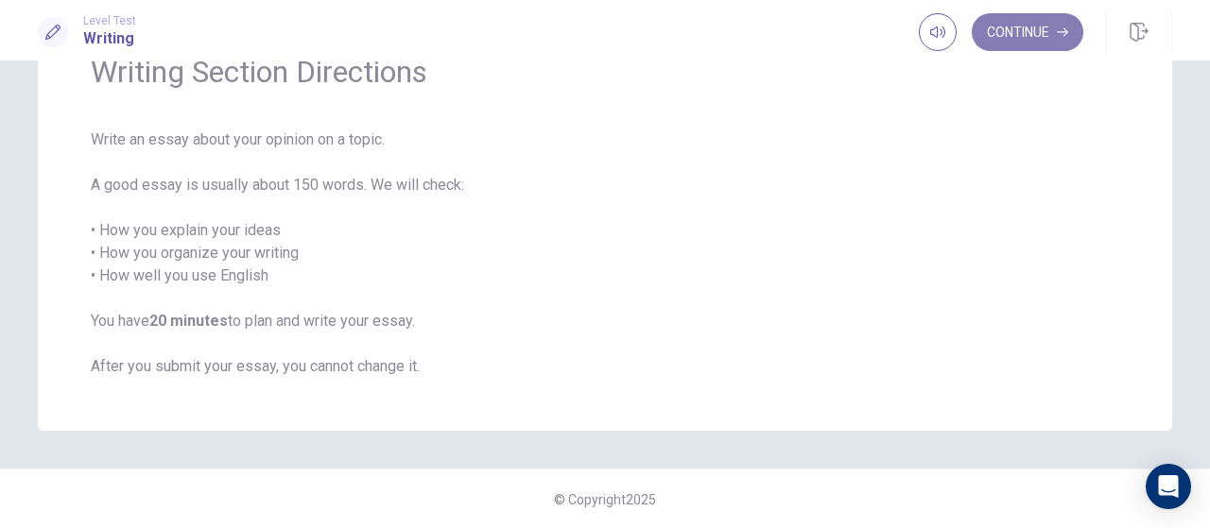
click at [1019, 37] on button "Continue" at bounding box center [1028, 32] width 112 height 38
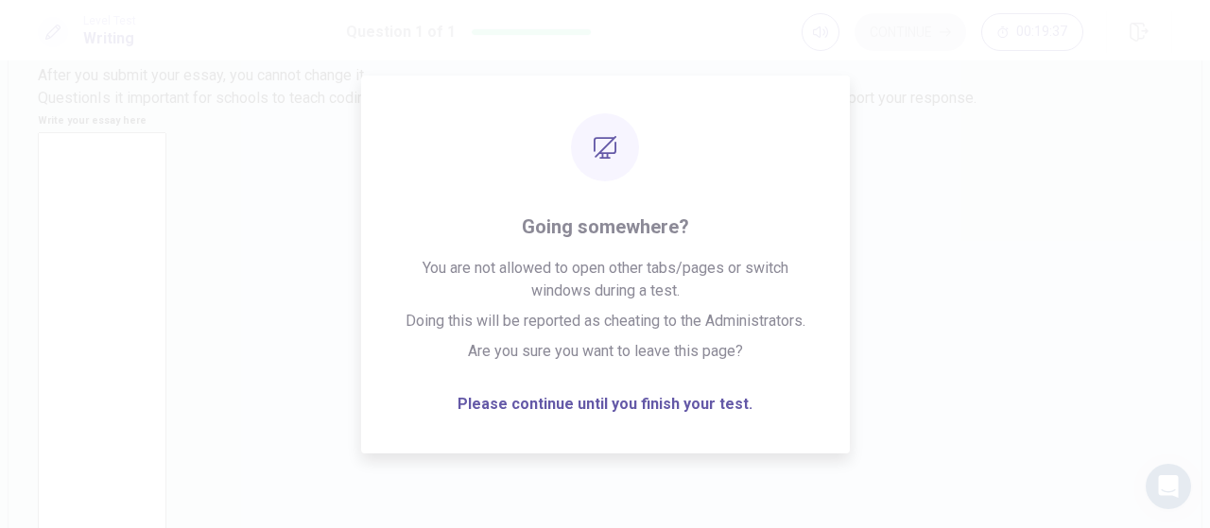
click at [166, 132] on textarea at bounding box center [102, 393] width 129 height 523
